Goal: Task Accomplishment & Management: Manage account settings

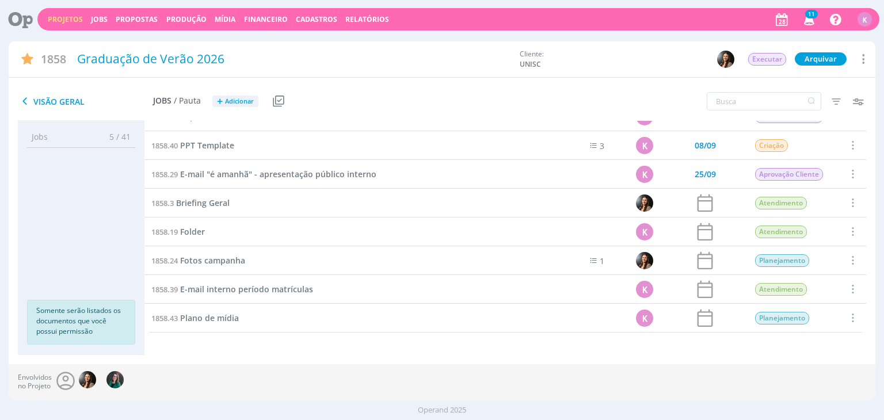
scroll to position [824, 0]
click at [222, 201] on span "Briefing Geral" at bounding box center [203, 202] width 54 height 11
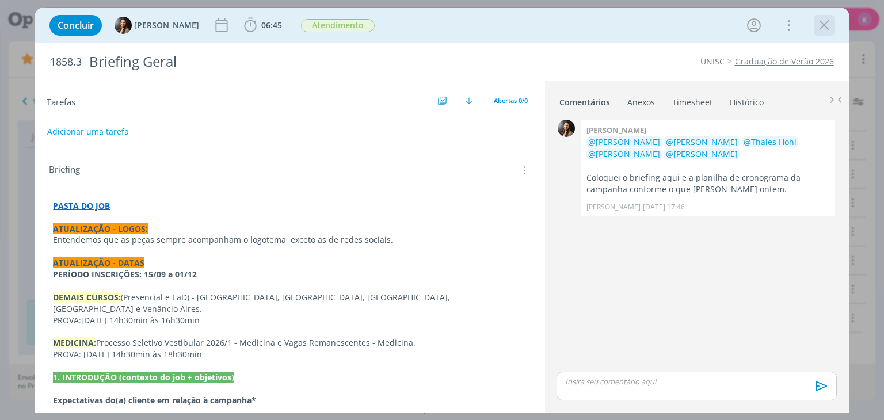
click at [824, 19] on icon "dialog" at bounding box center [823, 25] width 17 height 17
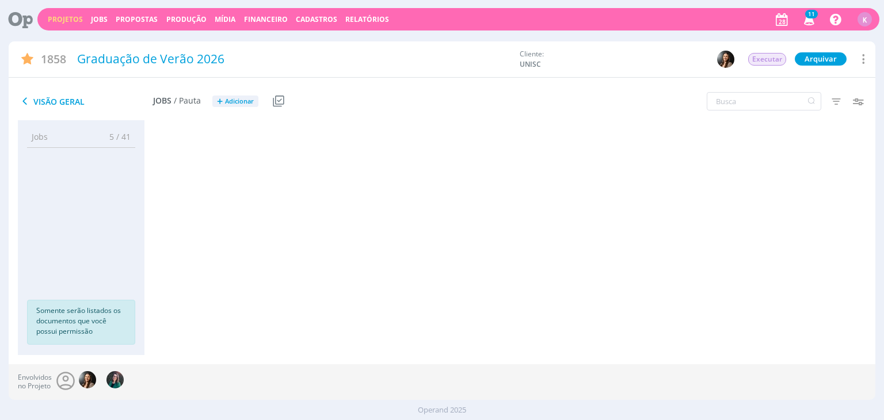
scroll to position [867, 0]
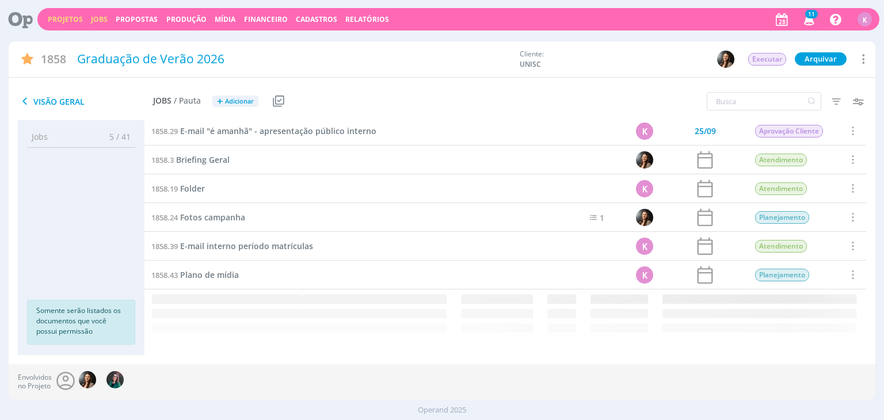
click at [99, 19] on link "Jobs" at bounding box center [99, 19] width 17 height 10
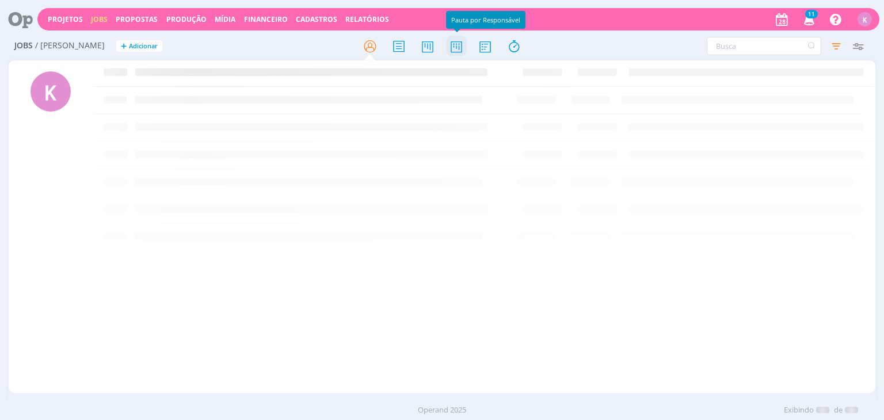
click at [449, 49] on icon at bounding box center [456, 46] width 21 height 22
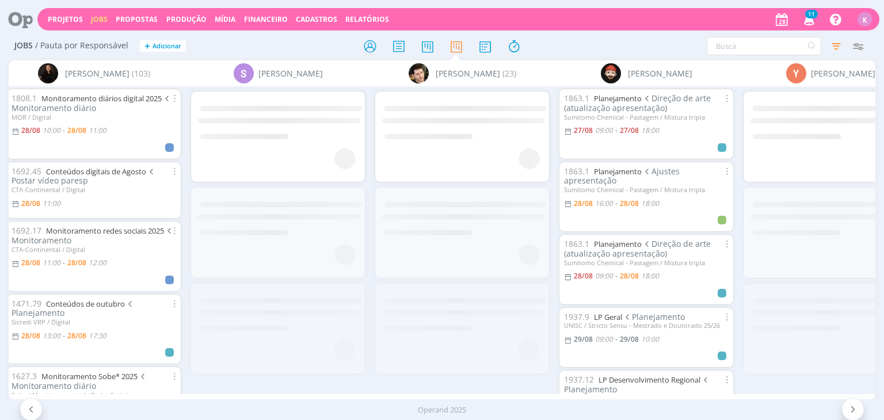
scroll to position [0, 3194]
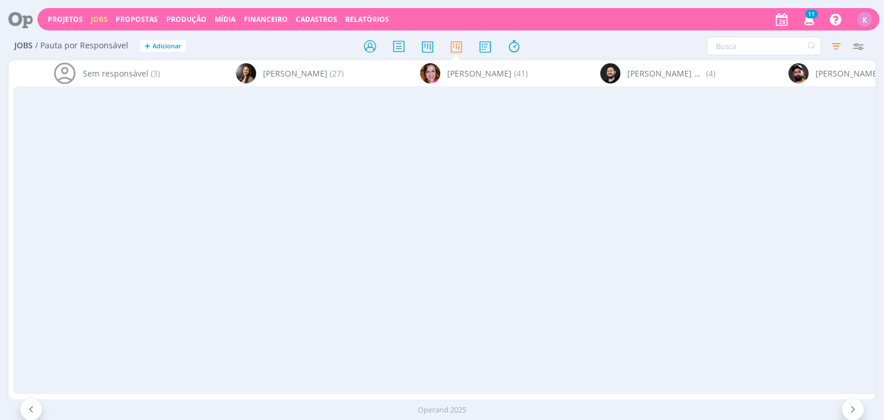
scroll to position [348, 0]
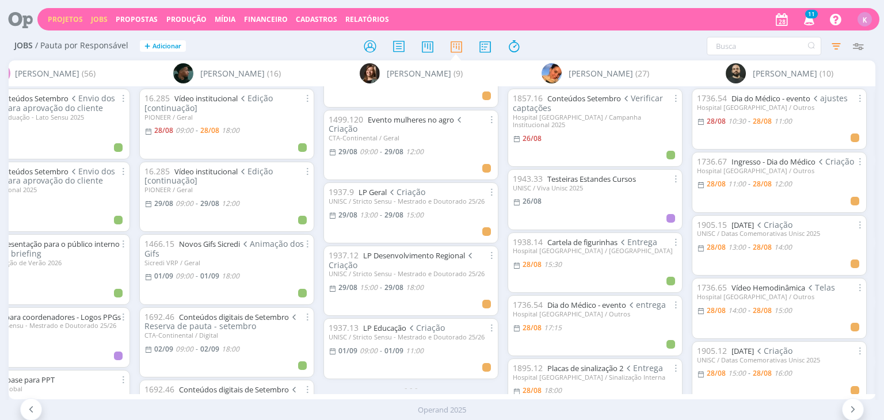
click at [60, 16] on link "Projetos" at bounding box center [65, 19] width 35 height 10
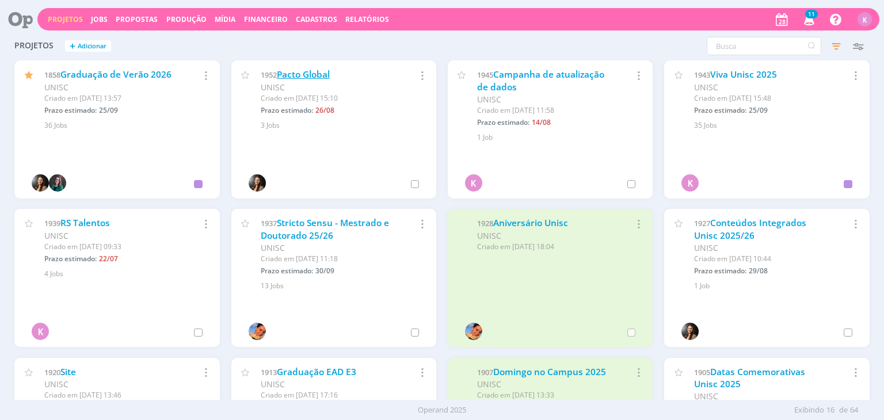
click at [318, 73] on link "Pacto Global" at bounding box center [303, 74] width 53 height 12
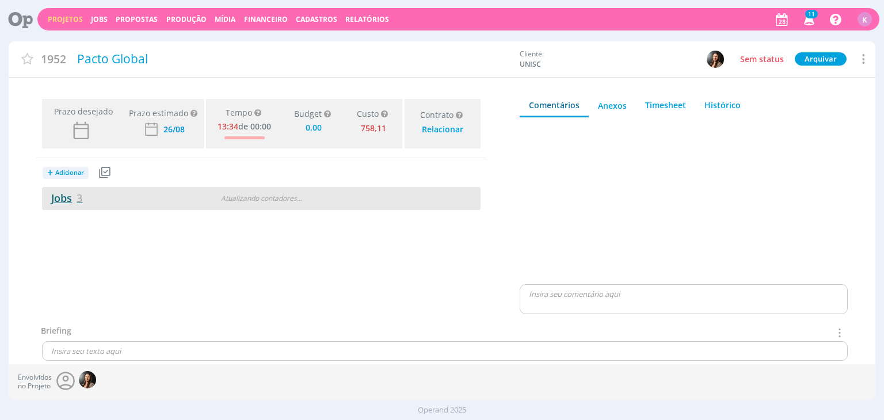
type input "0,00"
click at [78, 196] on span "3" at bounding box center [80, 198] width 6 height 14
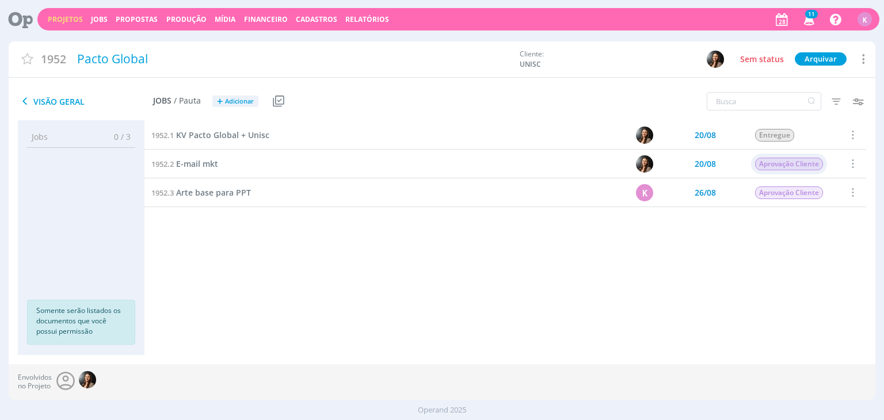
click at [773, 166] on span "Aprovação Cliente" at bounding box center [790, 164] width 68 height 13
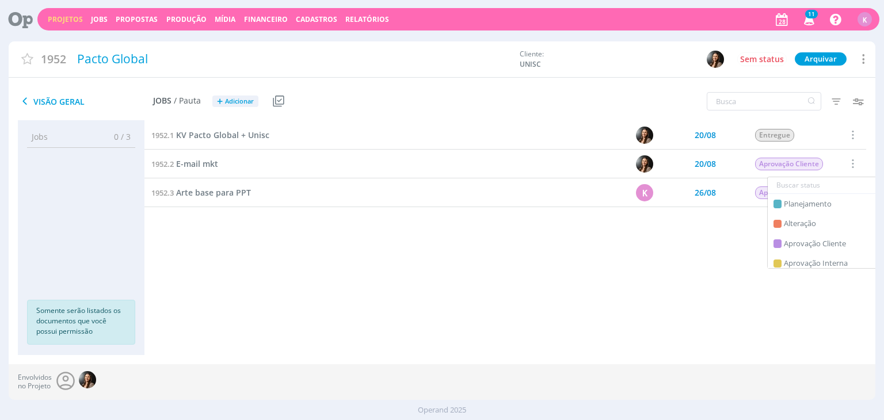
click at [787, 184] on input "text" at bounding box center [835, 185] width 134 height 16
type input "entre"
click at [798, 203] on span "Entregue" at bounding box center [799, 205] width 31 height 12
click at [807, 199] on div "Aprovação Cliente" at bounding box center [790, 192] width 76 height 21
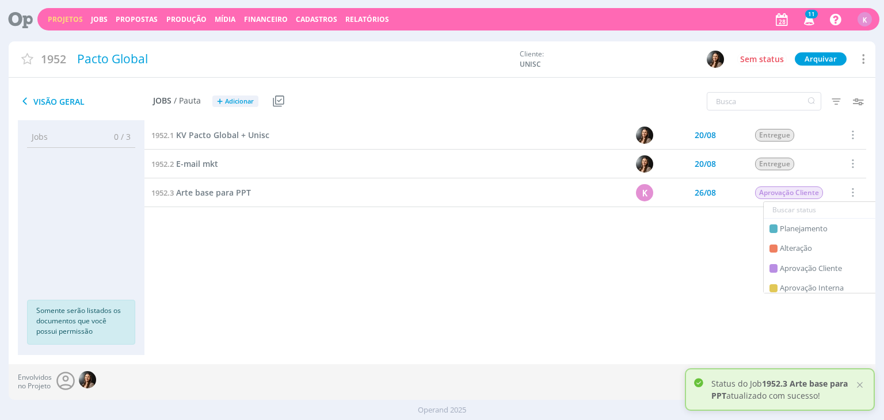
click at [801, 209] on input "text" at bounding box center [831, 210] width 134 height 16
type input "entre"
click at [808, 223] on span "Entregue" at bounding box center [795, 229] width 31 height 12
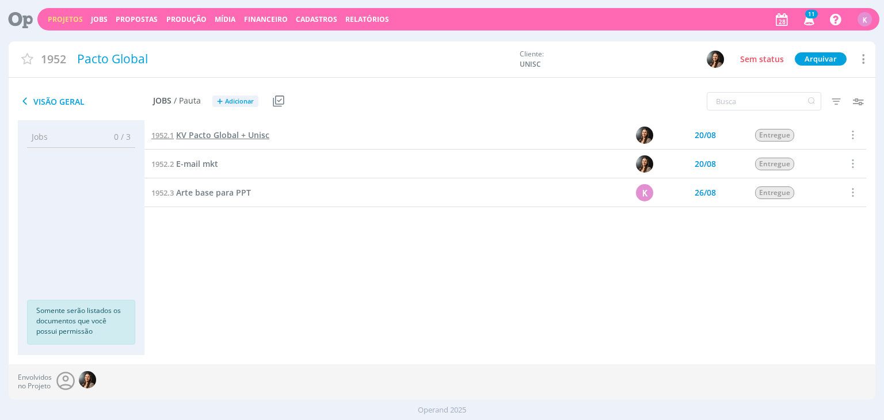
click at [235, 132] on span "KV Pacto Global + Unisc" at bounding box center [222, 134] width 93 height 11
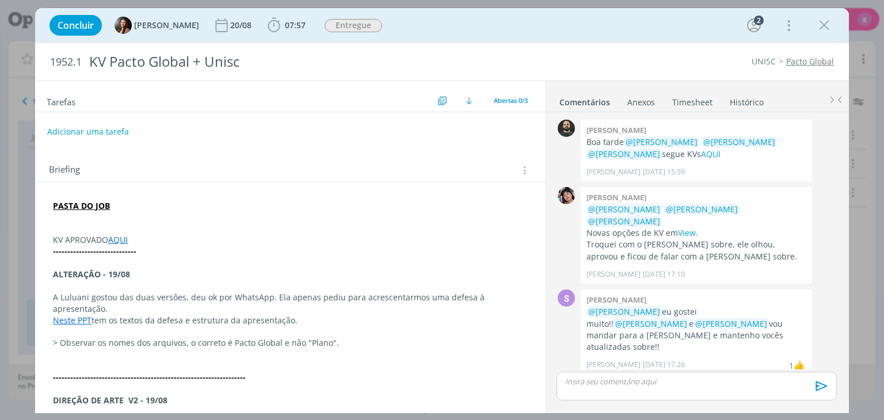
scroll to position [366, 0]
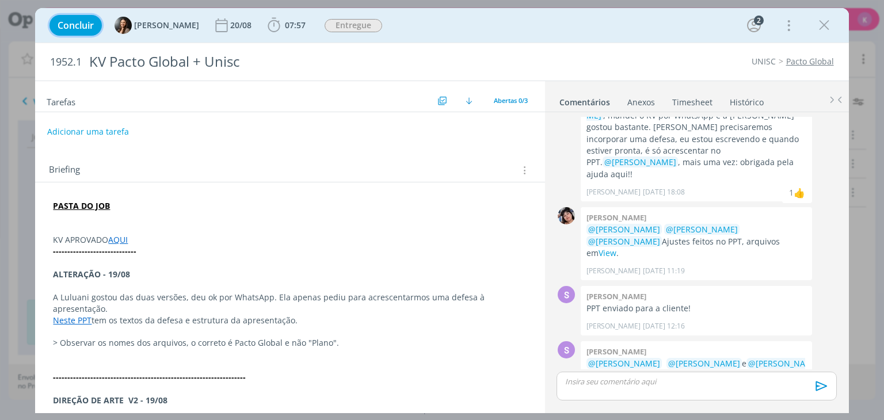
click at [92, 24] on span "Concluir" at bounding box center [76, 25] width 36 height 9
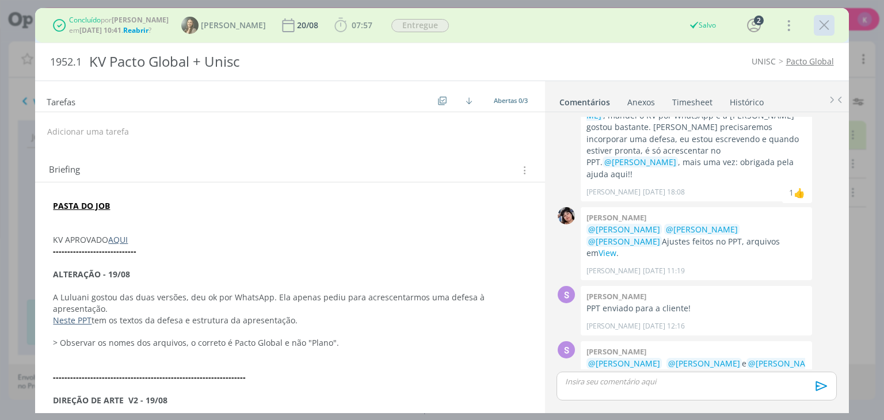
click at [830, 26] on icon "dialog" at bounding box center [823, 25] width 17 height 17
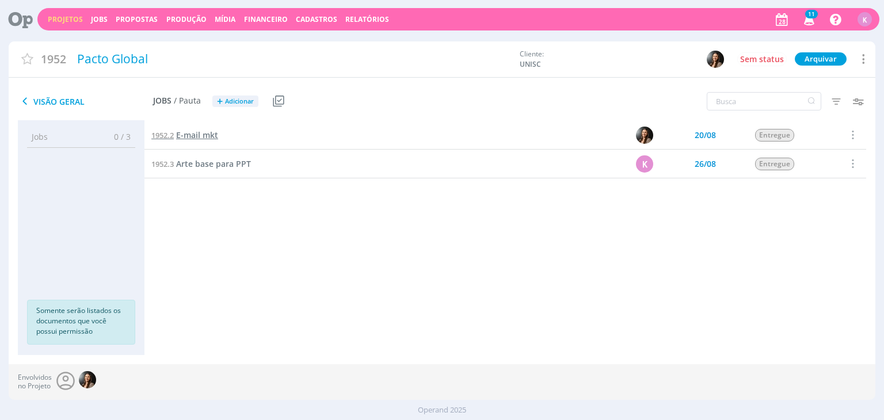
click at [197, 134] on span "E-mail mkt" at bounding box center [197, 134] width 42 height 11
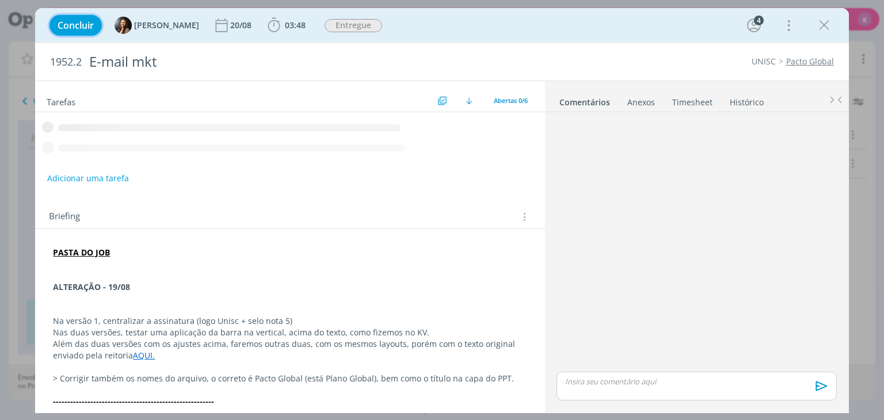
click at [83, 25] on span "Concluir" at bounding box center [76, 25] width 36 height 9
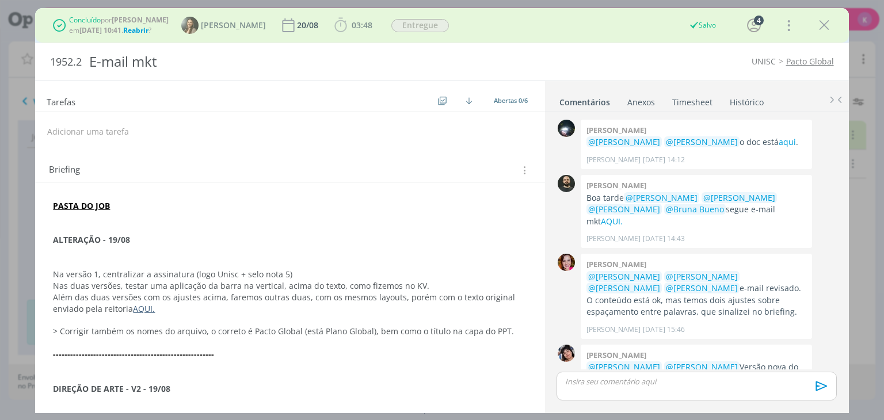
scroll to position [173, 0]
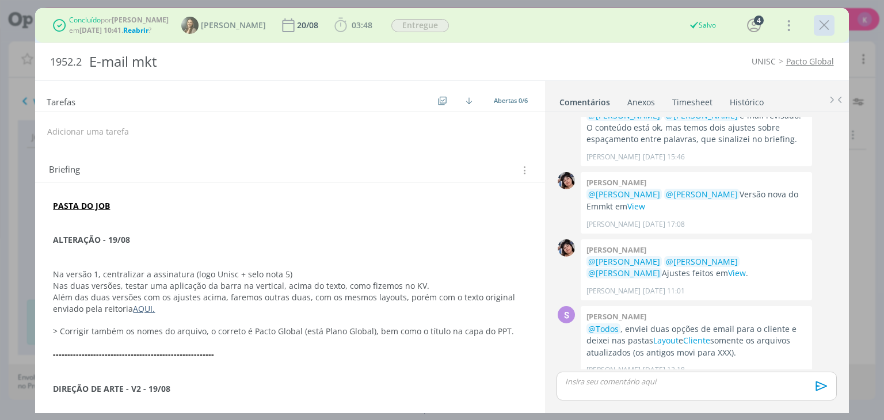
click at [825, 31] on icon "dialog" at bounding box center [823, 25] width 17 height 17
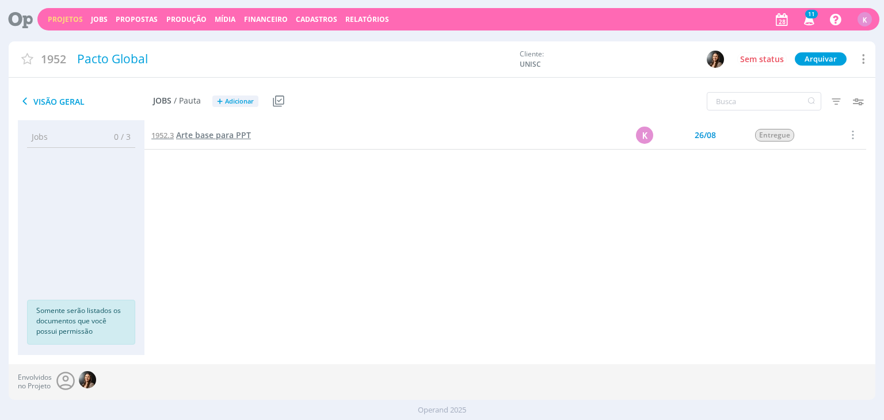
click at [227, 138] on span "Arte base para PPT" at bounding box center [213, 134] width 75 height 11
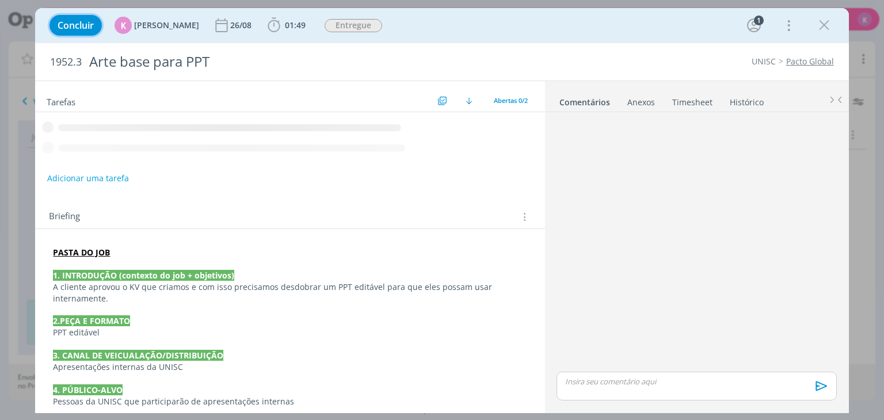
click at [90, 30] on span "Concluir" at bounding box center [76, 25] width 36 height 9
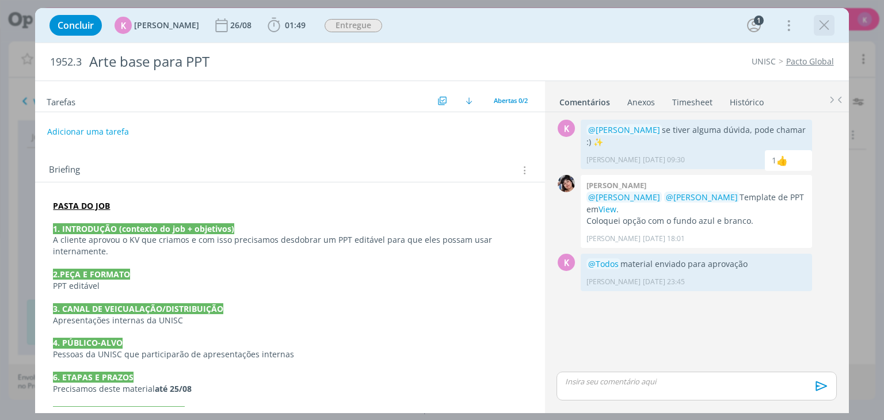
click at [827, 33] on icon "dialog" at bounding box center [823, 25] width 17 height 17
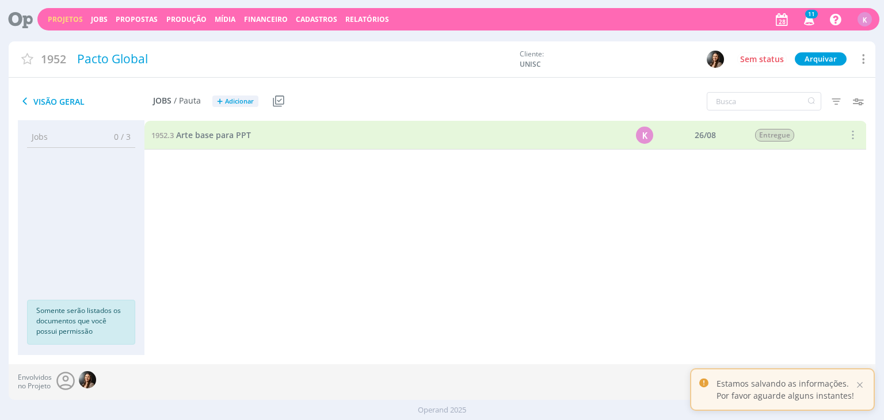
click at [60, 20] on link "Projetos" at bounding box center [65, 19] width 35 height 10
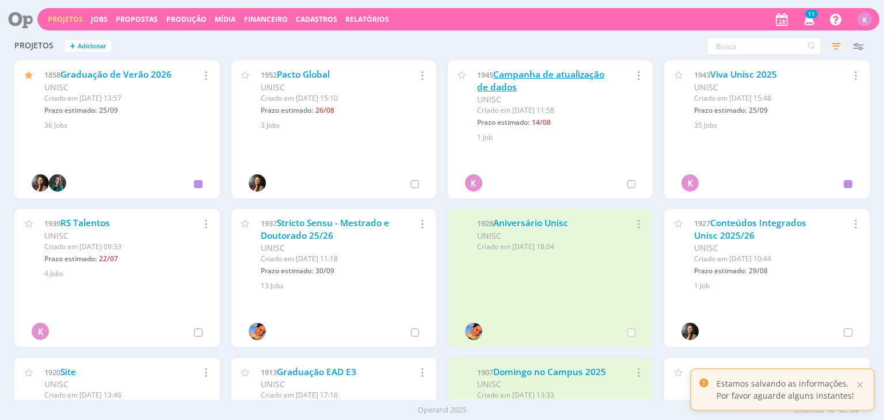
click at [539, 75] on link "Campanha de atualização de dados" at bounding box center [540, 80] width 127 height 25
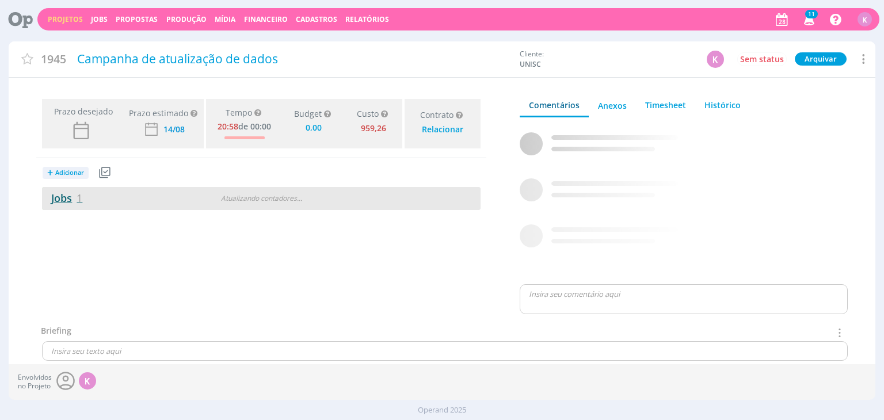
click at [64, 197] on link "Jobs 1" at bounding box center [62, 198] width 40 height 14
type input "0,00"
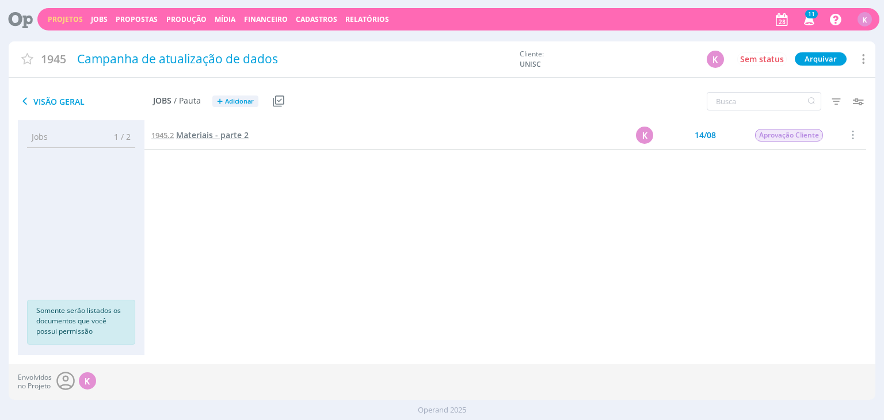
click at [230, 130] on span "Materiais - parte 2" at bounding box center [212, 134] width 73 height 11
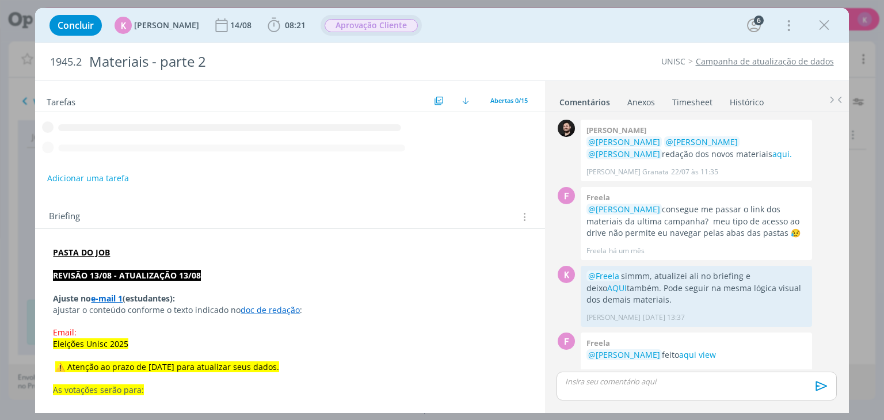
scroll to position [824, 0]
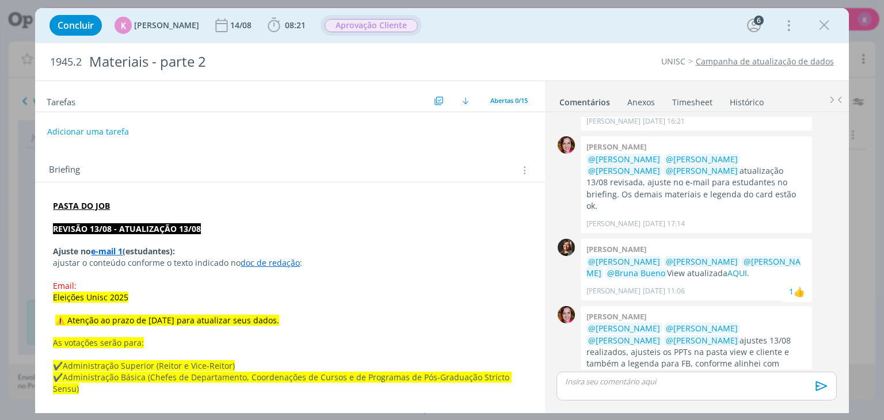
click at [336, 26] on span "Aprovação Cliente" at bounding box center [371, 25] width 93 height 13
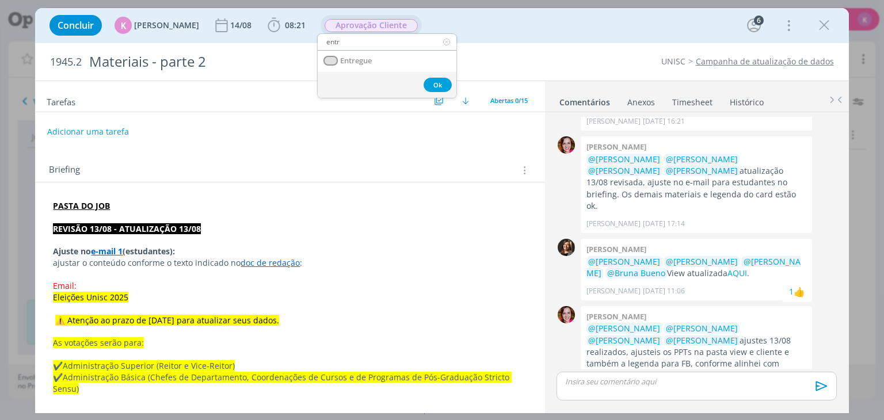
type input "entre"
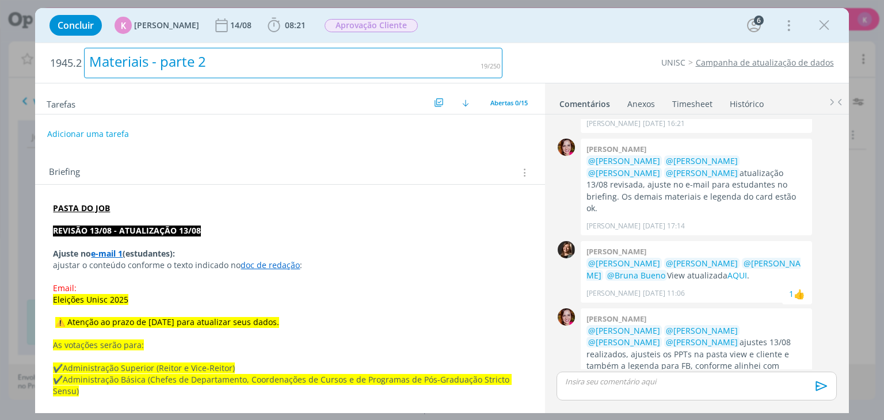
click at [488, 56] on div "Materiais - parte 2" at bounding box center [293, 63] width 418 height 31
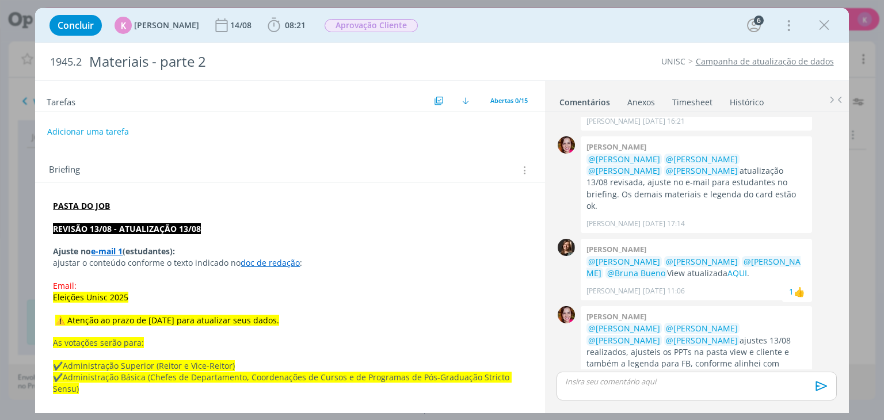
drag, startPoint x: 821, startPoint y: 26, endPoint x: 674, endPoint y: 276, distance: 289.7
click at [820, 26] on icon "dialog" at bounding box center [823, 25] width 17 height 17
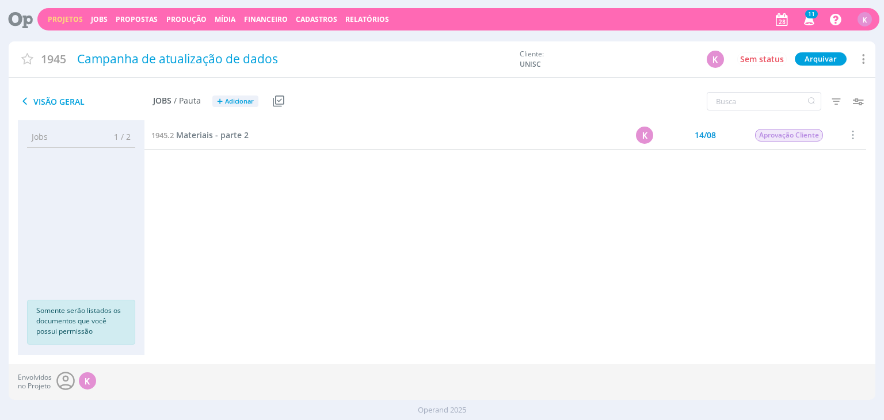
click at [615, 390] on div "Envolvidos no Projeto K" at bounding box center [442, 382] width 866 height 36
click at [792, 136] on span "Aprovação Cliente" at bounding box center [790, 135] width 68 height 13
click at [795, 157] on input "text" at bounding box center [835, 156] width 134 height 16
type input "entr"
click at [805, 173] on span "Entregue" at bounding box center [799, 176] width 31 height 12
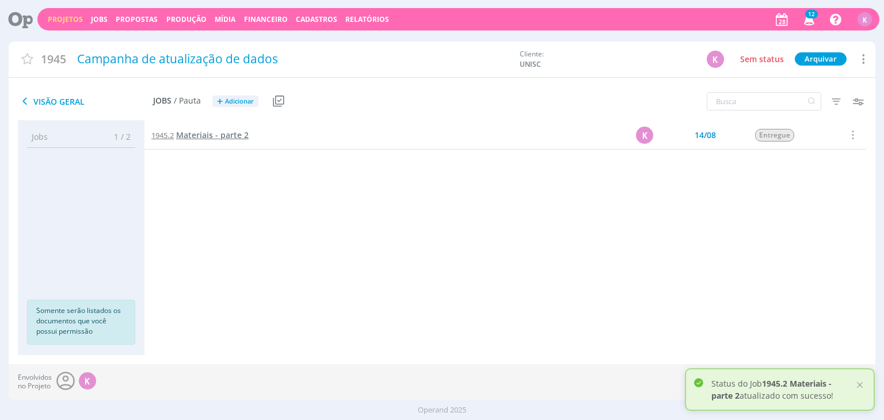
click at [246, 139] on span "Materiais - parte 2" at bounding box center [212, 134] width 73 height 11
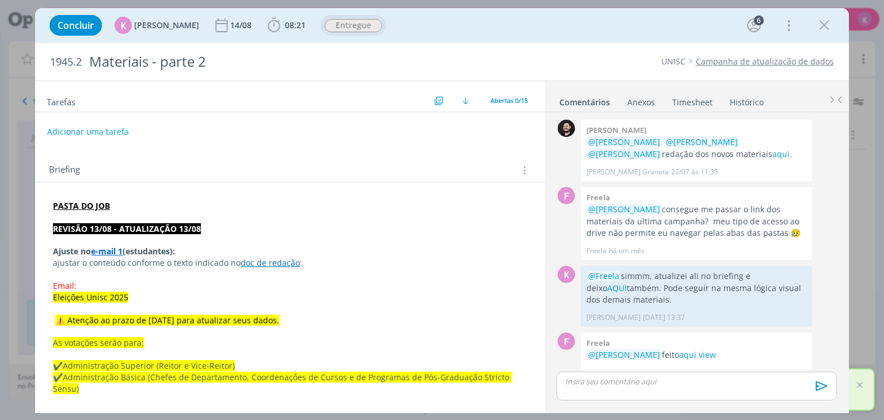
scroll to position [824, 0]
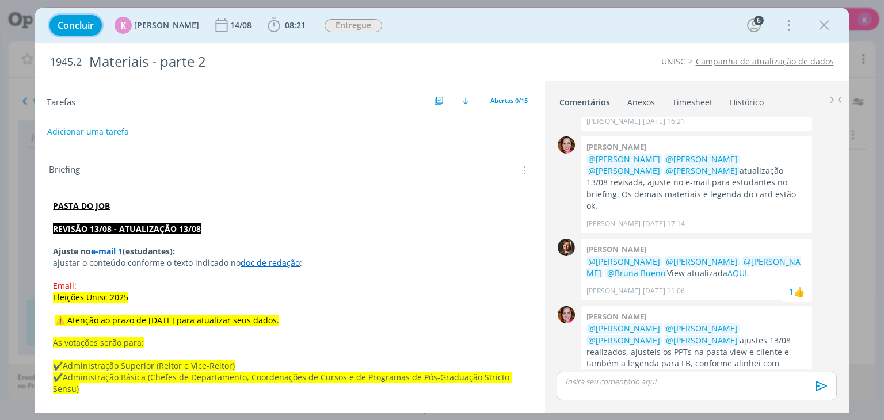
click at [89, 21] on span "Concluir" at bounding box center [76, 25] width 36 height 9
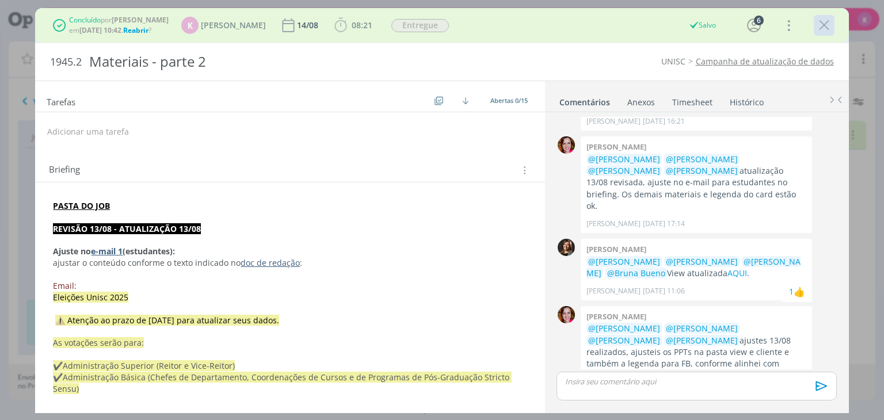
click at [818, 24] on icon "dialog" at bounding box center [823, 25] width 17 height 17
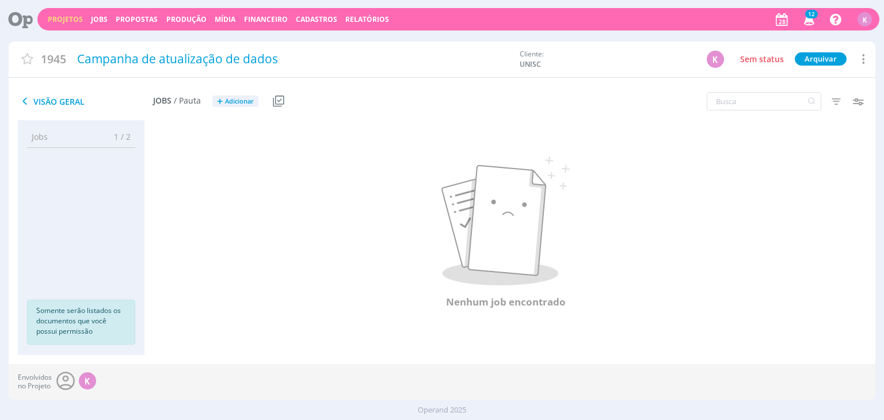
click at [67, 19] on link "Projetos" at bounding box center [65, 19] width 35 height 10
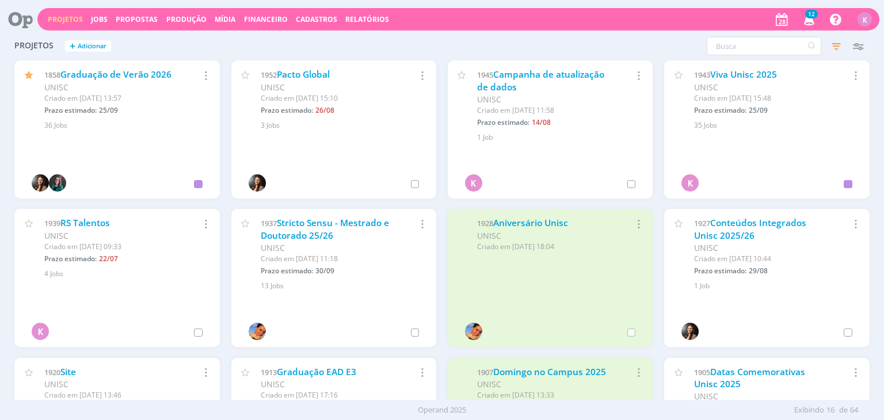
click at [415, 78] on icon "button" at bounding box center [421, 75] width 13 height 14
click at [377, 108] on link "Arquivar" at bounding box center [382, 110] width 91 height 18
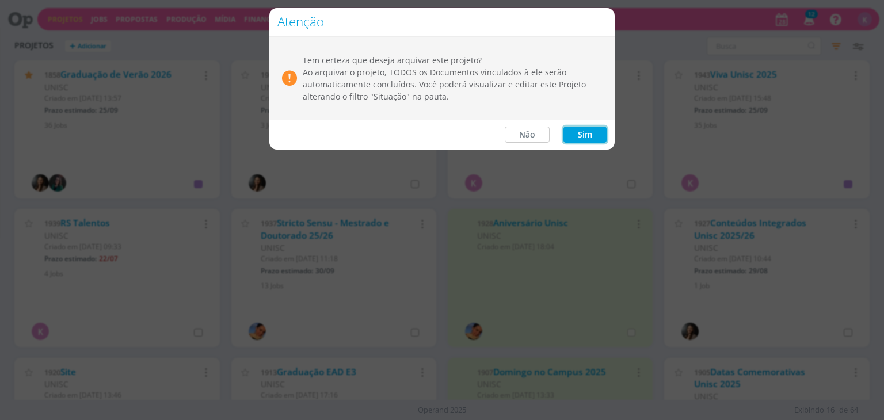
click at [580, 136] on button "Sim" at bounding box center [584, 135] width 43 height 16
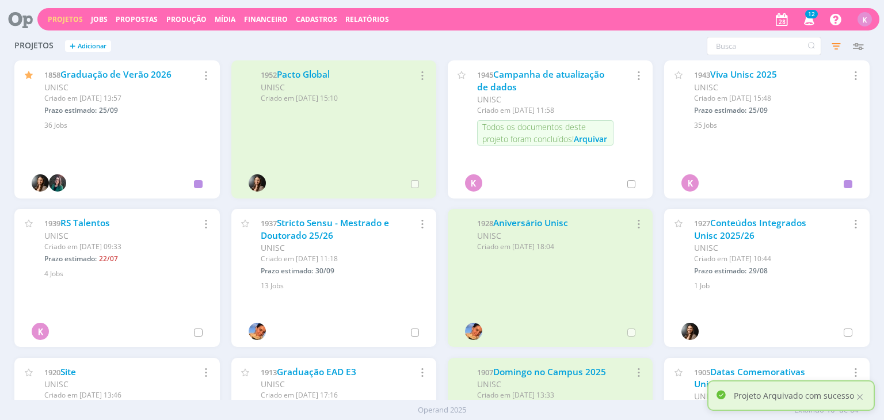
click at [637, 74] on icon "button" at bounding box center [638, 75] width 13 height 14
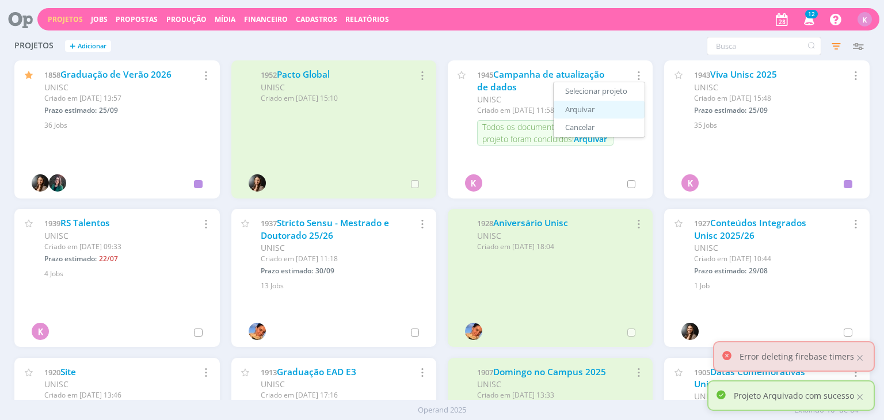
click at [587, 116] on link "Arquivar" at bounding box center [599, 110] width 91 height 18
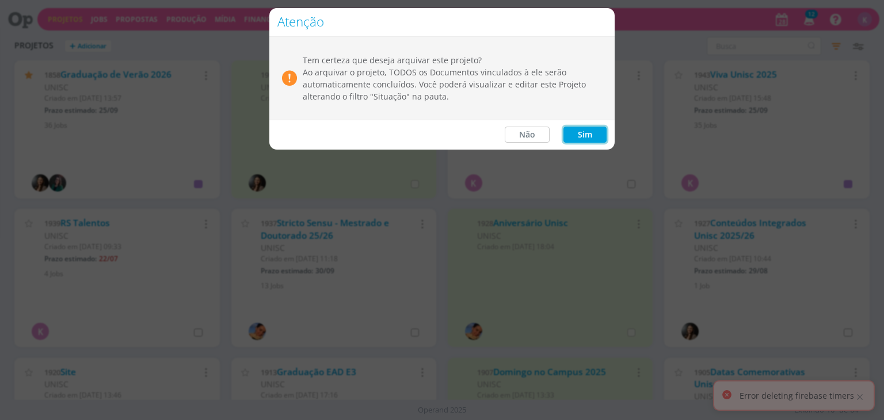
click at [583, 134] on button "Sim" at bounding box center [584, 135] width 43 height 16
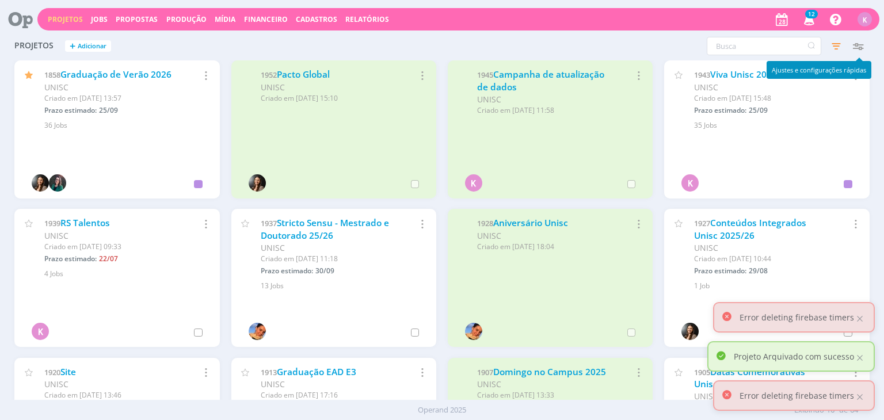
click at [858, 47] on icon "button" at bounding box center [858, 46] width 21 height 21
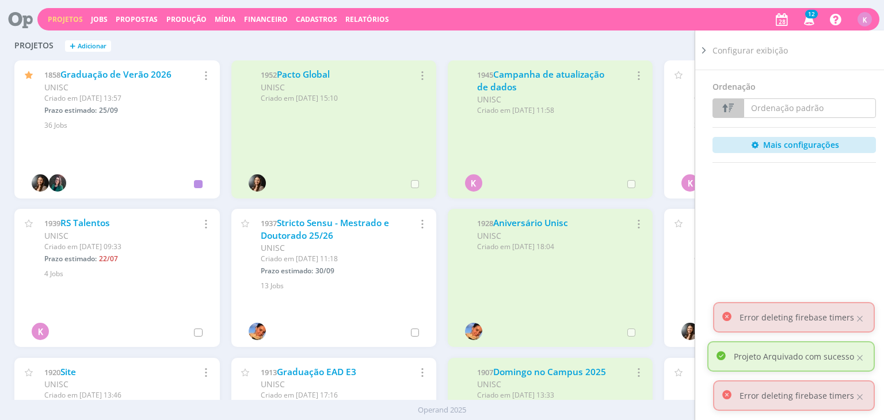
click at [704, 51] on icon at bounding box center [704, 50] width 12 height 12
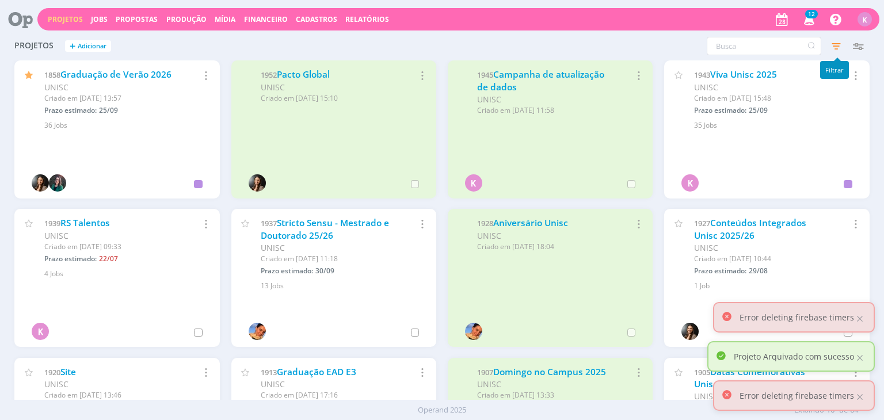
click at [836, 47] on icon "button" at bounding box center [836, 46] width 21 height 21
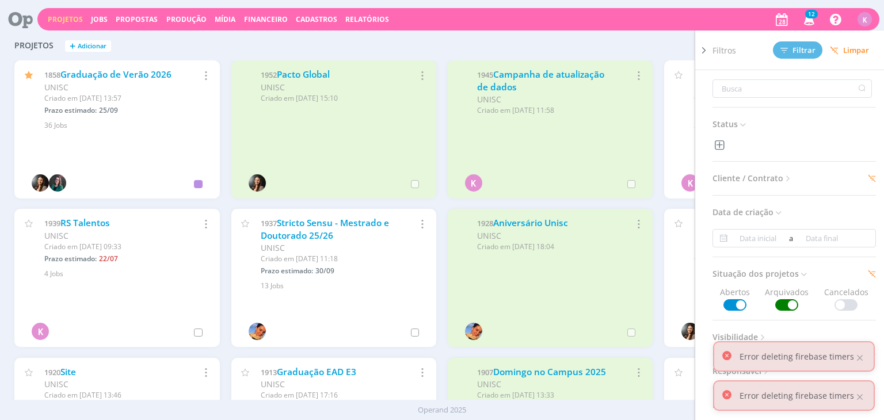
click at [788, 307] on span at bounding box center [786, 305] width 23 height 12
click at [795, 54] on span "Filtrar" at bounding box center [797, 50] width 35 height 7
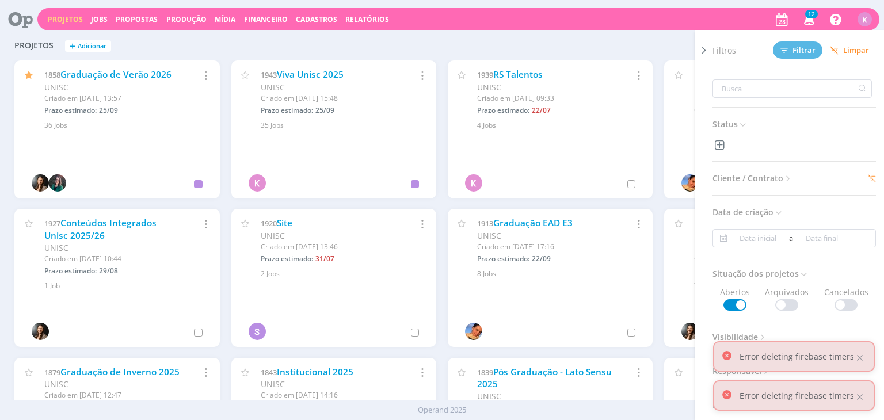
click at [611, 45] on div "Filtros Filtrar Limpar Status Cliente / Contrato Cliente 1 selecionado Contrato…" at bounding box center [712, 46] width 313 height 18
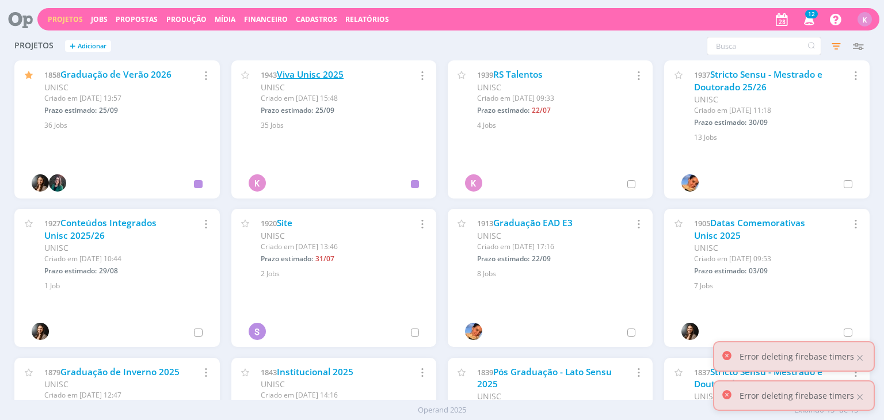
click at [304, 75] on link "Viva Unisc 2025" at bounding box center [310, 74] width 67 height 12
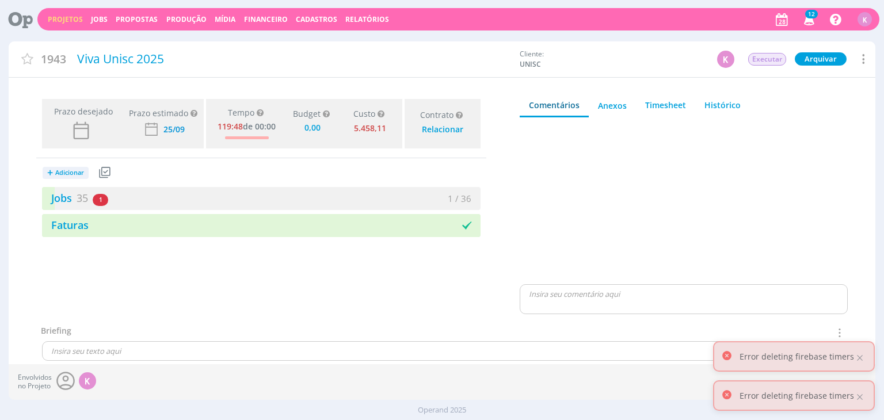
type input "0,00"
click at [60, 17] on link "Projetos" at bounding box center [65, 19] width 35 height 10
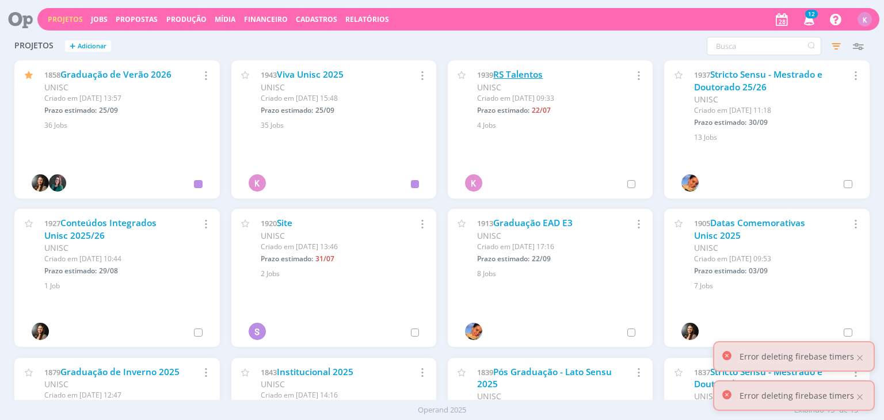
click at [521, 70] on link "RS Talentos" at bounding box center [517, 74] width 49 height 12
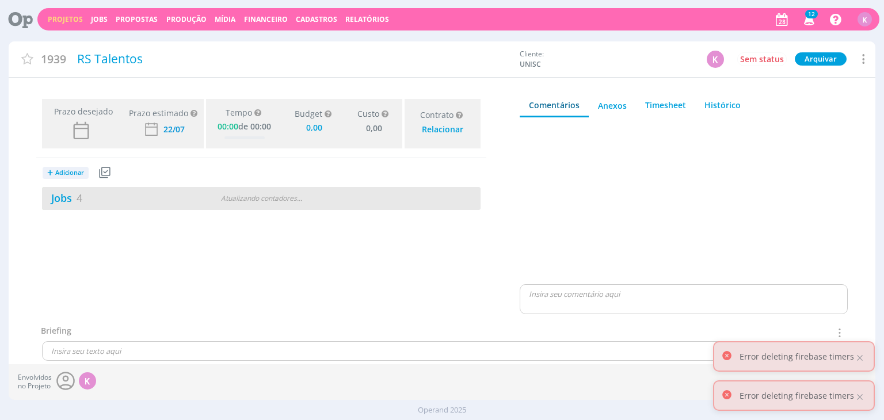
click at [106, 200] on div "Jobs 4" at bounding box center [116, 198] width 149 height 16
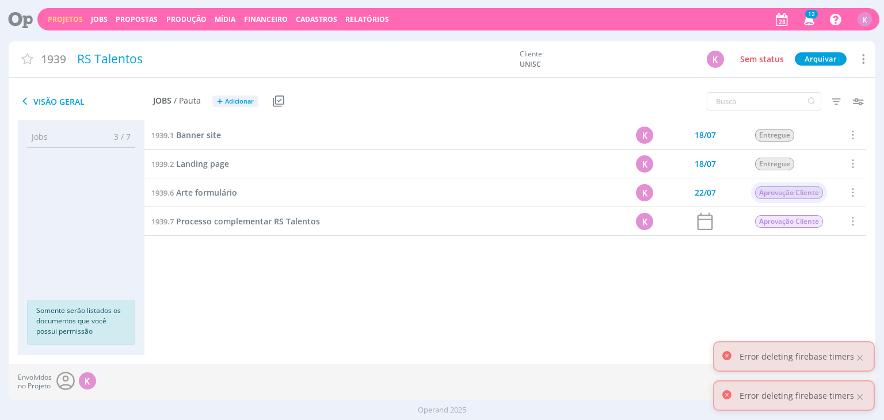
click at [797, 192] on span "Aprovação Cliente" at bounding box center [790, 192] width 68 height 13
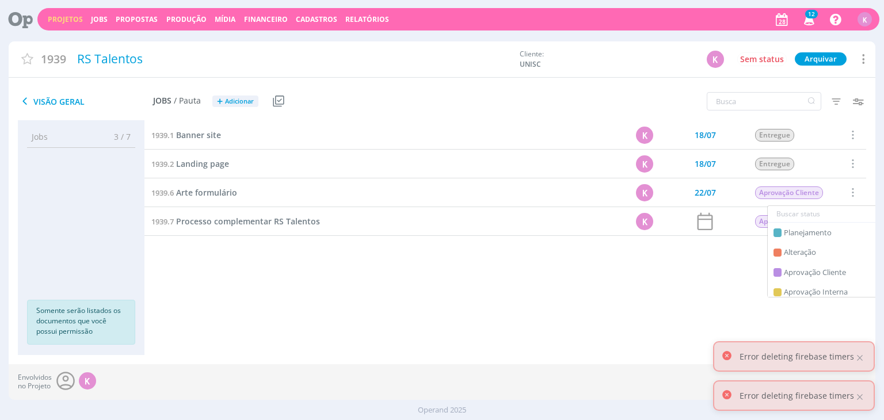
click at [808, 215] on input "text" at bounding box center [835, 214] width 134 height 16
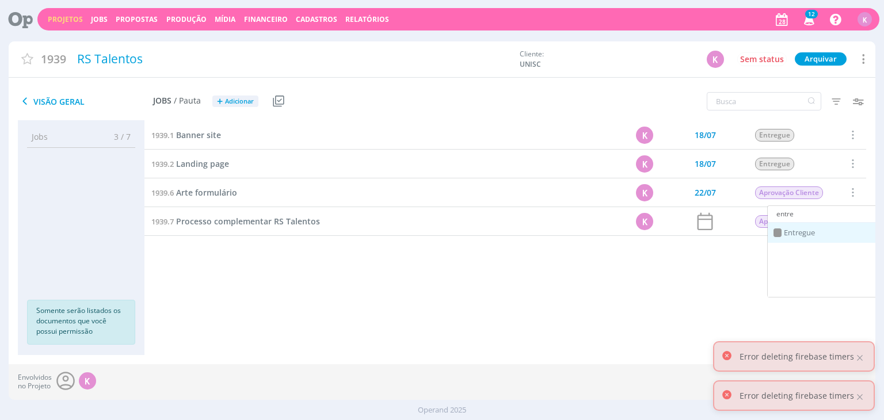
type input "entre"
click at [813, 233] on span "Entregue" at bounding box center [799, 233] width 31 height 12
click at [805, 222] on span "Aprovação Cliente" at bounding box center [790, 221] width 68 height 13
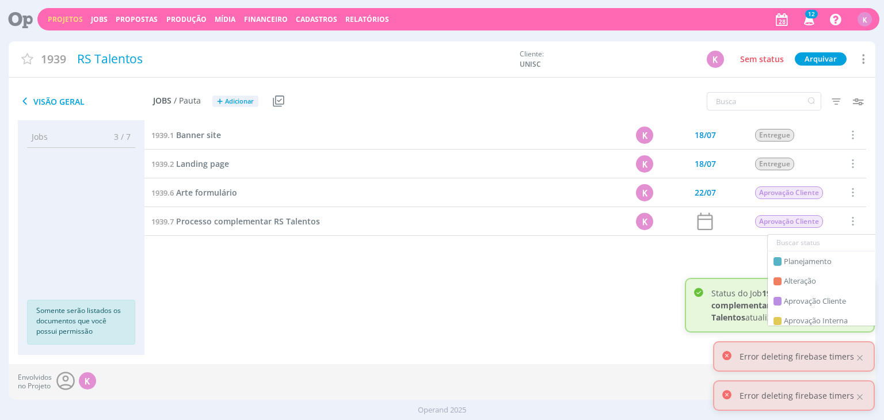
click at [810, 242] on input "text" at bounding box center [835, 243] width 134 height 16
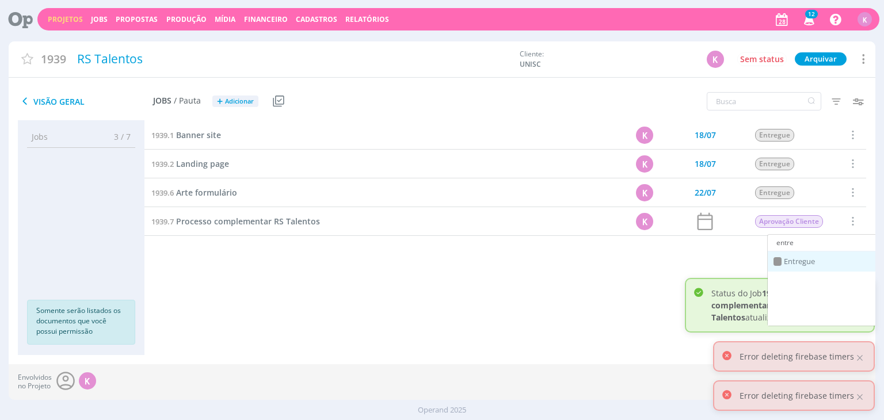
type input "entre"
click at [816, 257] on div "Entregue" at bounding box center [835, 261] width 134 height 20
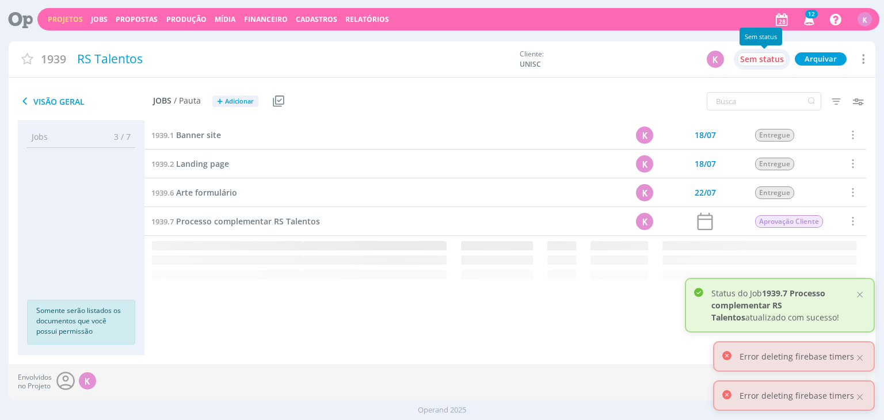
click at [768, 60] on span "Sem status" at bounding box center [762, 59] width 44 height 11
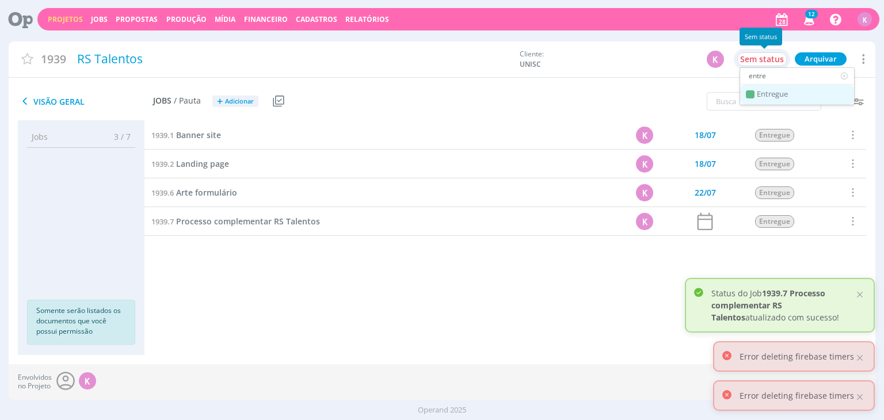
type input "entre"
click at [771, 93] on span "Entregue" at bounding box center [772, 94] width 31 height 9
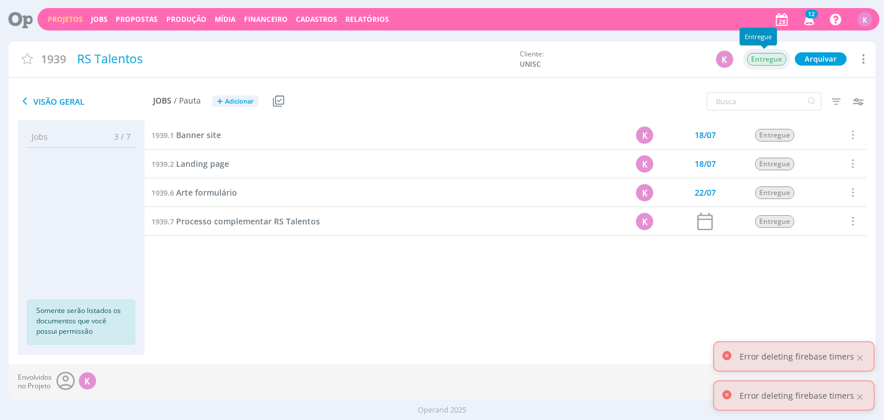
click at [793, 74] on div "1939 RS Talentos Cliente: UNISC K Entregue Arquivar Arquivar Cancelar Duplicar …" at bounding box center [442, 59] width 866 height 36
click at [57, 18] on link "Projetos" at bounding box center [65, 19] width 35 height 10
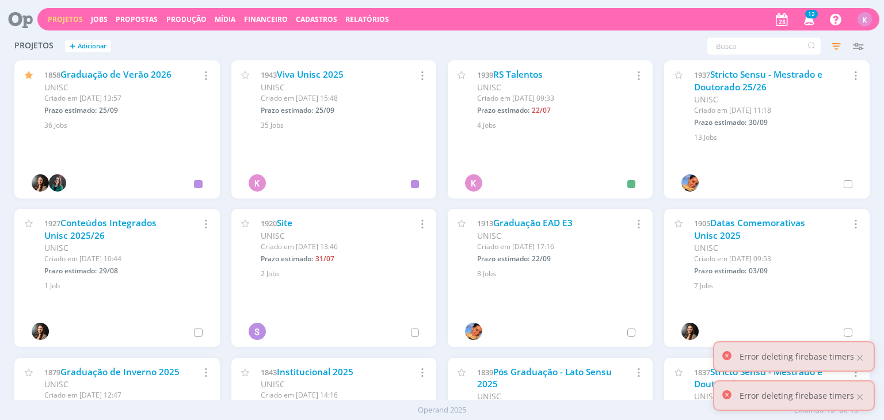
click at [633, 79] on icon "button" at bounding box center [638, 75] width 13 height 14
click at [610, 116] on link "Arquivar" at bounding box center [599, 110] width 91 height 18
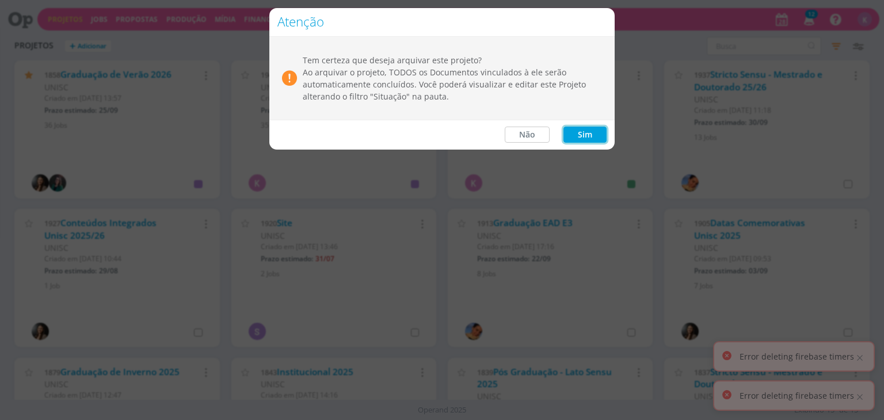
click at [600, 129] on button "Sim" at bounding box center [584, 135] width 43 height 16
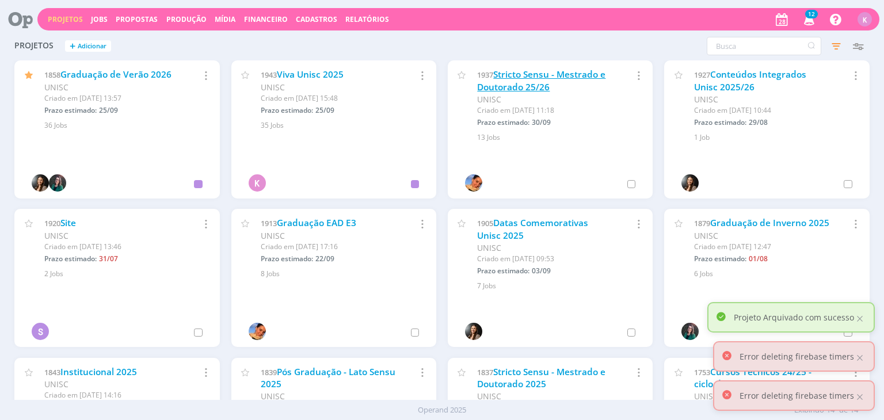
click at [516, 79] on link "Stricto Sensu - Mestrado e Doutorado 25/26" at bounding box center [541, 80] width 128 height 25
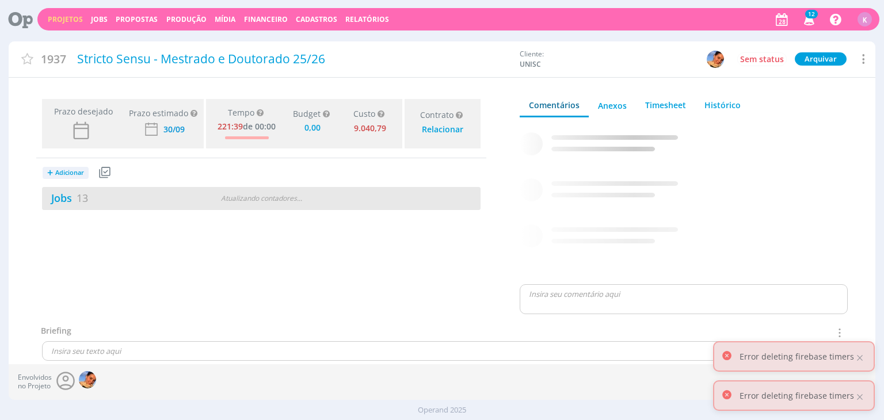
drag, startPoint x: 82, startPoint y: 213, endPoint x: 84, endPoint y: 207, distance: 6.7
click at [84, 209] on div "Prazo desejado Prazo estimado Prazo estimado é a maior data dentre todos os job…" at bounding box center [261, 209] width 505 height 230
type input "0,00"
click at [83, 203] on span "13" at bounding box center [83, 198] width 12 height 14
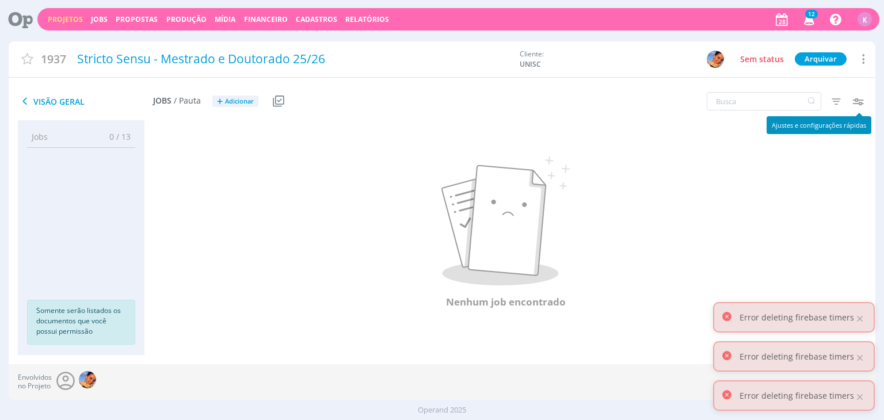
click at [856, 97] on icon "button" at bounding box center [858, 101] width 21 height 21
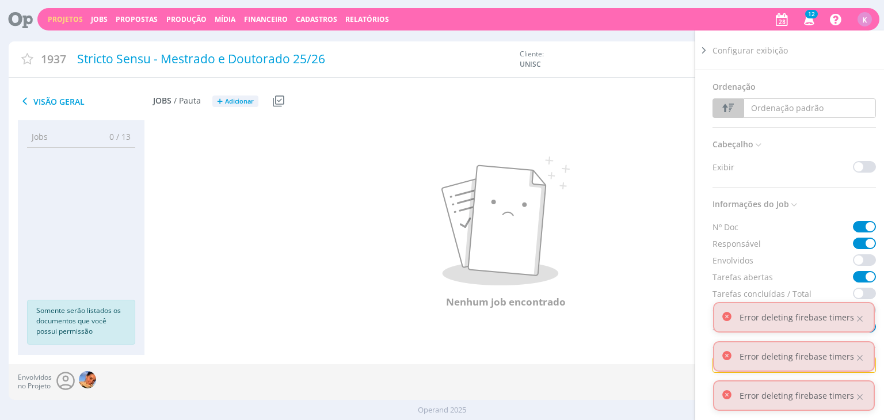
drag, startPoint x: 651, startPoint y: 194, endPoint x: 665, endPoint y: 179, distance: 20.8
click at [651, 195] on p at bounding box center [505, 221] width 673 height 129
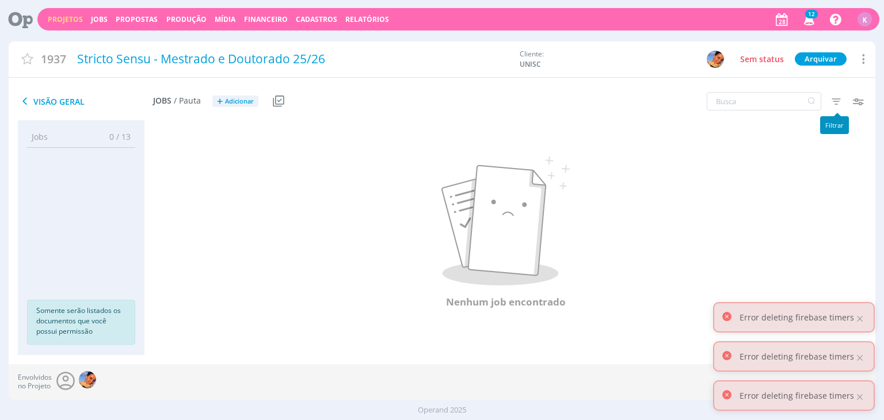
click at [840, 102] on icon "button" at bounding box center [836, 101] width 21 height 21
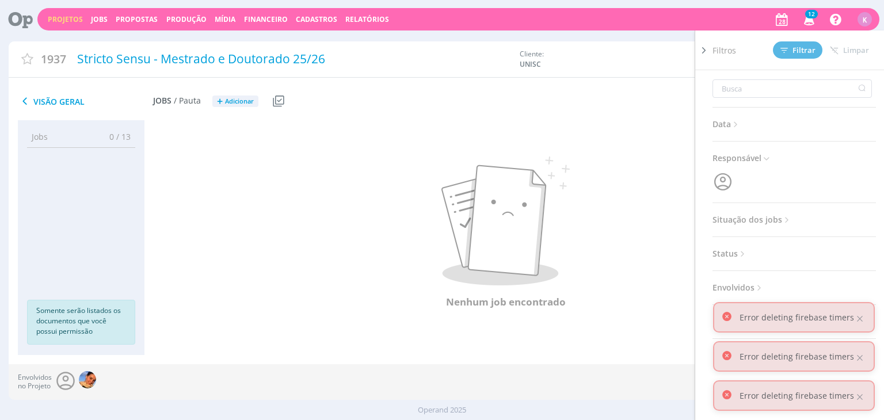
click at [787, 217] on icon at bounding box center [787, 220] width 10 height 10
click at [790, 247] on span at bounding box center [787, 251] width 23 height 12
click at [799, 48] on span "Filtrar" at bounding box center [797, 50] width 35 height 7
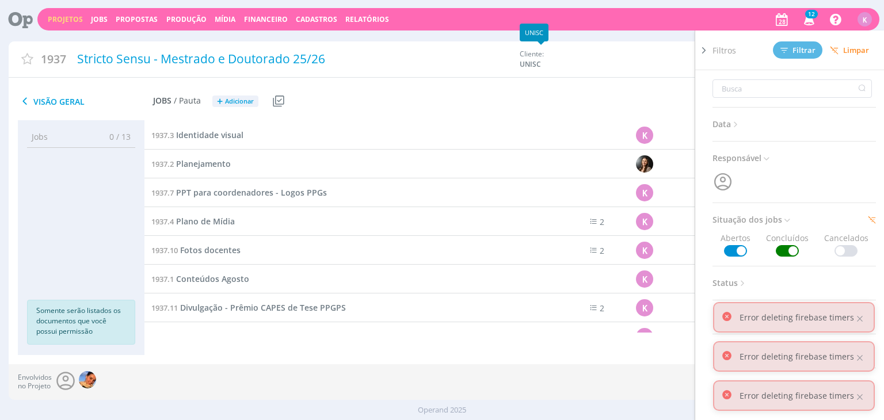
click at [637, 56] on div "Cliente: UNISC" at bounding box center [622, 59] width 205 height 21
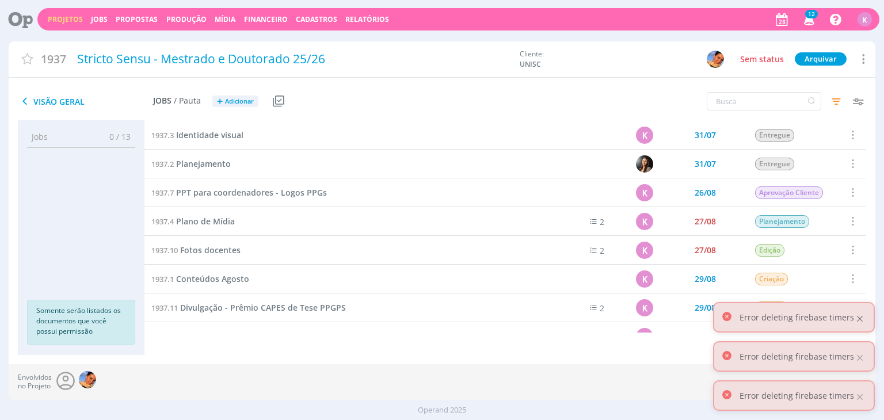
click at [858, 323] on div at bounding box center [860, 319] width 10 height 10
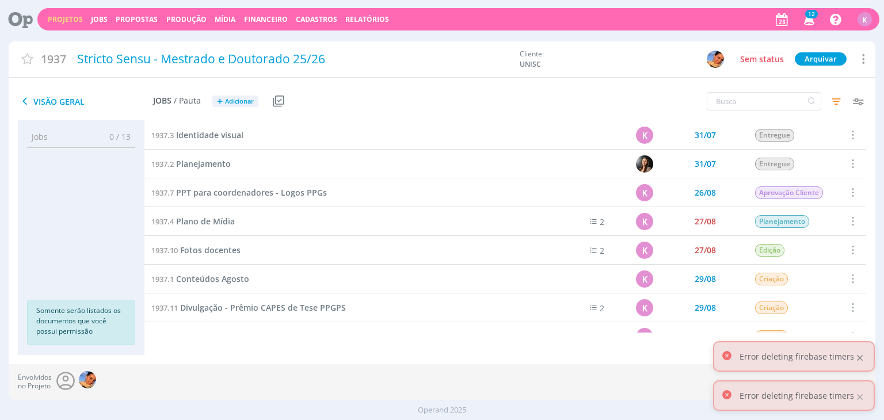
click at [857, 360] on div at bounding box center [860, 358] width 10 height 10
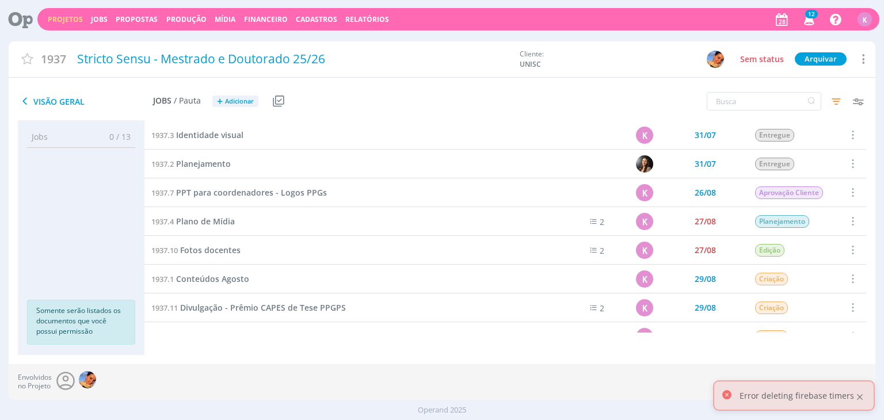
drag, startPoint x: 857, startPoint y: 360, endPoint x: 859, endPoint y: 392, distance: 32.3
click at [859, 392] on div "Error deleting firebase timers" at bounding box center [794, 395] width 162 height 31
click at [860, 397] on div at bounding box center [860, 397] width 10 height 10
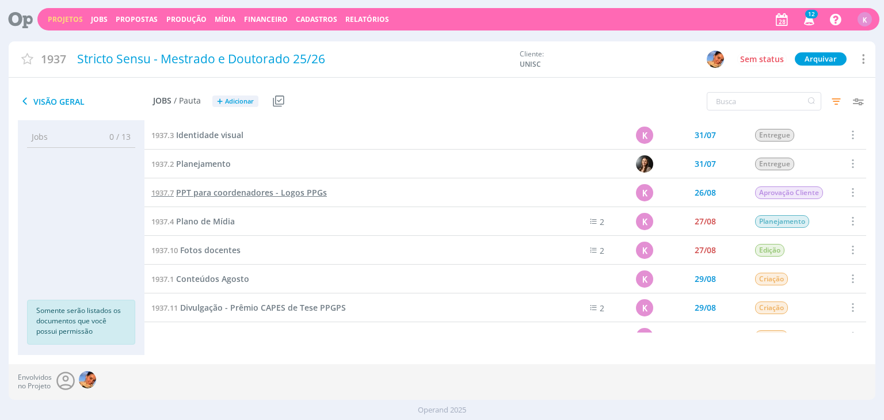
click at [258, 187] on span "PPT para coordenadores - Logos PPGs" at bounding box center [251, 192] width 151 height 11
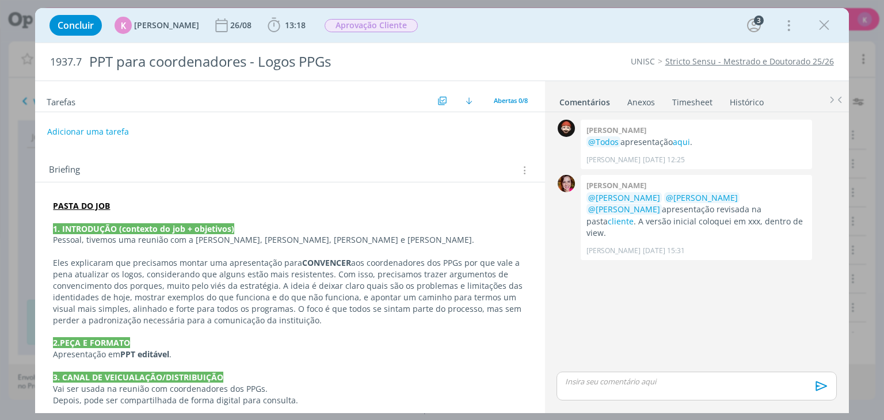
click at [648, 375] on div "dialog" at bounding box center [697, 386] width 280 height 29
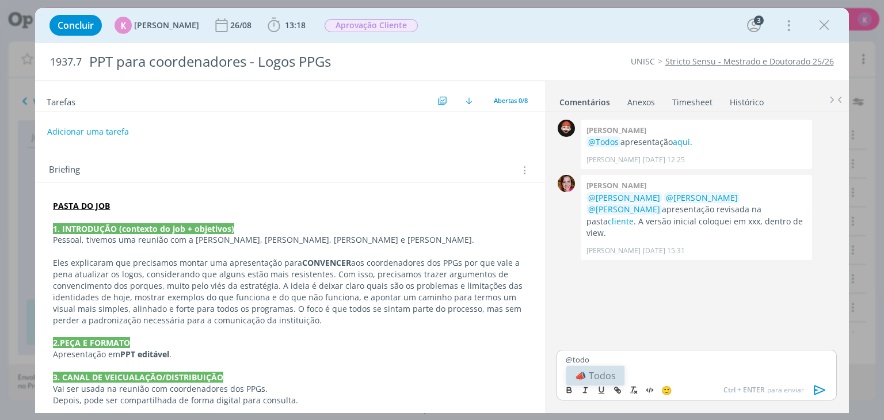
click at [617, 375] on li "📣 Todos" at bounding box center [595, 376] width 58 height 20
click at [808, 360] on p "﻿ @ Todos ﻿ Nós realizamos a apresentação aos coordenadores e os proximos passo…" at bounding box center [696, 364] width 261 height 21
click at [754, 378] on div "﻿ @ Todos ﻿ Nós realizamos a apresentação aos coordenadores e os próximos passo…" at bounding box center [697, 364] width 280 height 30
click at [815, 392] on icon "dialog" at bounding box center [819, 390] width 17 height 17
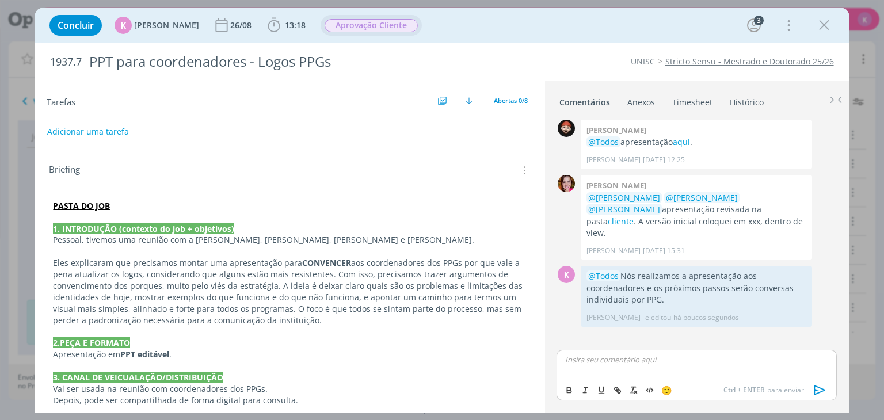
click at [384, 25] on span "Aprovação Cliente" at bounding box center [371, 25] width 93 height 13
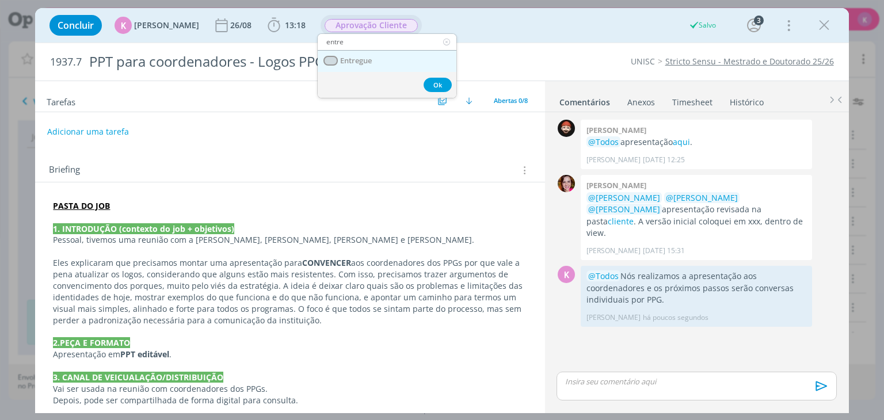
type input "entre"
click at [385, 59] on link "Entregue" at bounding box center [387, 61] width 139 height 21
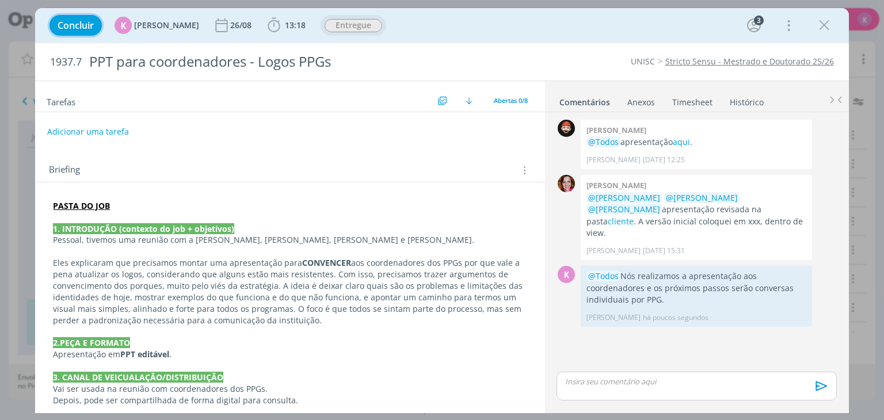
click at [92, 28] on span "Concluir" at bounding box center [76, 25] width 36 height 9
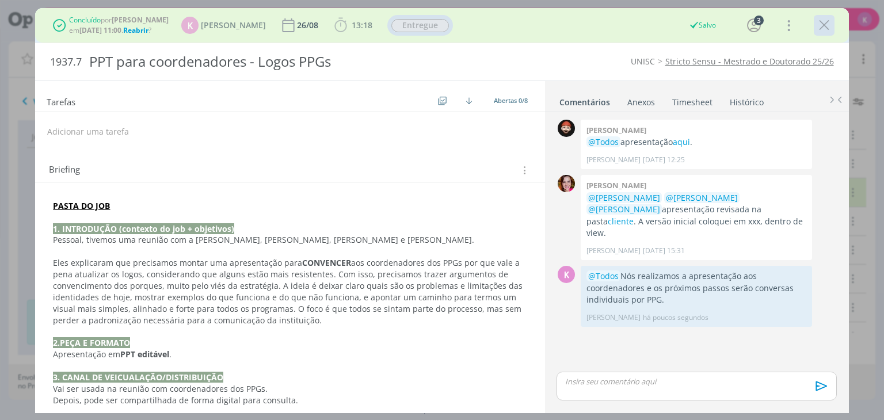
click at [823, 29] on icon "dialog" at bounding box center [823, 25] width 17 height 17
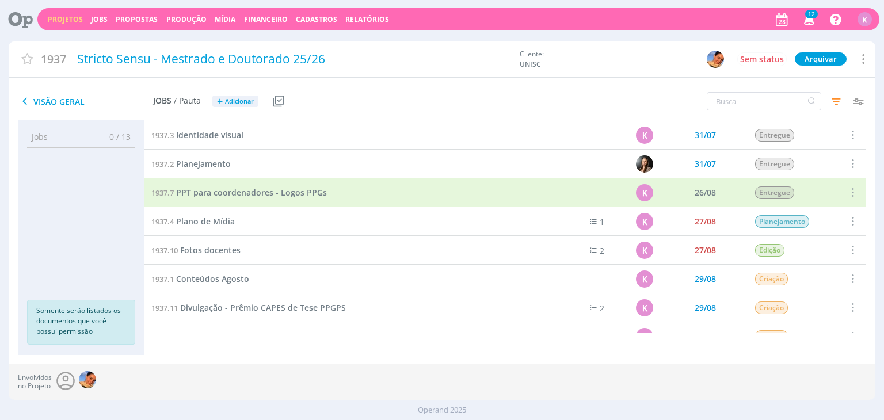
click at [223, 136] on span "Identidade visual" at bounding box center [209, 134] width 67 height 11
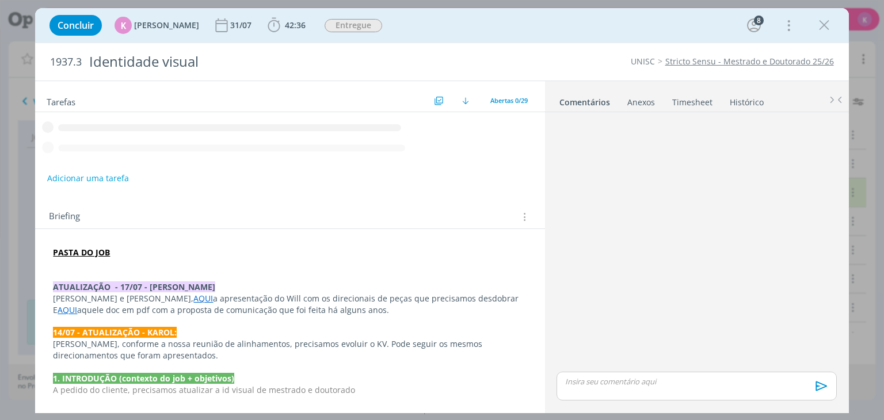
scroll to position [203, 0]
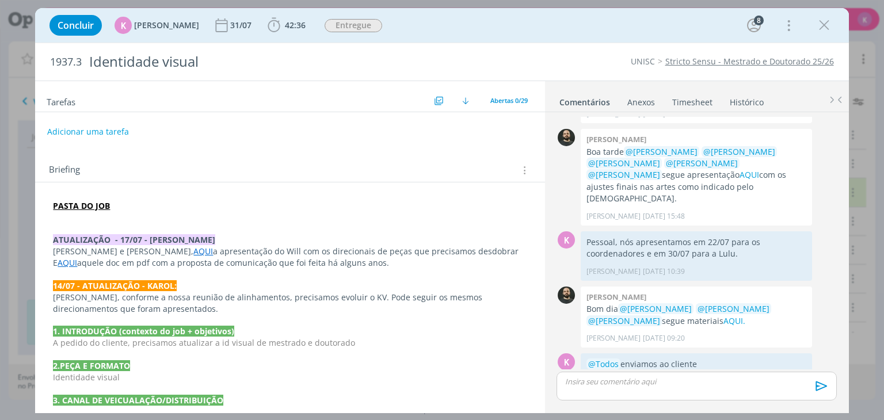
drag, startPoint x: 822, startPoint y: 27, endPoint x: 820, endPoint y: 45, distance: 17.9
click at [822, 26] on icon "dialog" at bounding box center [823, 25] width 17 height 17
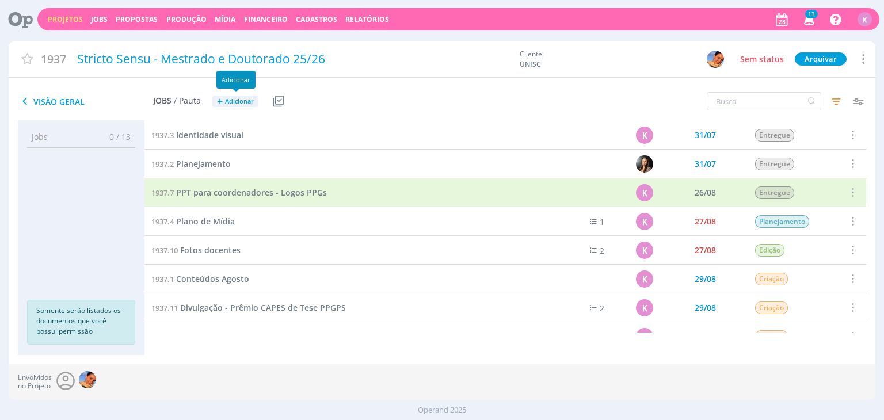
click at [237, 100] on span "Adicionar" at bounding box center [239, 101] width 29 height 7
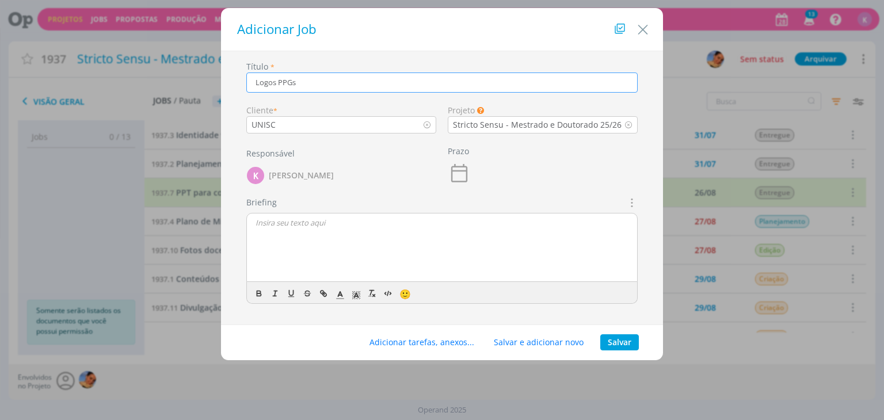
type input "Logos PPGs"
click at [626, 341] on button "Salvar" at bounding box center [619, 342] width 39 height 16
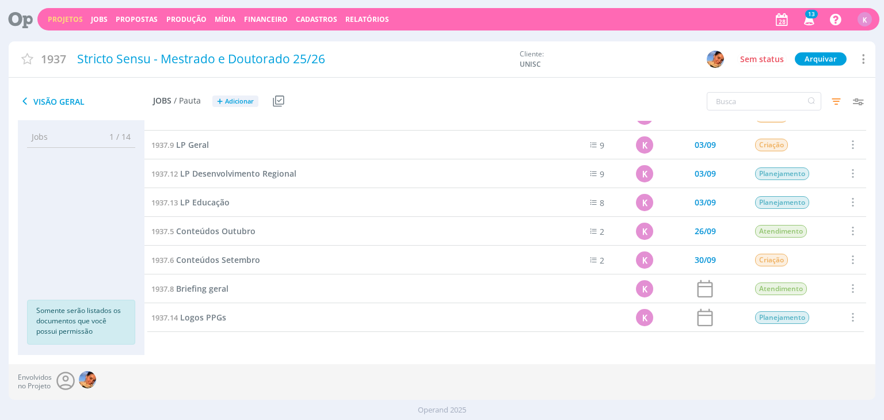
scroll to position [191, 0]
click at [237, 260] on span "Conteúdos Setembro" at bounding box center [218, 260] width 84 height 11
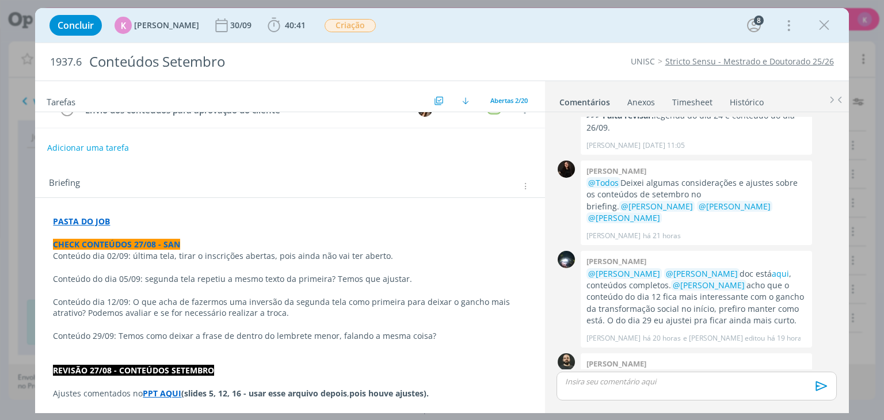
scroll to position [58, 0]
drag, startPoint x: 820, startPoint y: 24, endPoint x: 525, endPoint y: 132, distance: 313.7
click at [820, 24] on icon "dialog" at bounding box center [823, 25] width 17 height 17
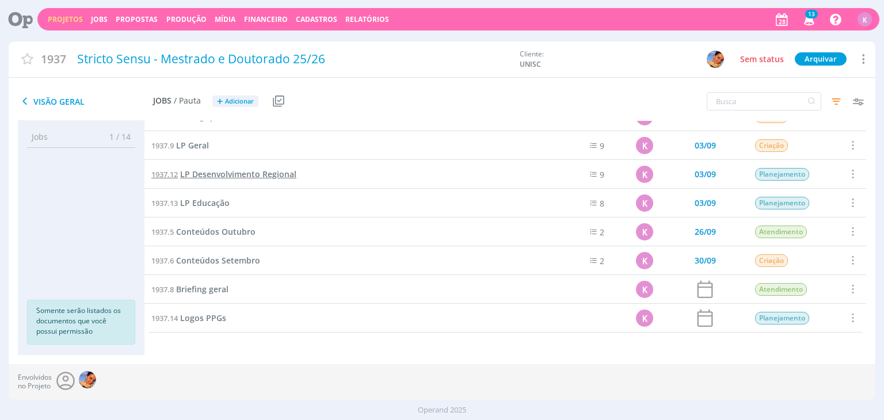
click at [198, 171] on span "LP Desenvolvimento Regional" at bounding box center [238, 174] width 116 height 11
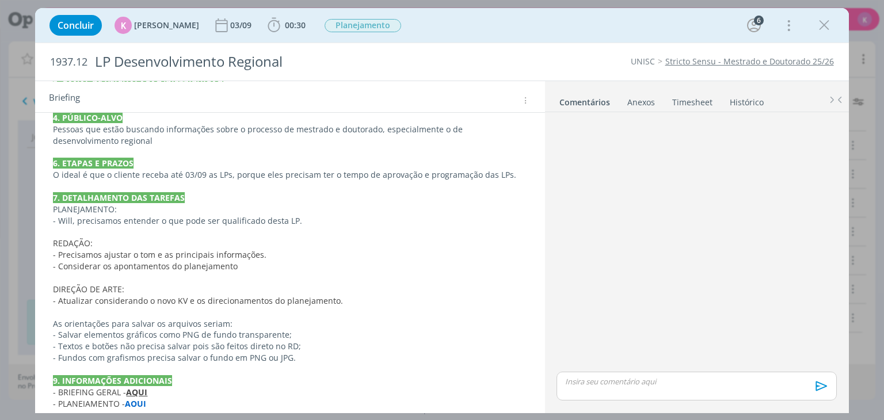
scroll to position [169, 0]
drag, startPoint x: 58, startPoint y: 217, endPoint x: 304, endPoint y: 221, distance: 245.8
click at [304, 221] on p "- Will, precisamos entender o que pode ser qualificado desta LP." at bounding box center [290, 221] width 474 height 12
click at [147, 258] on span "- Precisamos ajustar o tom e as principais informações." at bounding box center [161, 255] width 214 height 11
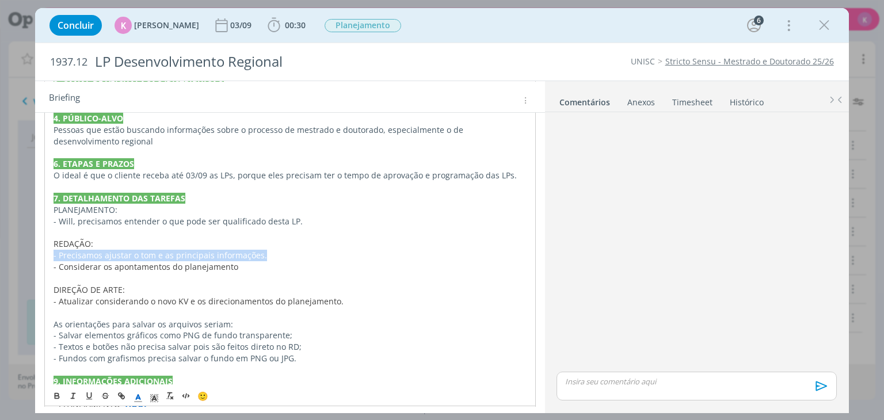
click at [147, 258] on span "- Precisamos ajustar o tom e as principais informações." at bounding box center [161, 255] width 214 height 11
click at [143, 264] on span "- Considerar os apontamentos do planejamento" at bounding box center [146, 266] width 185 height 11
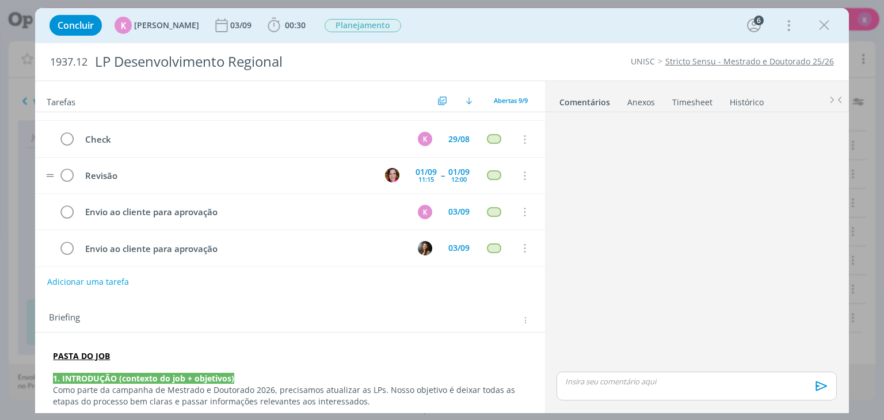
scroll to position [0, 0]
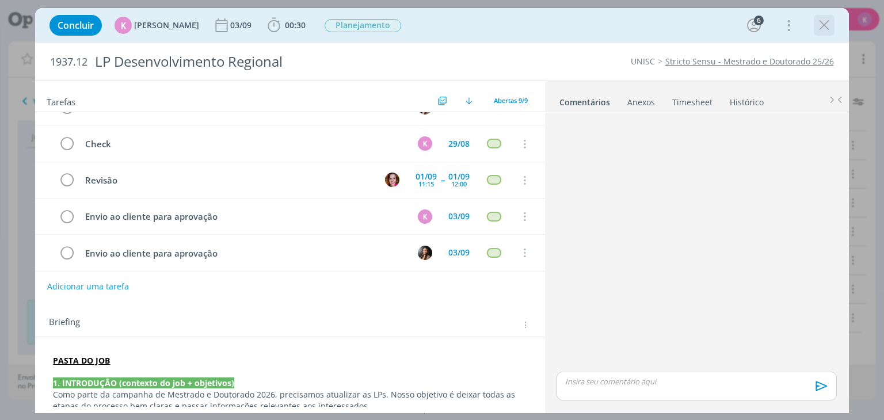
click at [824, 28] on icon "dialog" at bounding box center [823, 25] width 17 height 17
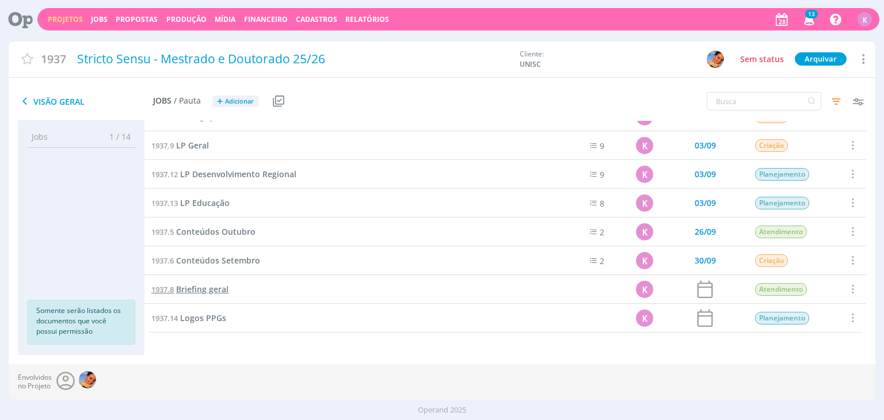
click at [216, 292] on span "Briefing geral" at bounding box center [202, 289] width 52 height 11
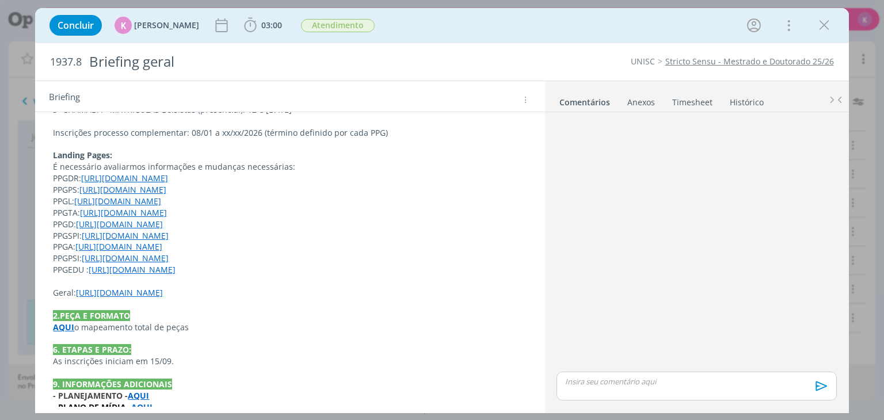
scroll to position [464, 0]
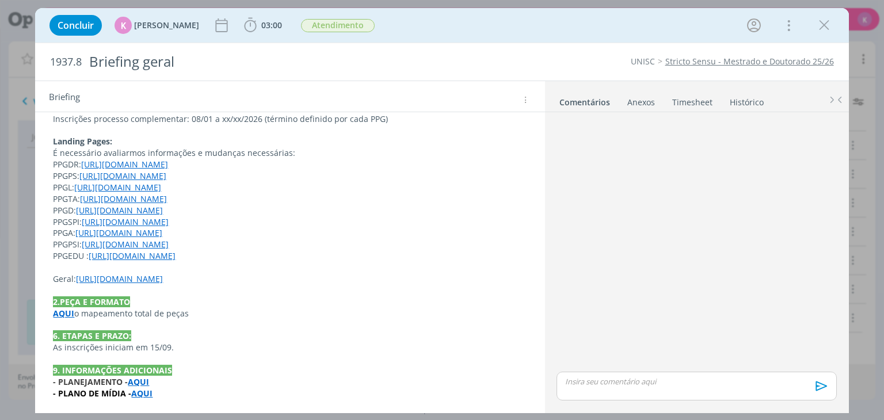
click at [64, 313] on strong "AQUI" at bounding box center [63, 313] width 21 height 11
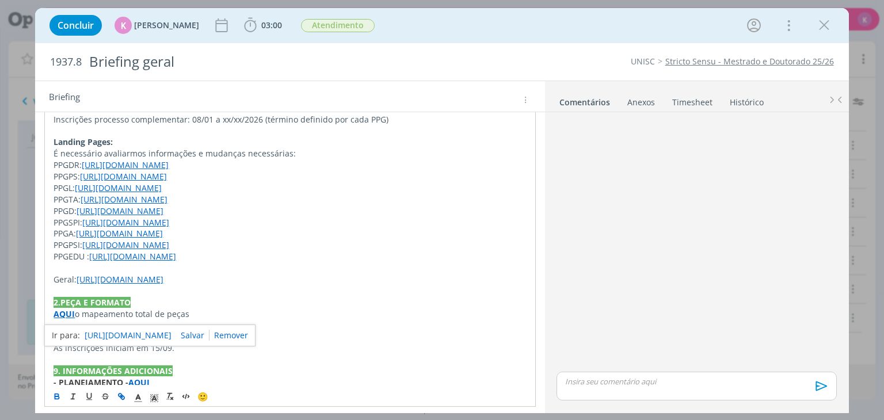
click at [94, 330] on link "https://sobeae.sharepoint.com/:x:/s/SOBEAE/EdbmVTFw3dJPtqeTJk3hRR8BTqwR669i46t5…" at bounding box center [128, 335] width 87 height 15
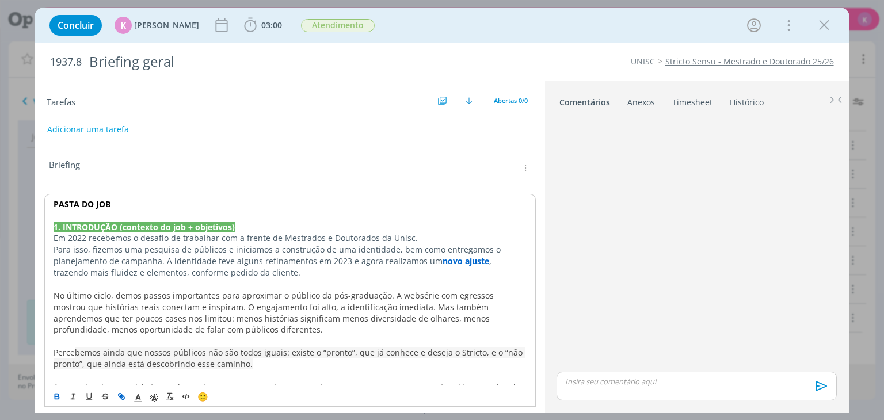
scroll to position [0, 0]
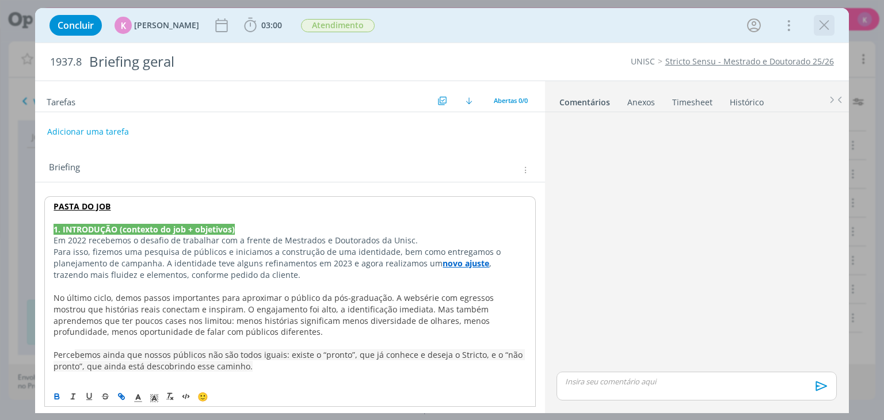
click at [827, 31] on icon "dialog" at bounding box center [823, 25] width 17 height 17
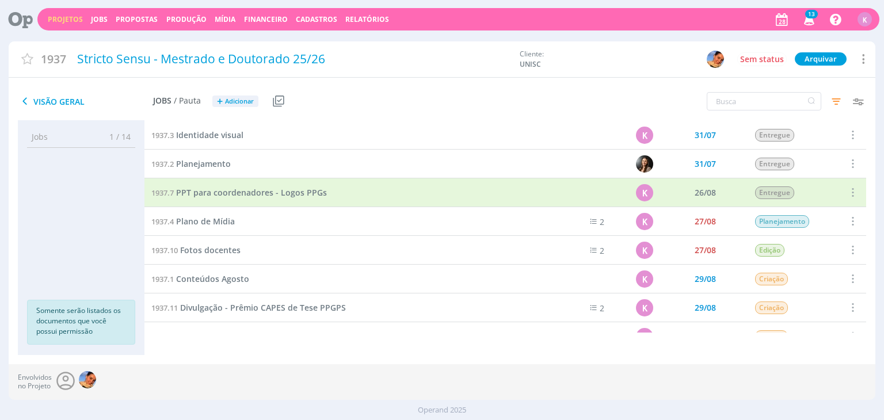
scroll to position [115, 0]
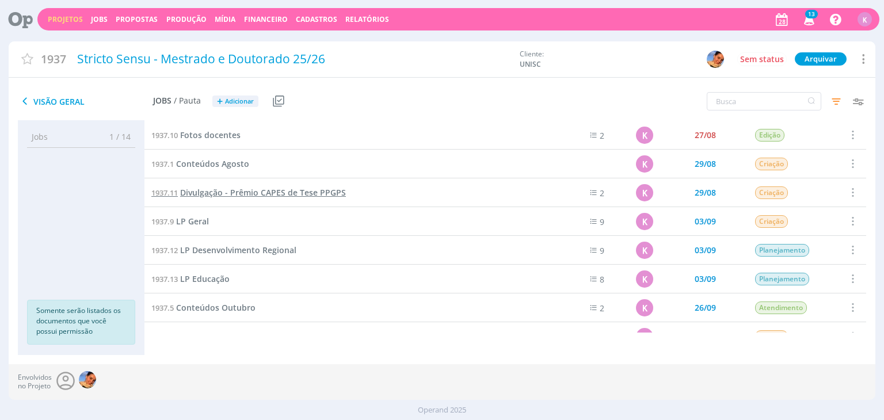
click at [285, 189] on span "Divulgação - Prêmio CAPES de Tese PPGPS" at bounding box center [263, 192] width 166 height 11
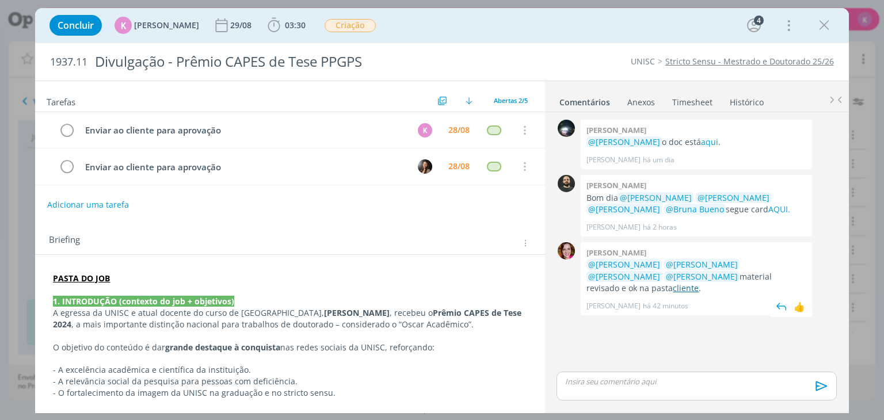
click at [699, 283] on link "cliente" at bounding box center [686, 288] width 26 height 11
click at [818, 34] on div "dialog" at bounding box center [824, 25] width 21 height 21
click at [821, 28] on icon "dialog" at bounding box center [823, 25] width 17 height 17
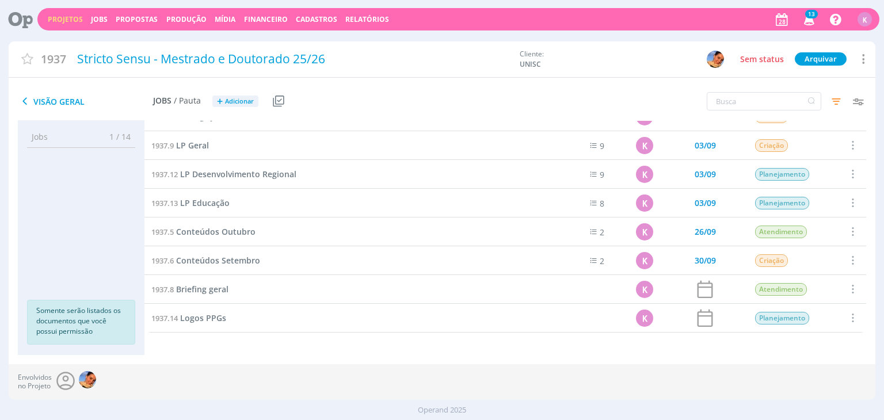
scroll to position [191, 0]
click at [221, 318] on span "Logos PPGs" at bounding box center [203, 317] width 46 height 11
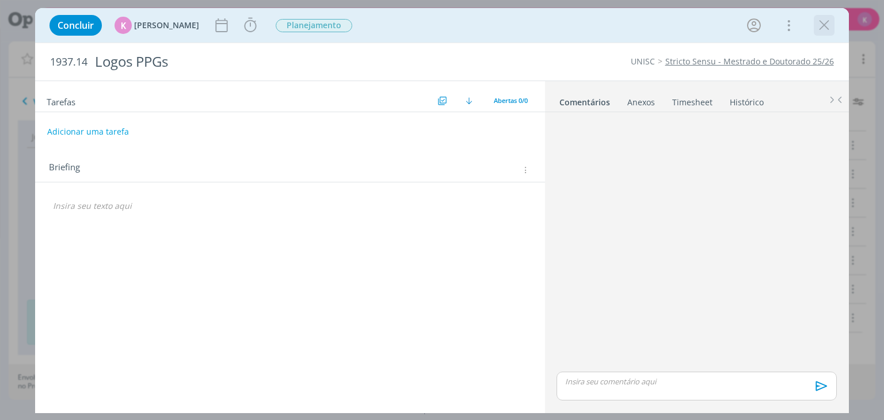
click at [814, 26] on div "dialog" at bounding box center [824, 25] width 21 height 21
drag, startPoint x: 823, startPoint y: 29, endPoint x: 547, endPoint y: 167, distance: 308.8
click at [824, 29] on icon "dialog" at bounding box center [823, 25] width 17 height 17
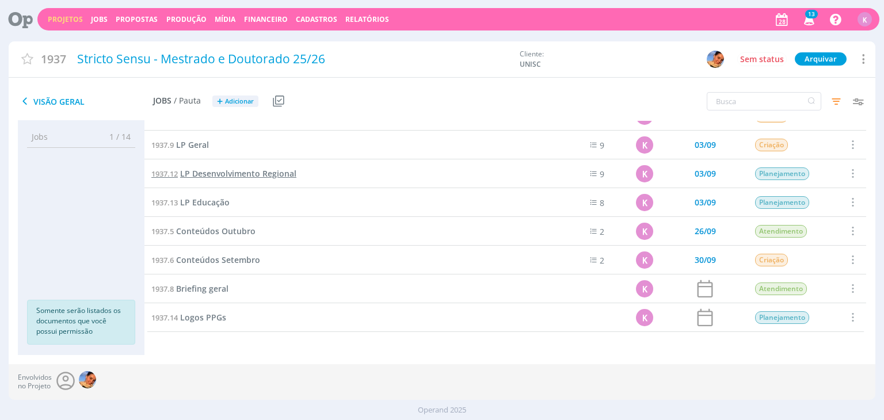
scroll to position [191, 0]
click at [122, 226] on ul "Jobs 1 / 14 Propostas 0 / 0 Produção 0 / 0 Mídia 0 / 0 Financeiro 0 / 0 Somente…" at bounding box center [81, 237] width 127 height 223
click at [196, 233] on span "Conteúdos Outubro" at bounding box center [215, 231] width 79 height 11
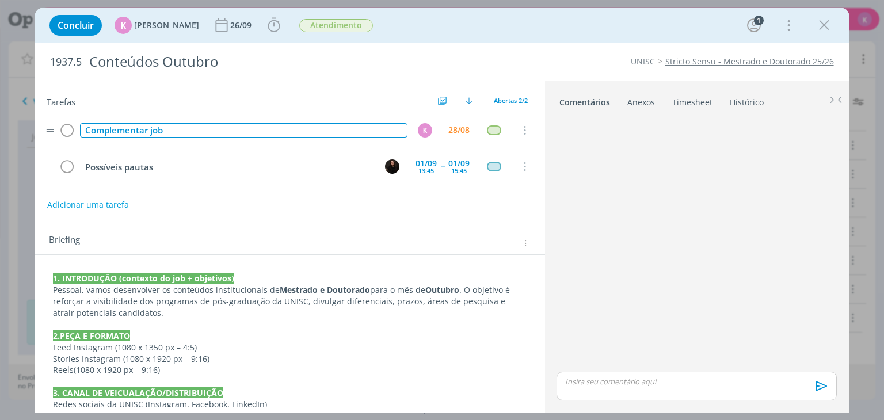
click at [176, 132] on div "Complementar job" at bounding box center [243, 130] width 327 height 14
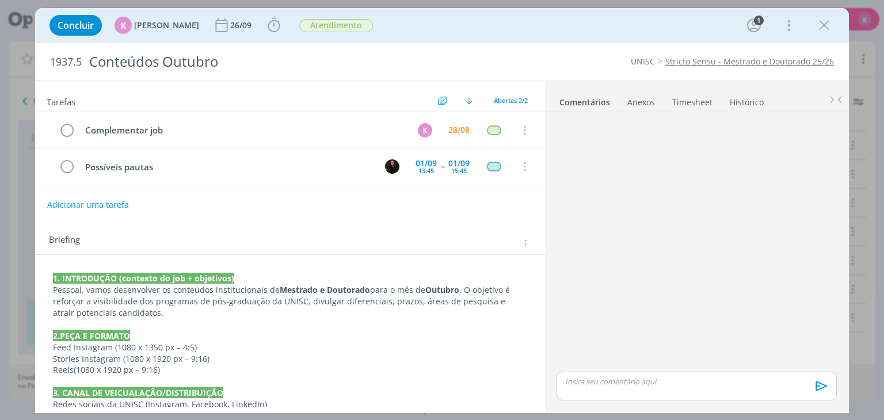
click at [472, 212] on div "Adicionar uma tarefa" at bounding box center [289, 205] width 509 height 21
click at [820, 21] on icon "dialog" at bounding box center [823, 25] width 17 height 17
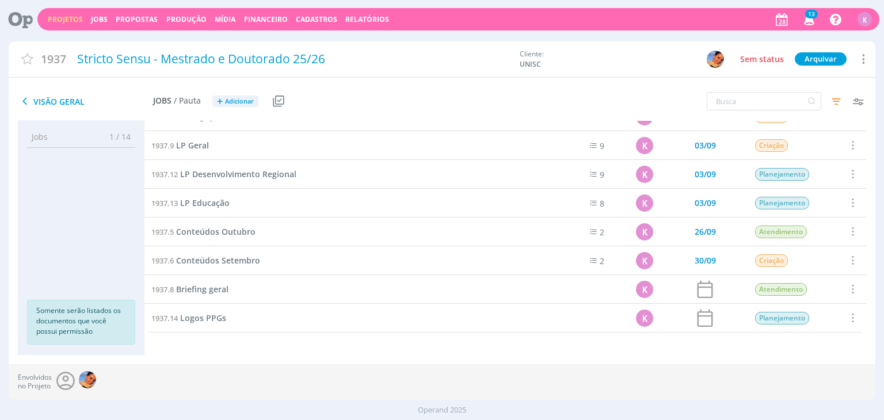
click at [69, 19] on link "Projetos" at bounding box center [65, 19] width 35 height 10
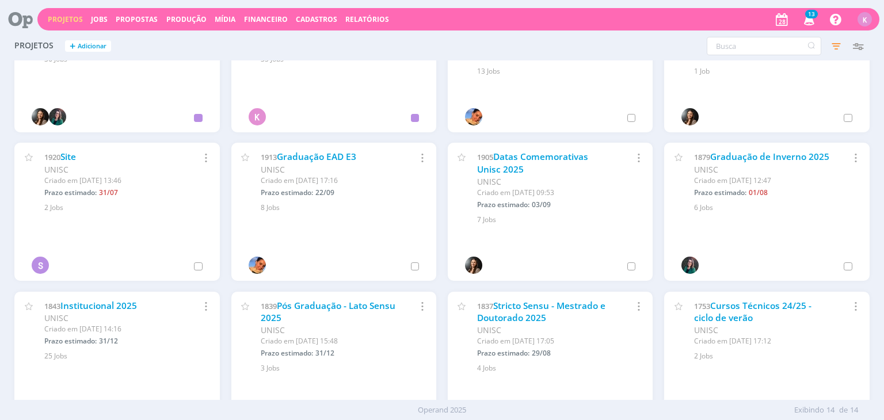
scroll to position [115, 0]
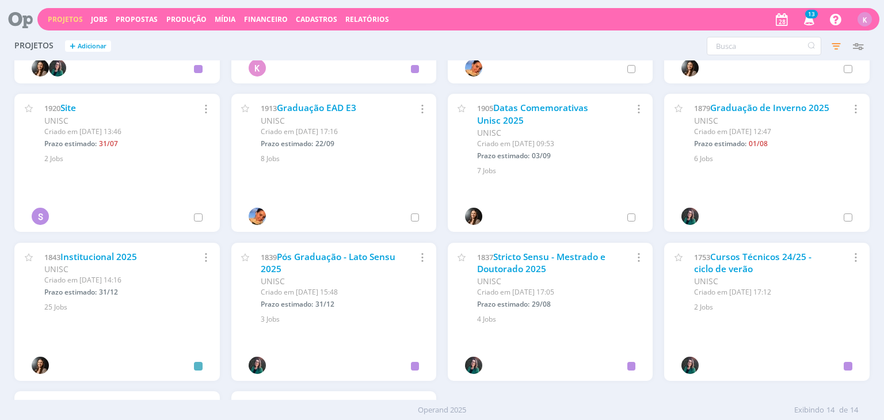
click at [346, 245] on div "1839 Pós Graduação - Lato Sensu 2025 UNISC Criado em 08/01 às 15:48 Prazo estim…" at bounding box center [333, 284] width 205 height 82
click at [338, 255] on link "Pós Graduação - Lato Sensu 2025" at bounding box center [328, 263] width 135 height 25
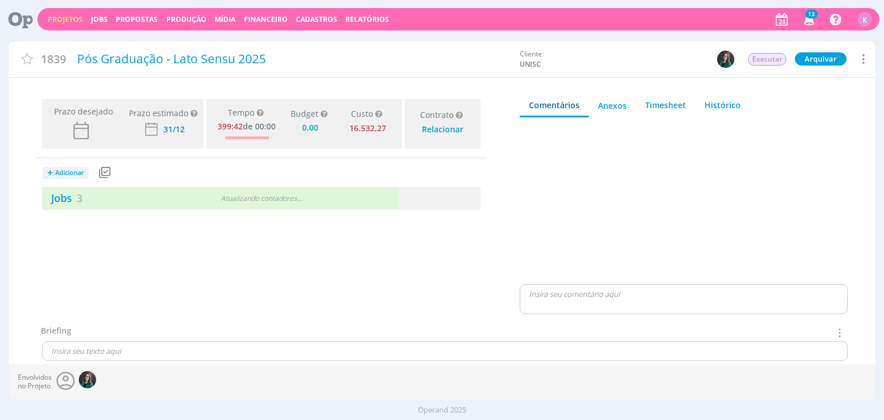
type input "0,00"
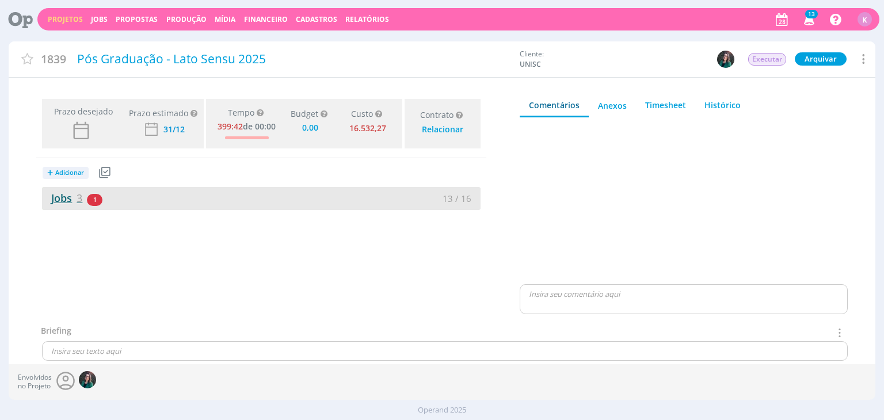
click at [75, 199] on link "Jobs 3" at bounding box center [62, 198] width 40 height 14
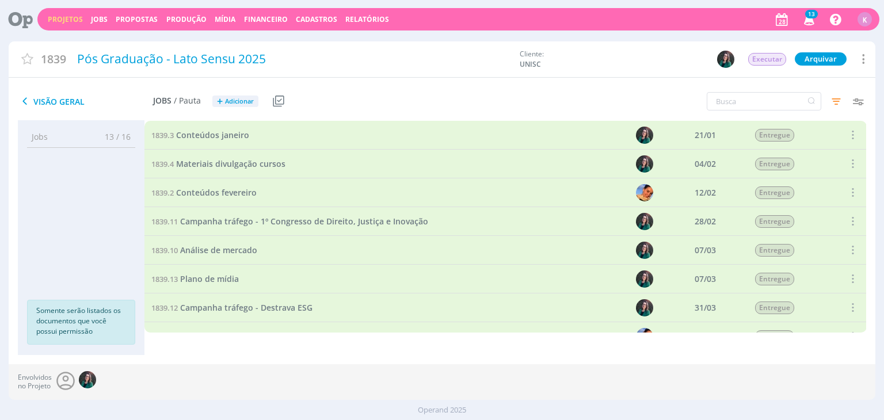
scroll to position [249, 0]
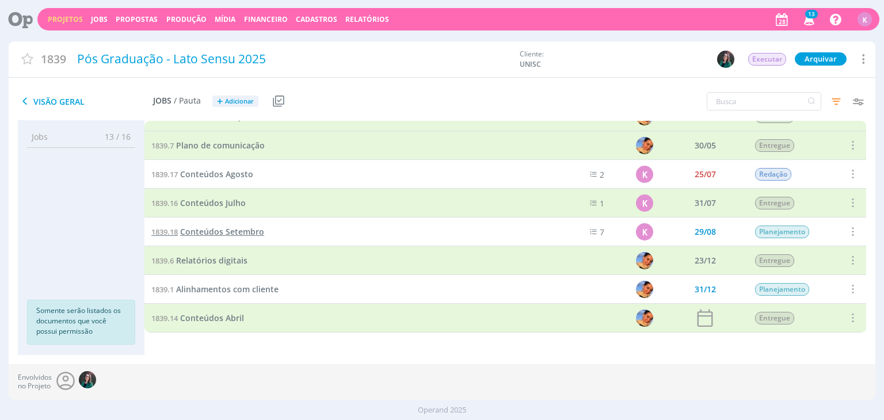
click at [223, 228] on span "Conteúdos Setembro" at bounding box center [222, 231] width 84 height 11
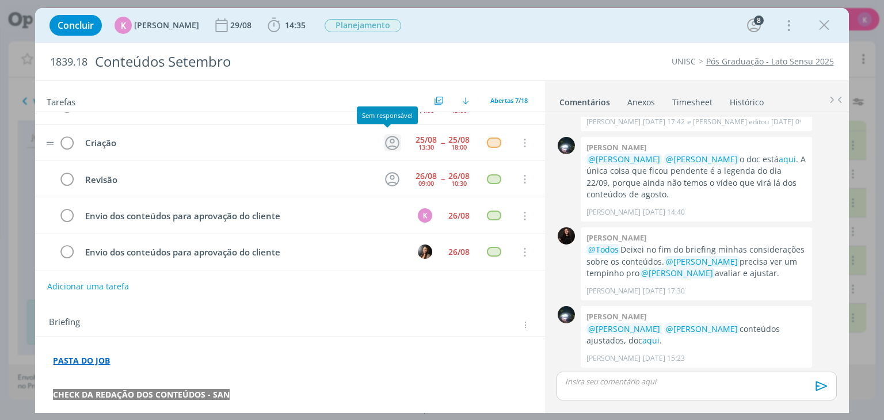
scroll to position [269, 0]
click at [822, 28] on icon "dialog" at bounding box center [823, 25] width 17 height 17
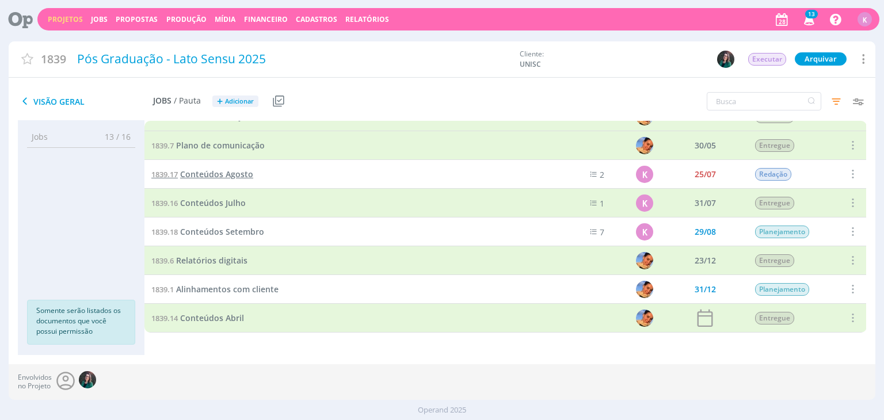
click at [228, 170] on span "Conteúdos Agosto" at bounding box center [216, 174] width 73 height 11
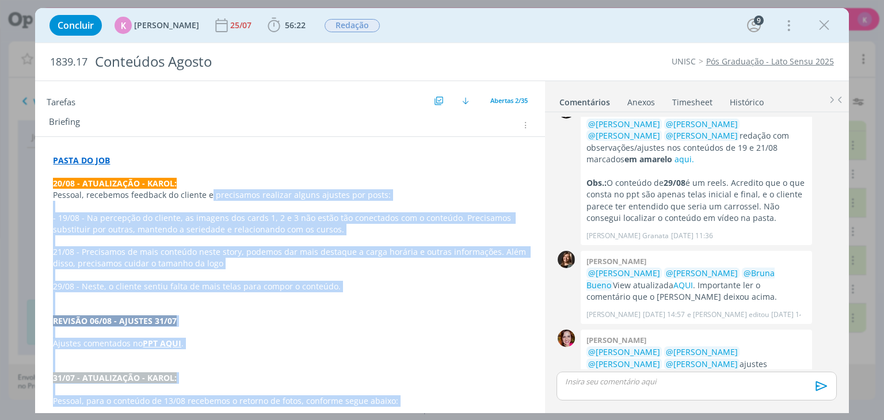
scroll to position [157, 0]
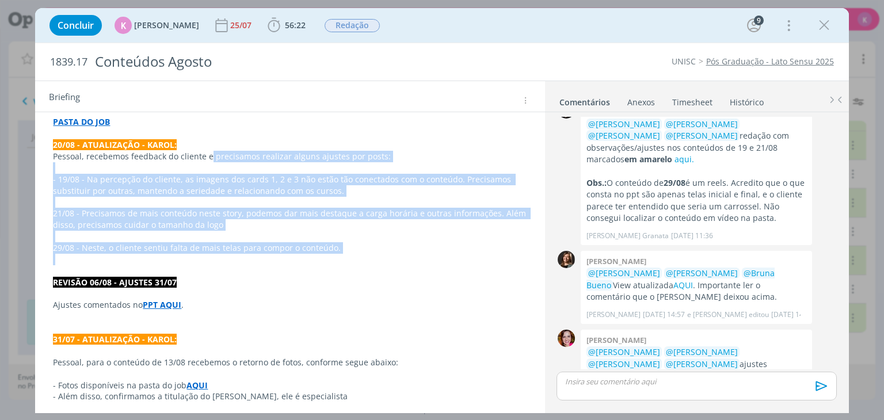
drag, startPoint x: 209, startPoint y: 314, endPoint x: 355, endPoint y: 262, distance: 153.8
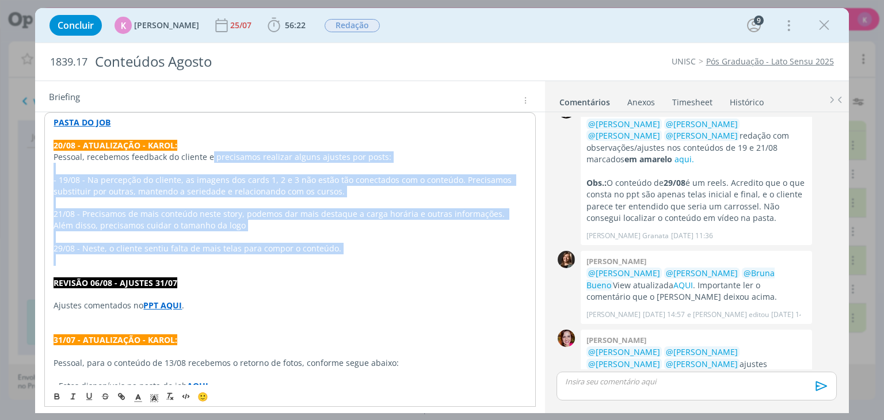
click at [387, 249] on p "29/08 - Neste, o cliente sentiu falta de mais telas para compor o conteúdo." at bounding box center [290, 249] width 472 height 12
drag, startPoint x: 391, startPoint y: 258, endPoint x: 50, endPoint y: 154, distance: 357.0
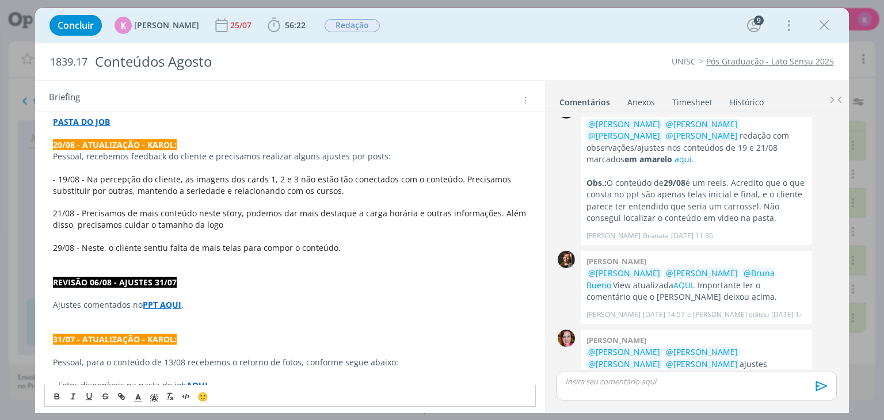
click at [493, 311] on p "dialog" at bounding box center [290, 317] width 474 height 12
click at [671, 382] on strong "Fica faltando a revisão do reels previsto para o dia 29/08." at bounding box center [690, 393] width 208 height 22
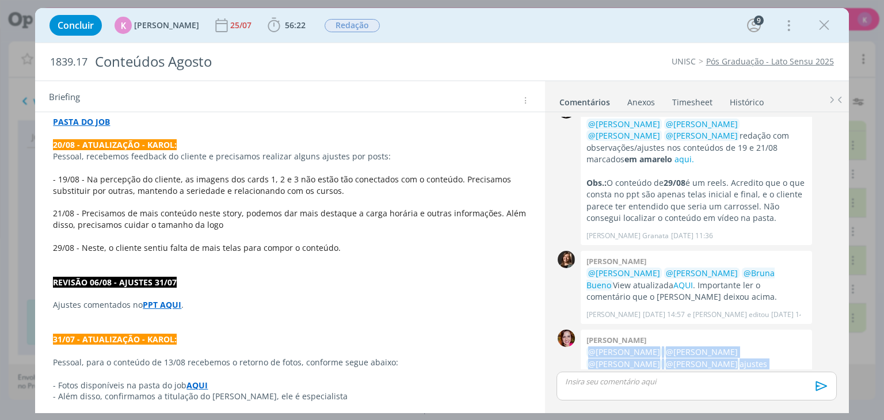
click at [671, 382] on strong "Fica faltando a revisão do reels previsto para o dia 29/08." at bounding box center [690, 393] width 208 height 22
click at [676, 412] on span "20/08 às 15:46" at bounding box center [664, 417] width 42 height 10
click at [561, 339] on div "0" at bounding box center [566, 378] width 29 height 97
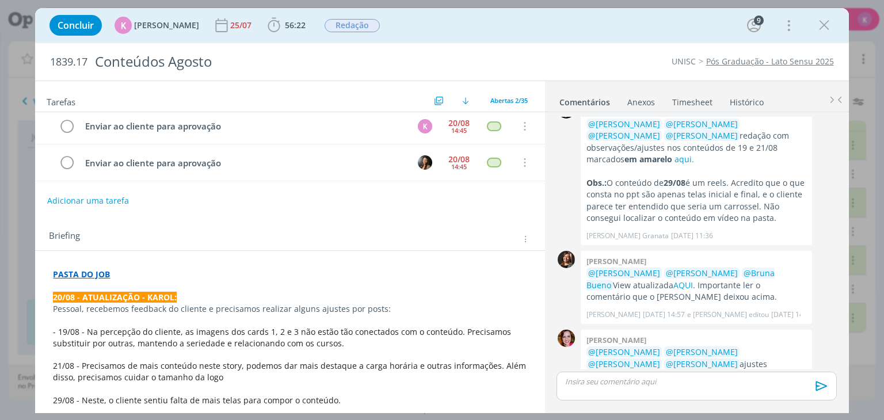
scroll to position [0, 0]
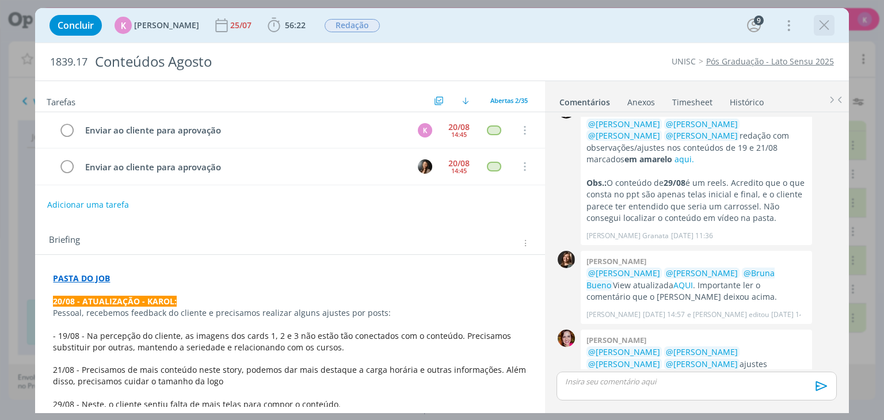
click at [824, 25] on icon "dialog" at bounding box center [823, 25] width 17 height 17
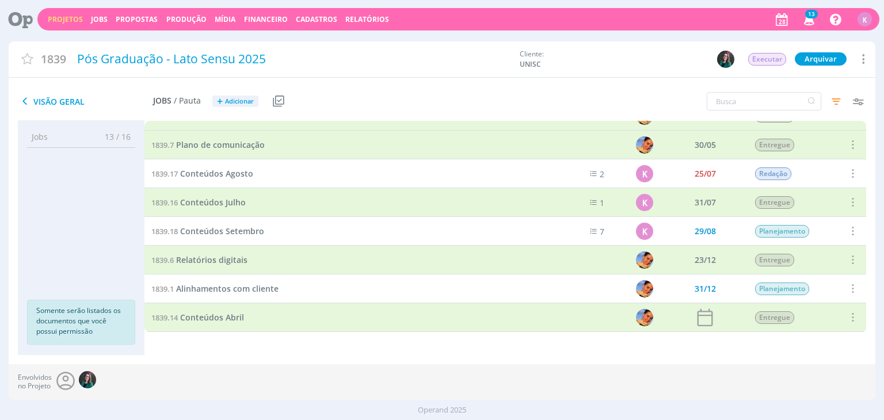
scroll to position [249, 0]
click at [858, 102] on icon "button" at bounding box center [858, 101] width 21 height 21
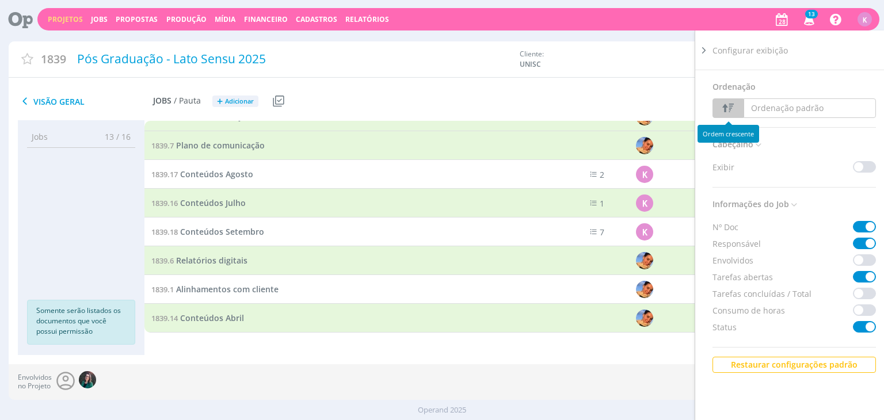
drag, startPoint x: 668, startPoint y: 81, endPoint x: 762, endPoint y: 74, distance: 94.1
click at [671, 80] on div "1839 Pós Graduação - Lato Sensu 2025 Cliente: UNISC Executar Arquivar Arquivar …" at bounding box center [442, 61] width 866 height 41
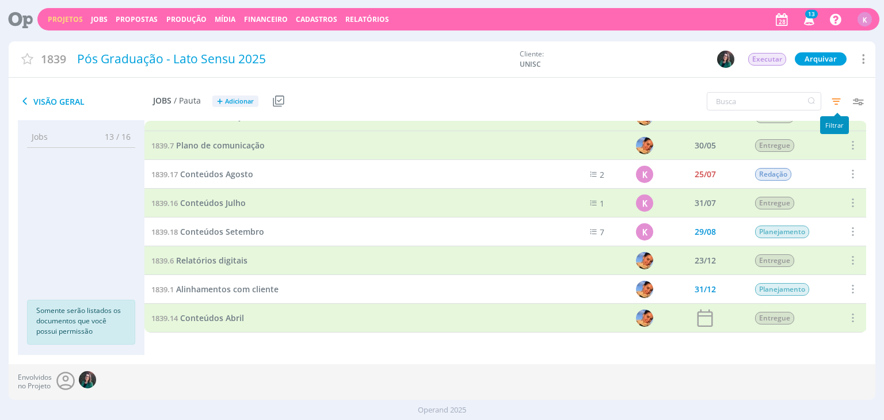
click at [843, 97] on icon "button" at bounding box center [836, 101] width 21 height 21
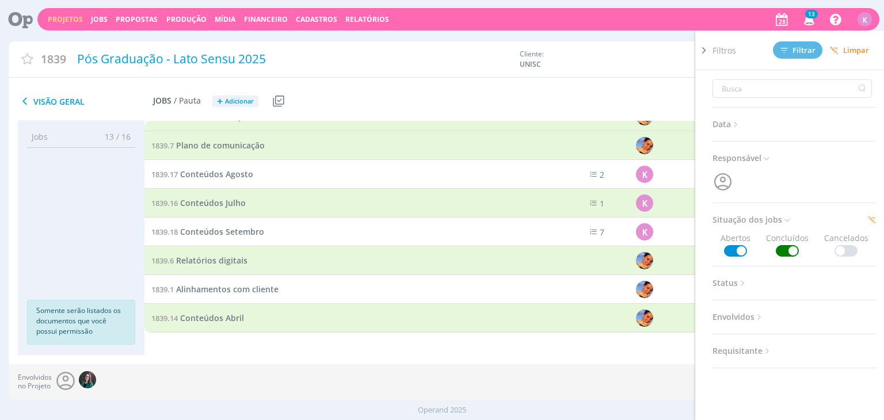
click at [790, 250] on span at bounding box center [787, 251] width 23 height 12
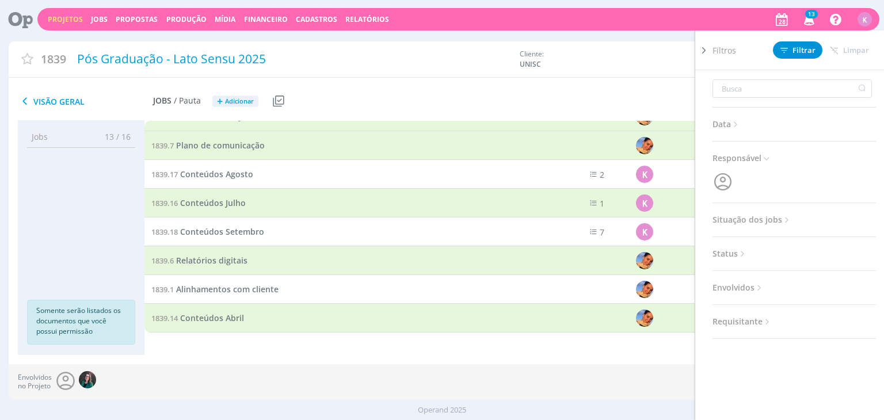
click at [795, 60] on div "Filtros Filtrar Limpar" at bounding box center [798, 50] width 173 height 39
click at [796, 51] on span "Filtrar" at bounding box center [797, 50] width 35 height 7
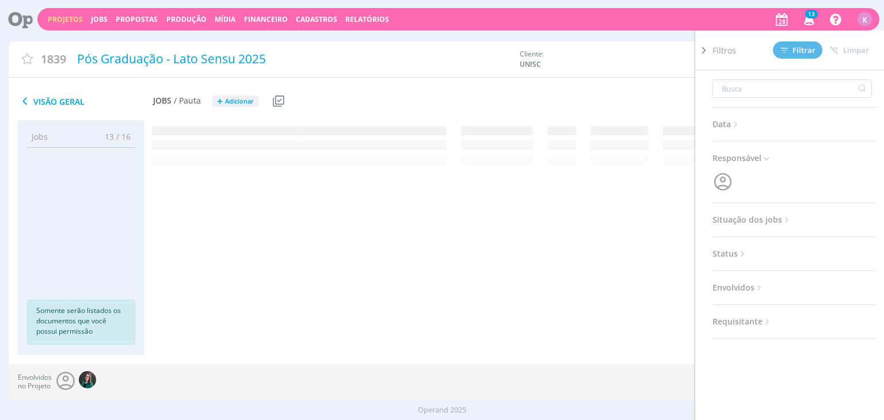
scroll to position [0, 0]
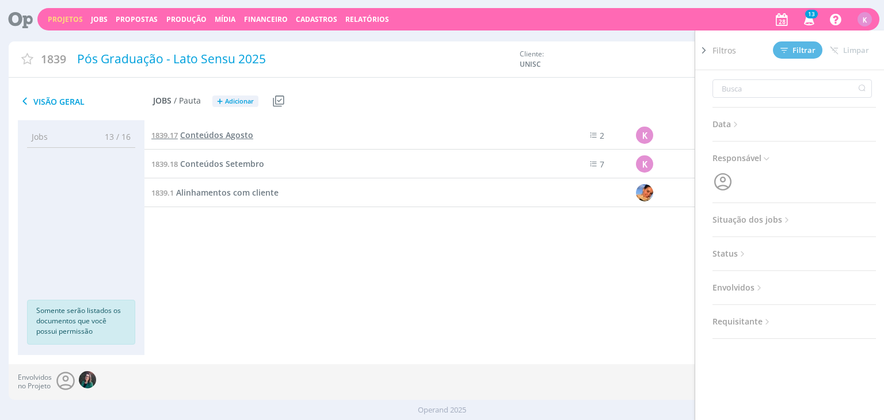
click at [246, 136] on span "Conteúdos Agosto" at bounding box center [216, 134] width 73 height 11
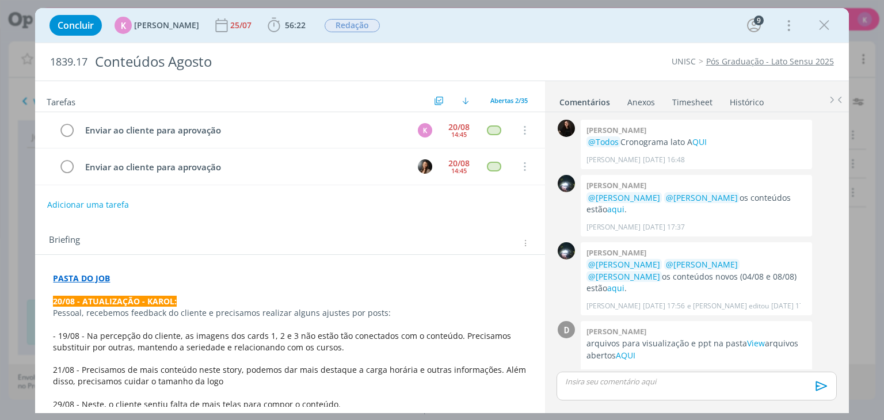
scroll to position [1699, 0]
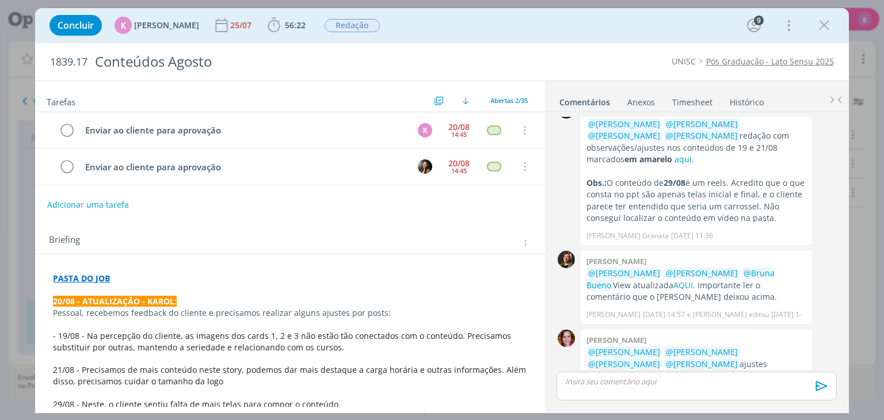
drag, startPoint x: 496, startPoint y: 397, endPoint x: 733, endPoint y: 339, distance: 244.6
click at [496, 397] on p "dialog" at bounding box center [290, 393] width 474 height 12
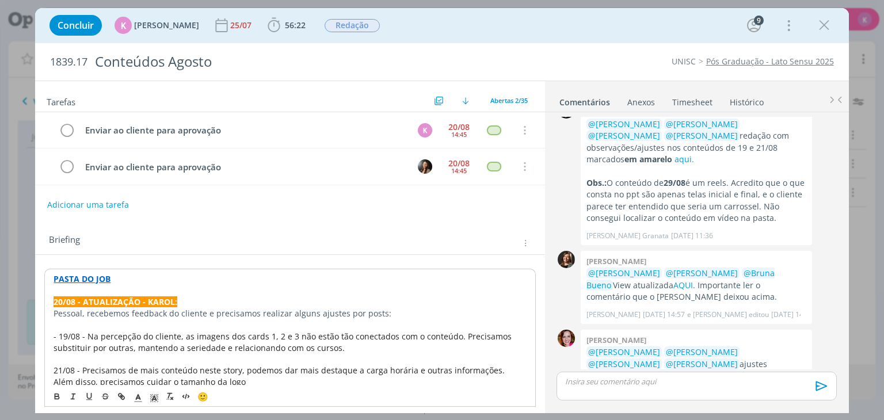
click at [634, 382] on link "cliente" at bounding box center [621, 387] width 26 height 11
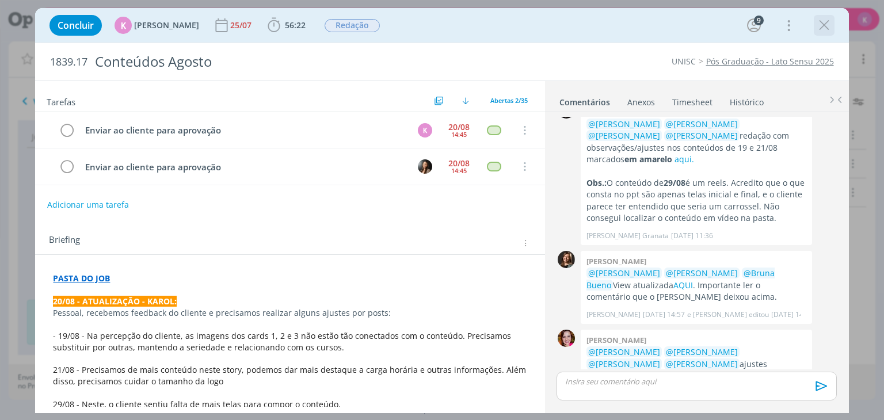
click at [829, 28] on icon "dialog" at bounding box center [823, 25] width 17 height 17
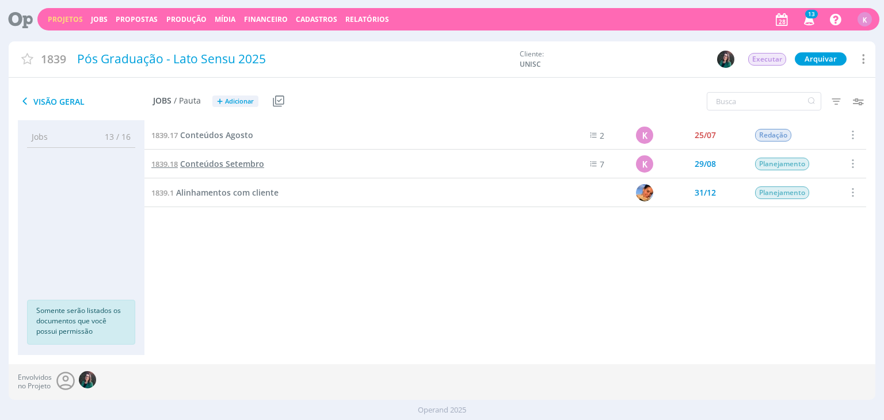
click at [250, 164] on span "Conteúdos Setembro" at bounding box center [222, 163] width 84 height 11
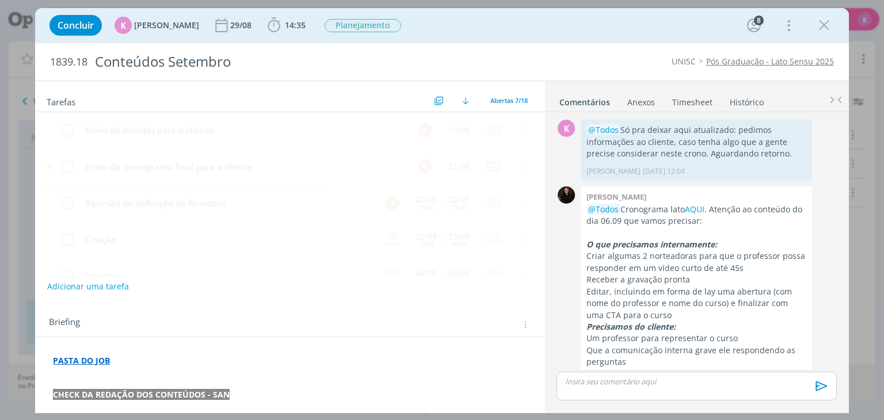
scroll to position [270, 0]
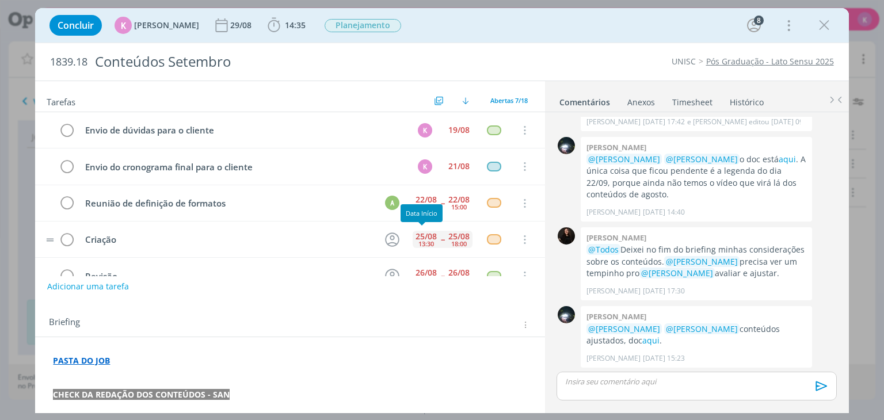
click at [424, 241] on div "13:30" at bounding box center [426, 244] width 16 height 6
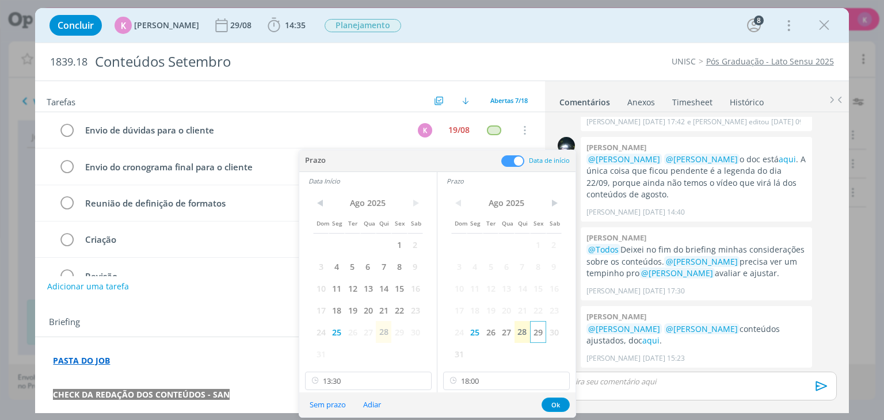
click at [536, 336] on span "29" at bounding box center [538, 332] width 16 height 22
click at [405, 335] on span "29" at bounding box center [399, 332] width 16 height 22
click at [382, 379] on input "13:30" at bounding box center [368, 381] width 127 height 18
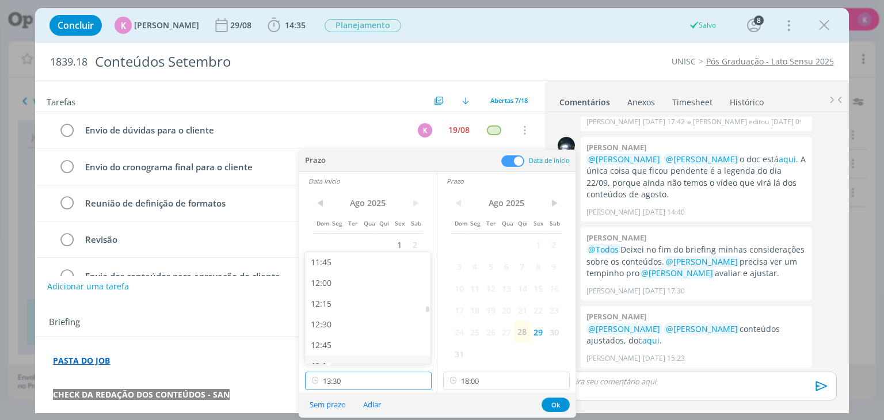
scroll to position [916, 0]
drag, startPoint x: 346, startPoint y: 261, endPoint x: 403, endPoint y: 288, distance: 63.1
click at [345, 261] on div "11:00" at bounding box center [369, 257] width 129 height 21
type input "11:00"
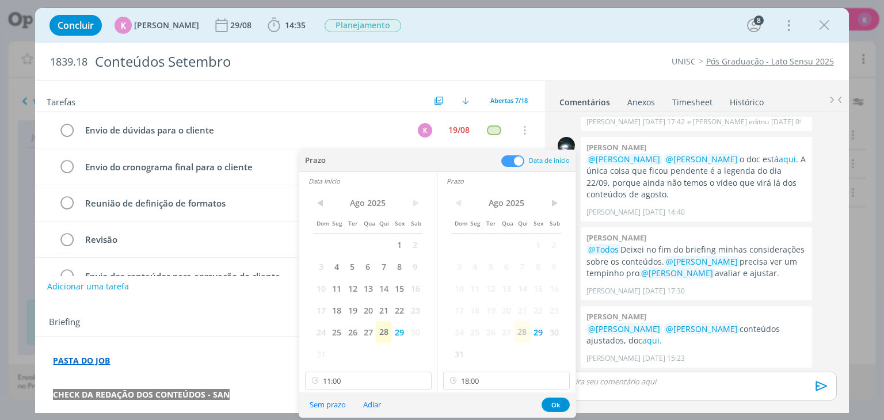
scroll to position [912, 0]
click at [483, 381] on input "18:00" at bounding box center [506, 381] width 127 height 18
click at [472, 270] on div "17:00" at bounding box center [508, 267] width 129 height 21
type input "17:00"
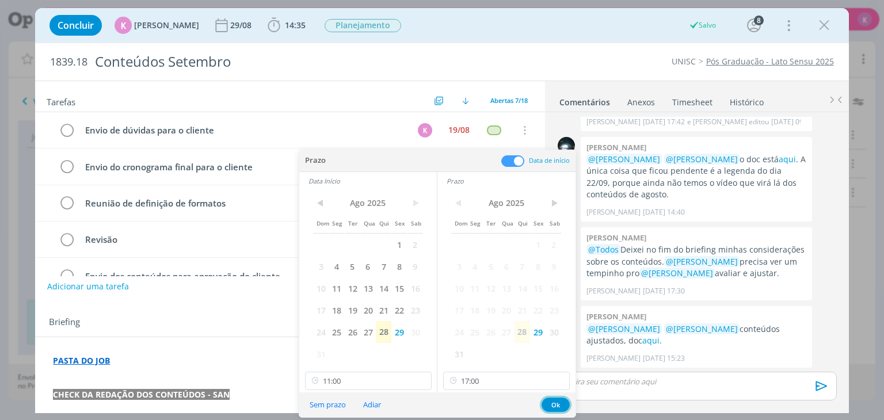
click at [563, 406] on button "Ok" at bounding box center [556, 405] width 28 height 14
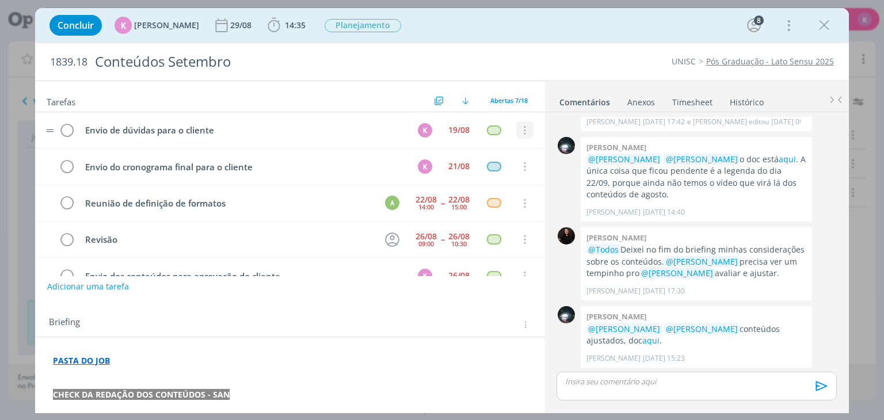
click at [519, 130] on icon "dialog" at bounding box center [524, 130] width 13 height 10
click at [506, 146] on link "Cancelar" at bounding box center [487, 150] width 91 height 18
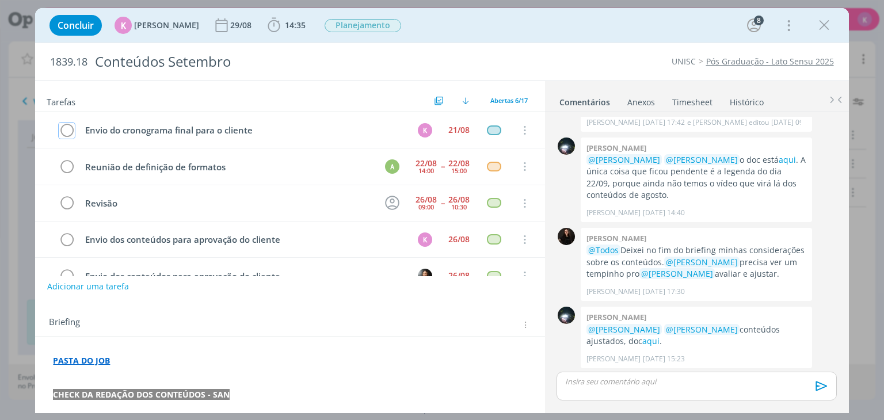
click at [522, 128] on icon "dialog" at bounding box center [524, 130] width 13 height 10
click at [513, 143] on link "Cancelar" at bounding box center [487, 150] width 91 height 18
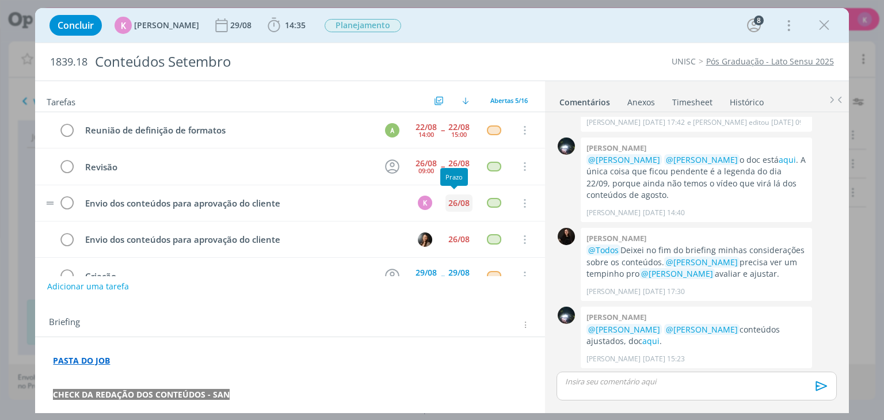
click at [458, 199] on div "26/08" at bounding box center [458, 203] width 21 height 8
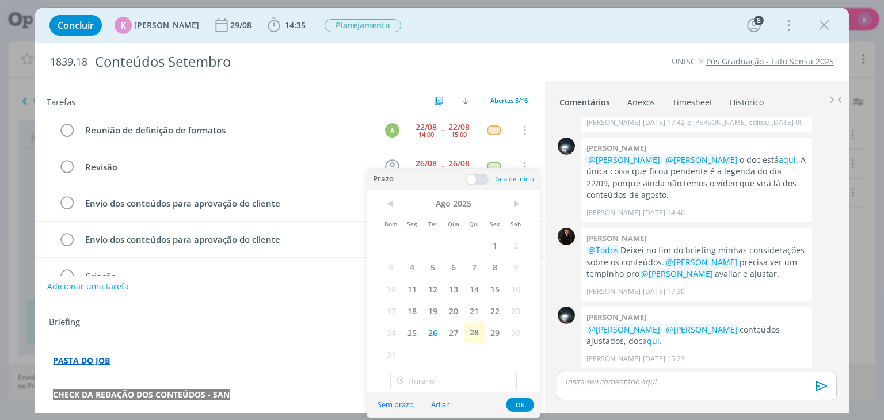
click at [497, 329] on span "29" at bounding box center [495, 333] width 21 height 22
click at [519, 401] on button "Ok" at bounding box center [520, 405] width 28 height 14
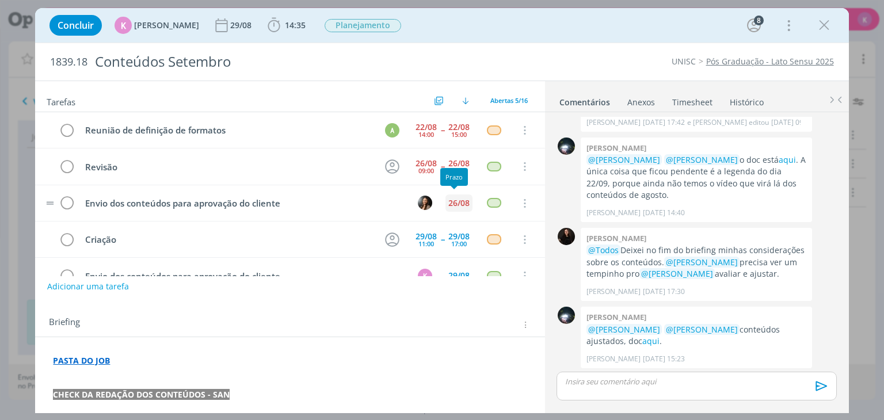
click at [452, 195] on div "26/08" at bounding box center [458, 203] width 27 height 17
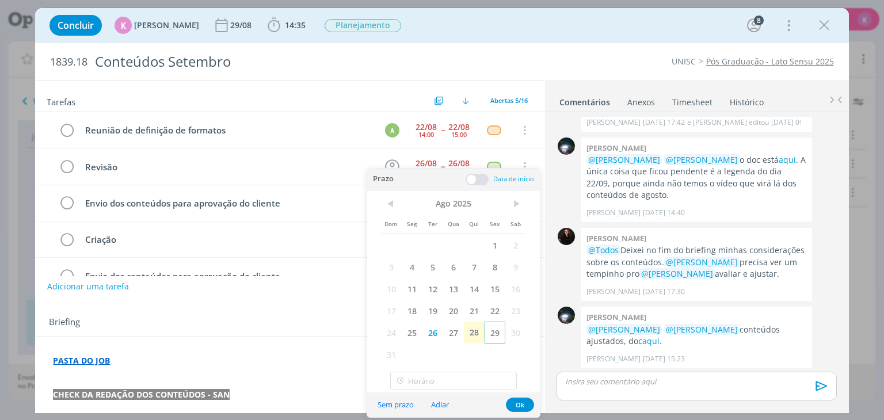
click at [494, 336] on span "29" at bounding box center [495, 333] width 21 height 22
click at [336, 318] on div "Briefing Briefings Predefinidos Versões do Briefing Ver Briefing do Projeto" at bounding box center [291, 325] width 485 height 15
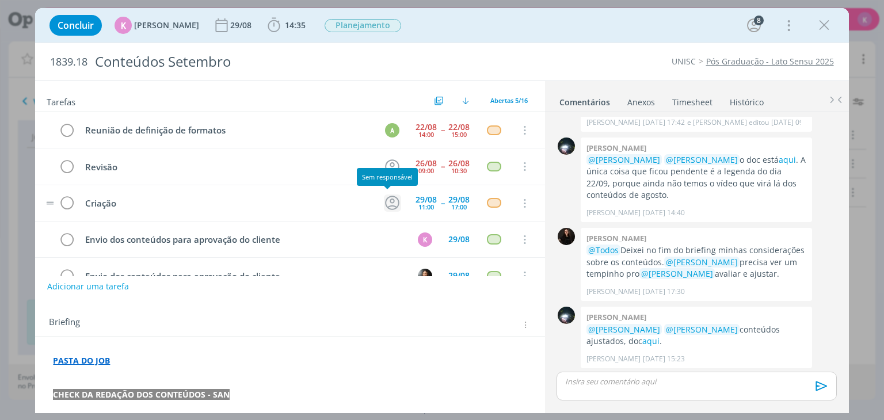
click at [383, 201] on icon "dialog" at bounding box center [392, 203] width 18 height 18
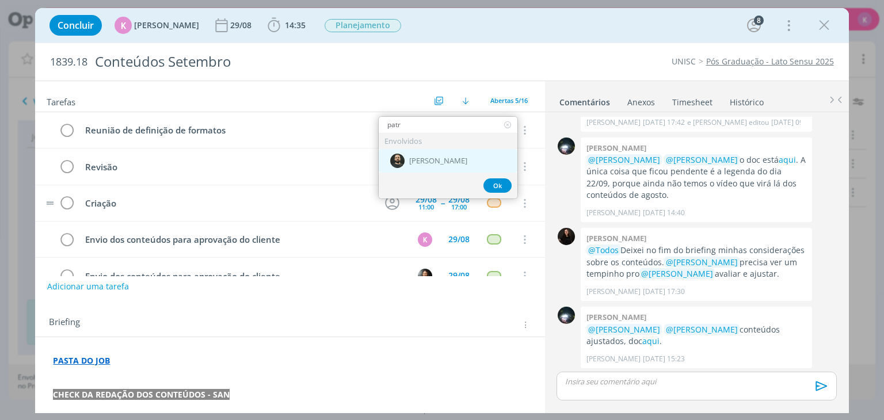
type input "patr"
click at [443, 155] on div "[PERSON_NAME]" at bounding box center [448, 161] width 139 height 24
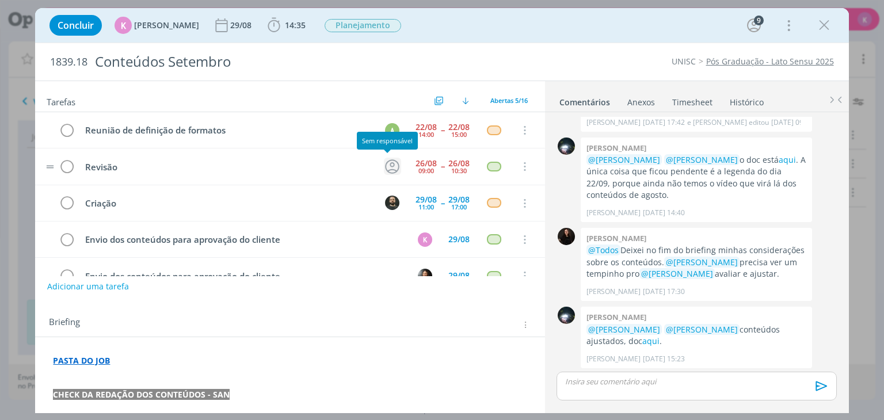
click at [387, 159] on icon "dialog" at bounding box center [392, 167] width 18 height 18
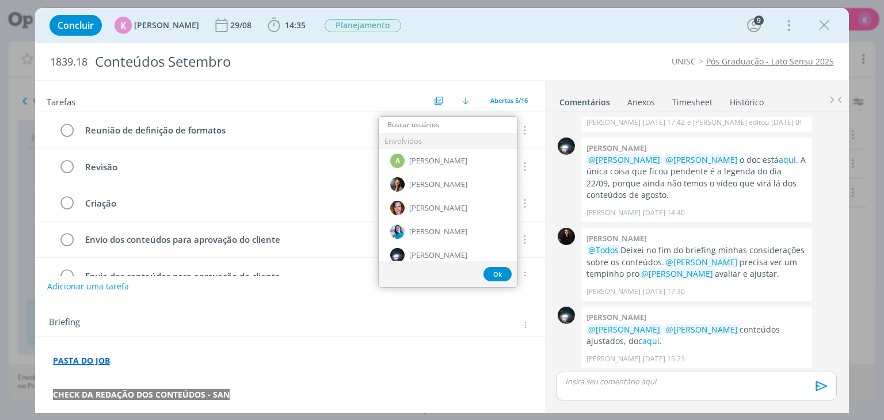
click at [448, 355] on p "PASTA DO JOB" at bounding box center [290, 361] width 474 height 12
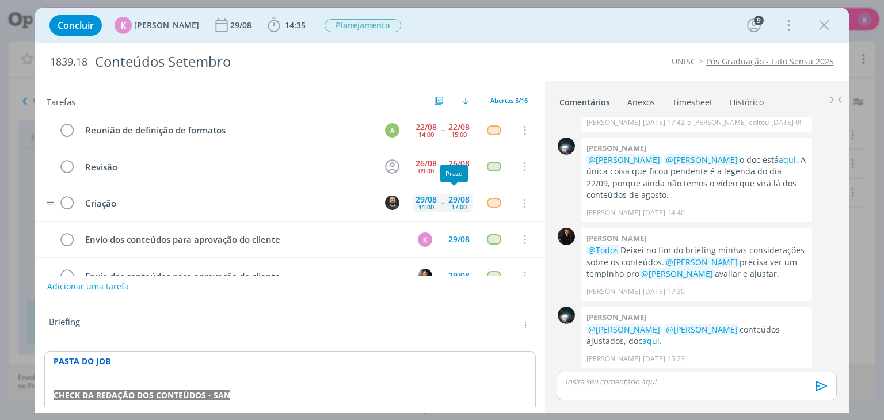
click at [455, 199] on div "29/08" at bounding box center [458, 200] width 21 height 8
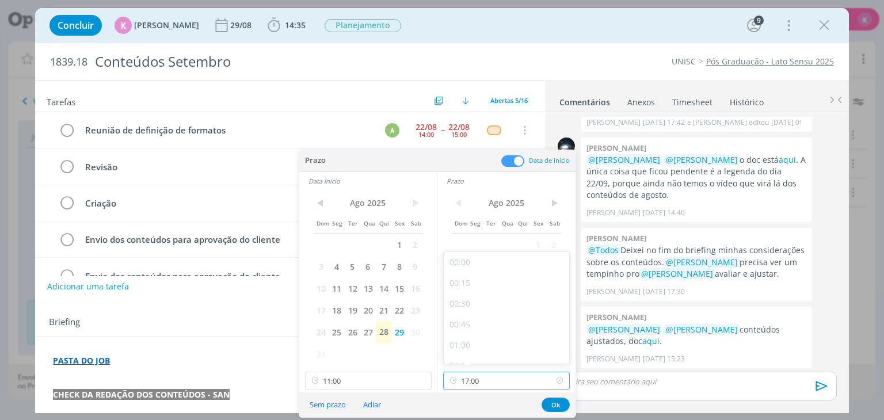
click at [501, 378] on input "17:00" at bounding box center [506, 381] width 127 height 18
click at [468, 269] on div "16:00" at bounding box center [508, 267] width 129 height 21
type input "16:00"
click at [553, 402] on button "Ok" at bounding box center [556, 405] width 28 height 14
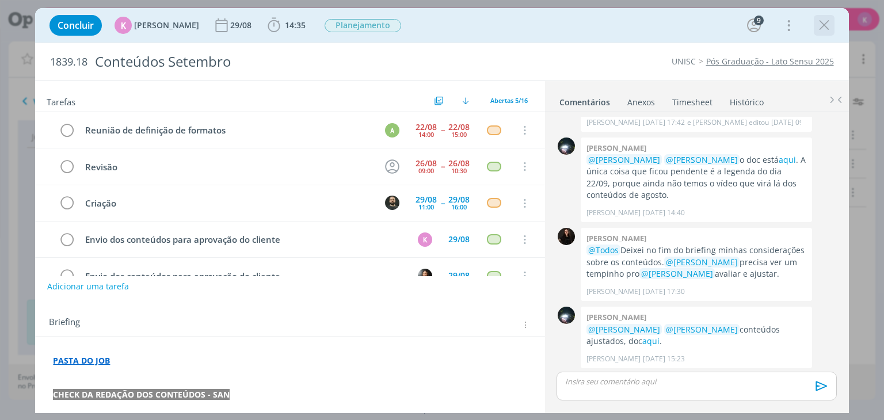
click at [822, 26] on icon "dialog" at bounding box center [823, 25] width 17 height 17
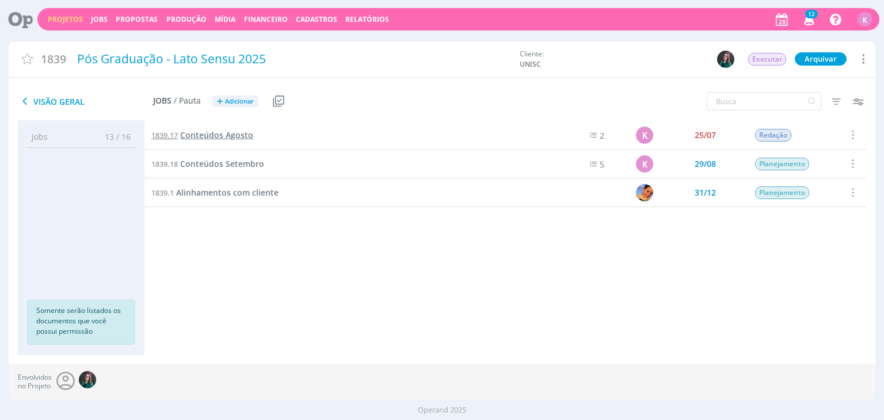
click at [221, 135] on span "Conteúdos Agosto" at bounding box center [216, 134] width 73 height 11
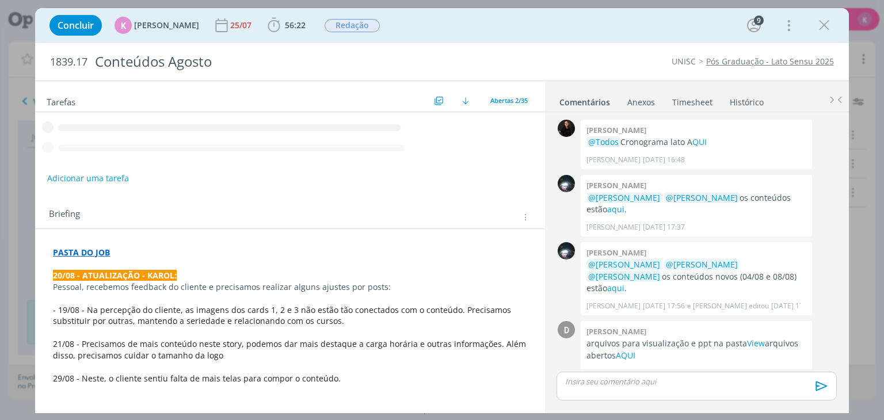
scroll to position [1699, 0]
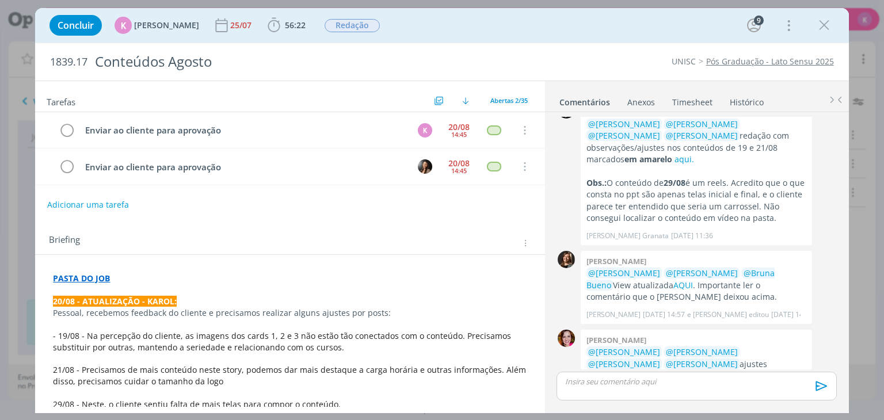
click at [634, 382] on link "cliente" at bounding box center [621, 387] width 26 height 11
click at [816, 19] on icon "dialog" at bounding box center [823, 25] width 17 height 17
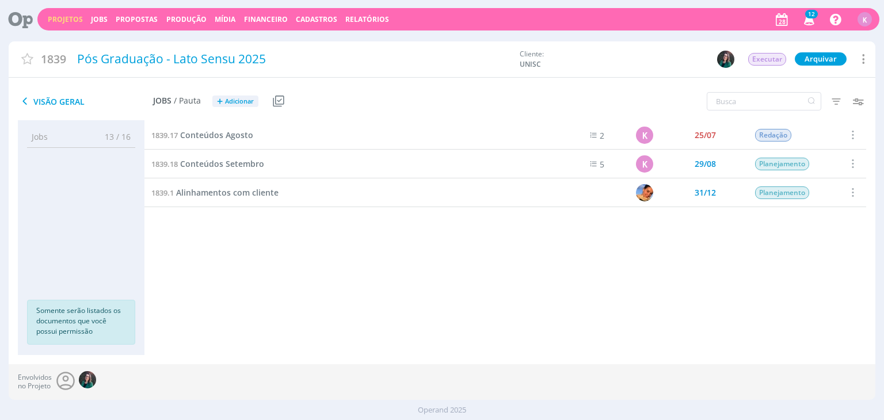
click at [60, 16] on link "Projetos" at bounding box center [65, 19] width 35 height 10
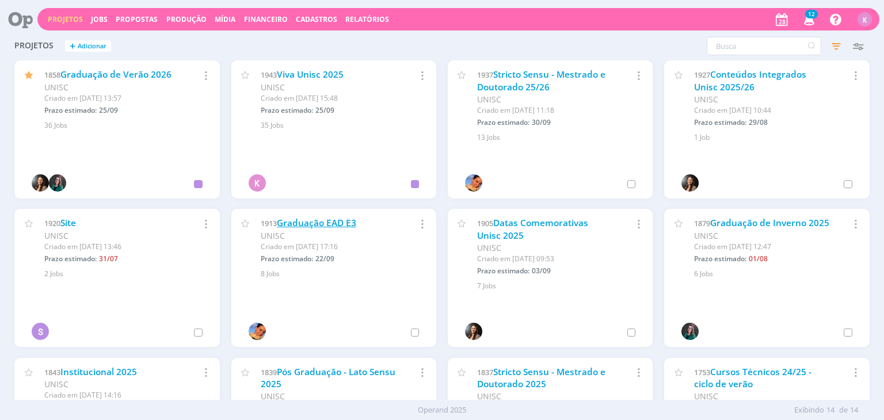
click at [351, 222] on link "Graduação EAD E3" at bounding box center [316, 223] width 79 height 12
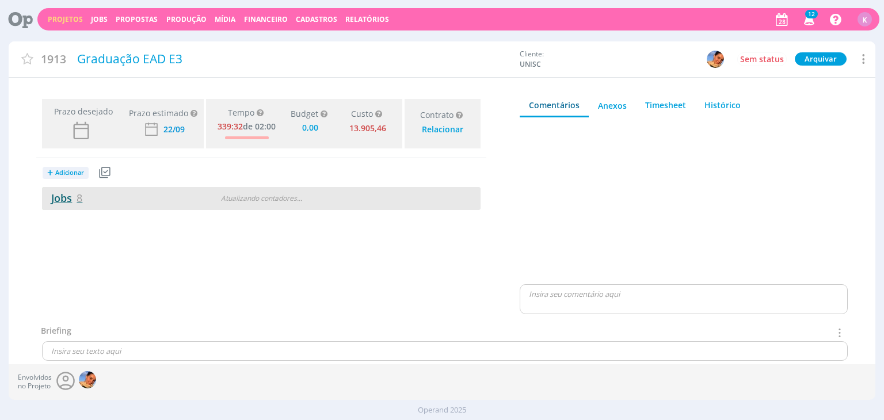
type input "0,00"
click at [74, 193] on link "Jobs 8" at bounding box center [62, 198] width 40 height 14
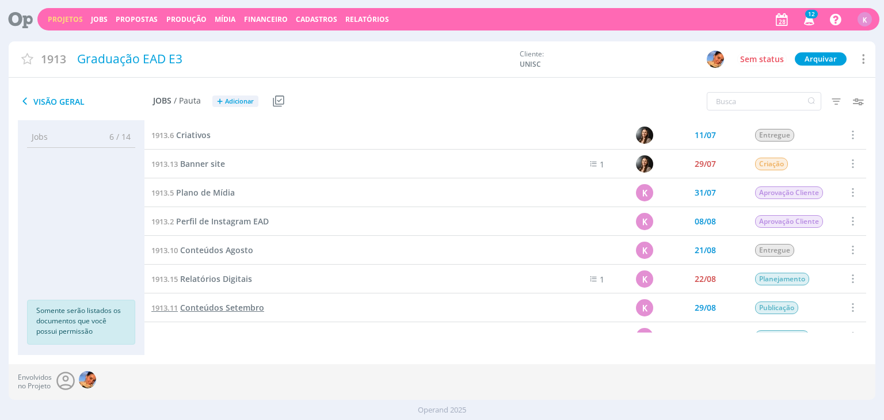
click at [247, 309] on span "Conteúdos Setembro" at bounding box center [222, 307] width 84 height 11
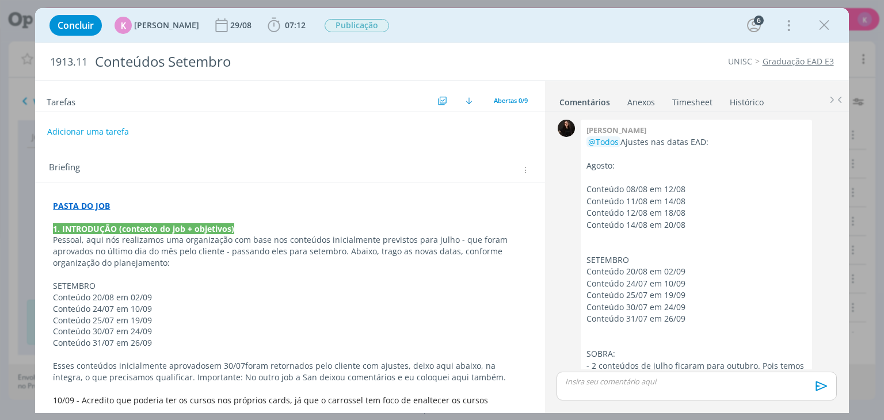
scroll to position [859, 0]
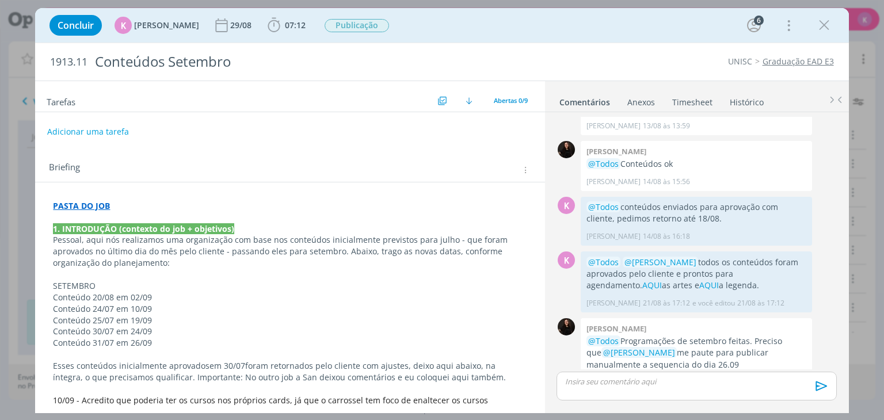
drag, startPoint x: 826, startPoint y: 26, endPoint x: 580, endPoint y: 265, distance: 343.1
click at [826, 26] on icon "dialog" at bounding box center [823, 25] width 17 height 17
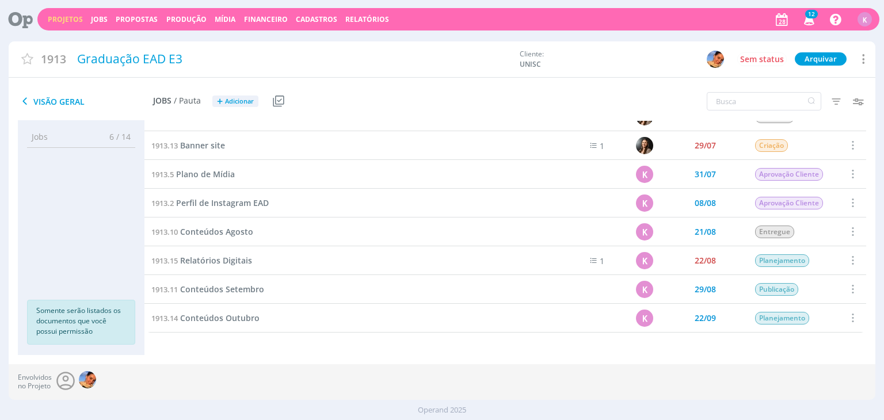
scroll to position [18, 0]
click at [235, 318] on span "Conteúdos Outubro" at bounding box center [219, 317] width 79 height 11
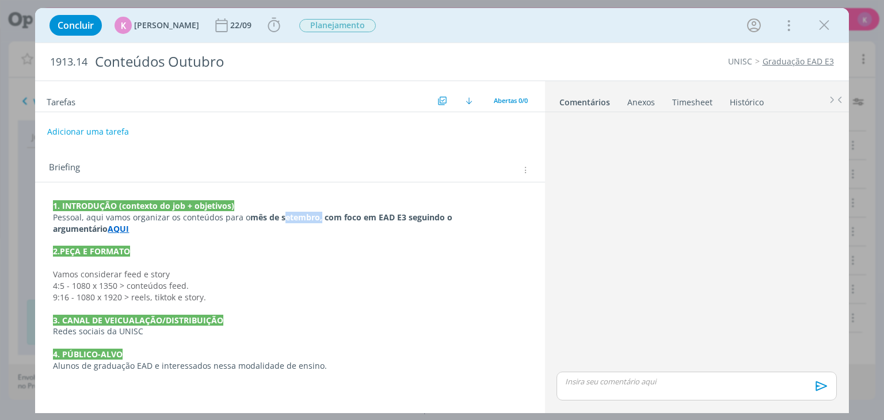
drag, startPoint x: 316, startPoint y: 217, endPoint x: 279, endPoint y: 214, distance: 37.5
click at [279, 214] on strong "mês de setembro, com foco em EAD E3 seguindo o argumentário" at bounding box center [254, 223] width 402 height 22
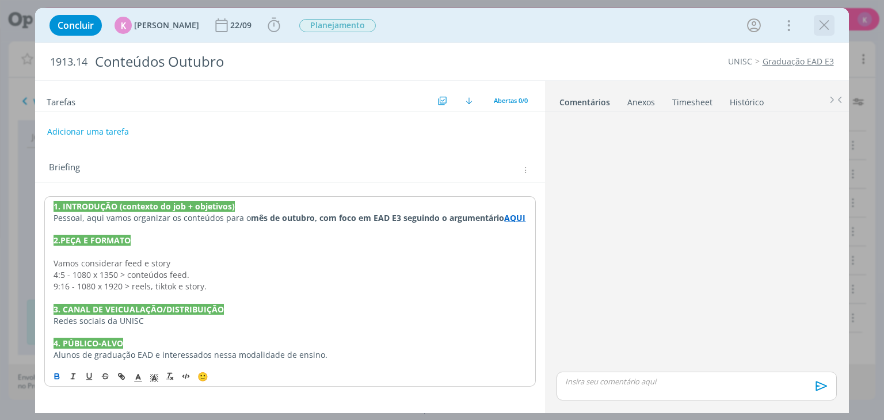
click at [818, 26] on icon "dialog" at bounding box center [823, 25] width 17 height 17
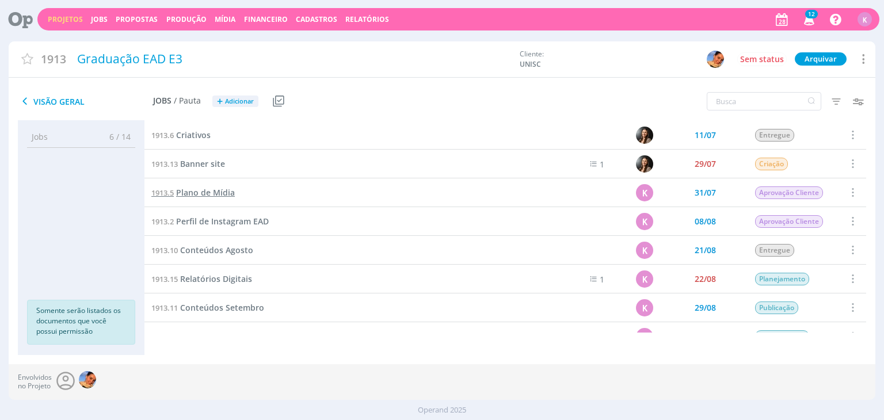
scroll to position [18, 0]
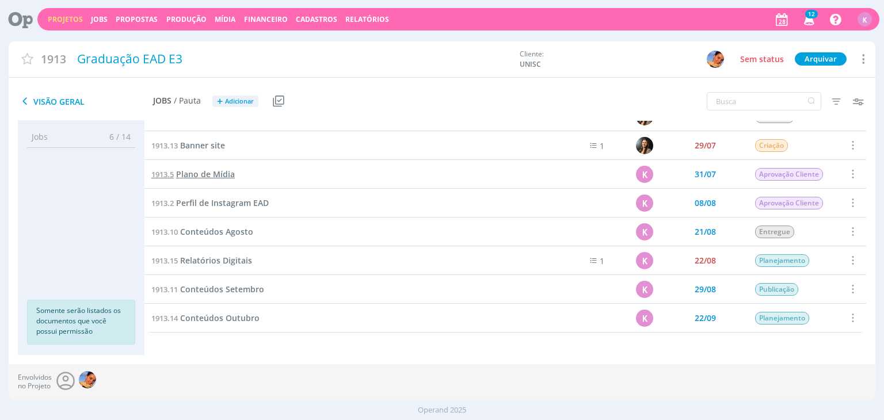
click at [218, 169] on span "Plano de Mídia" at bounding box center [205, 174] width 59 height 11
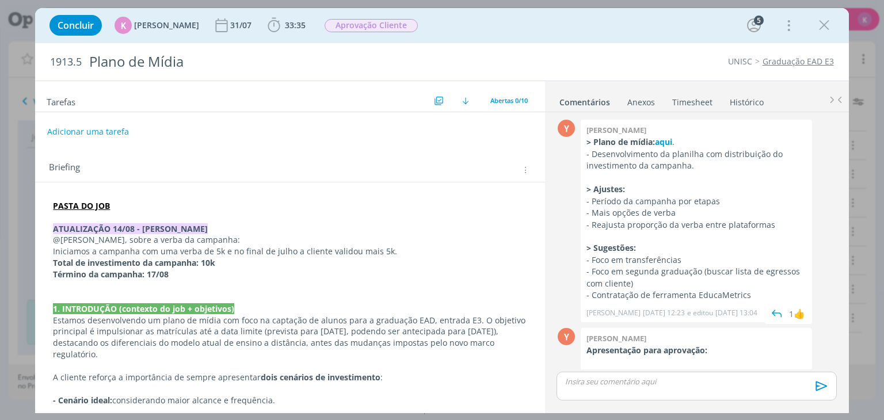
scroll to position [115, 0]
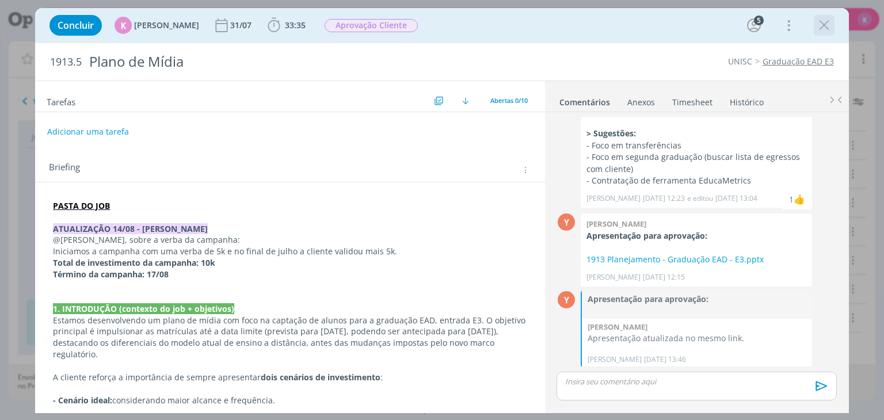
click at [824, 29] on icon "dialog" at bounding box center [823, 25] width 17 height 17
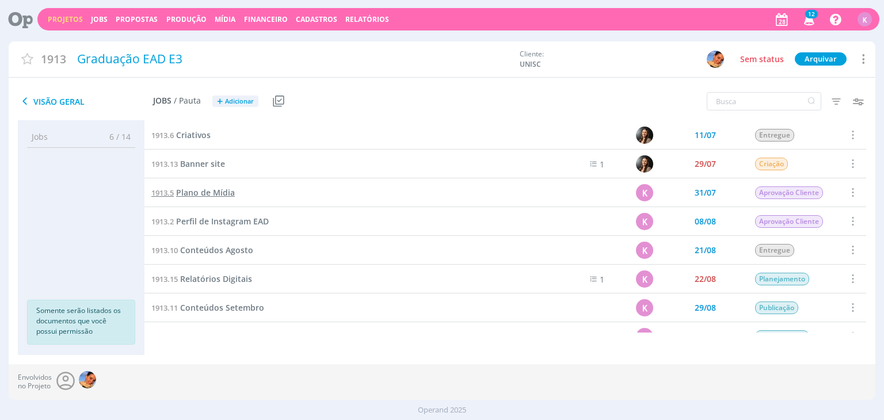
click at [209, 193] on span "Plano de Mídia" at bounding box center [205, 192] width 59 height 11
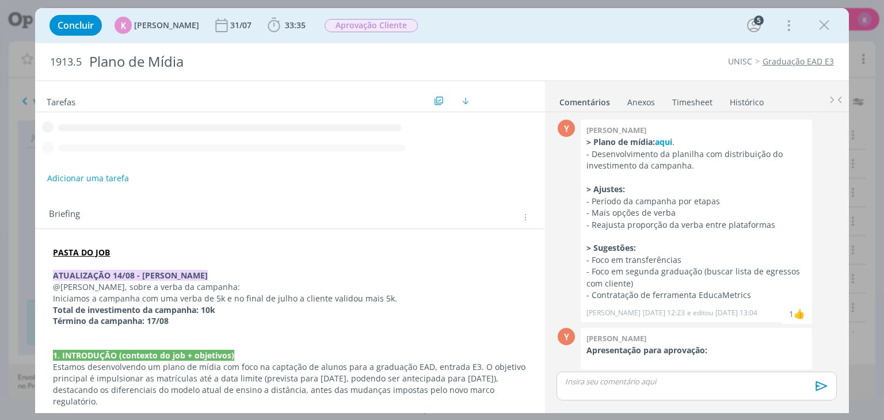
scroll to position [115, 0]
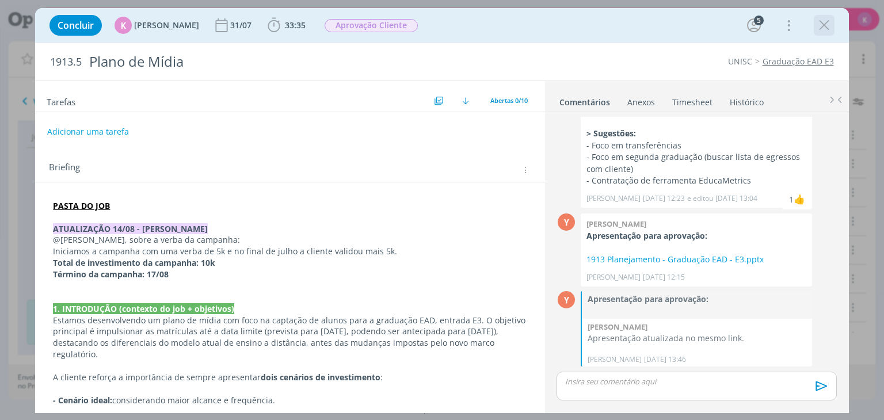
click at [825, 26] on icon "dialog" at bounding box center [823, 25] width 17 height 17
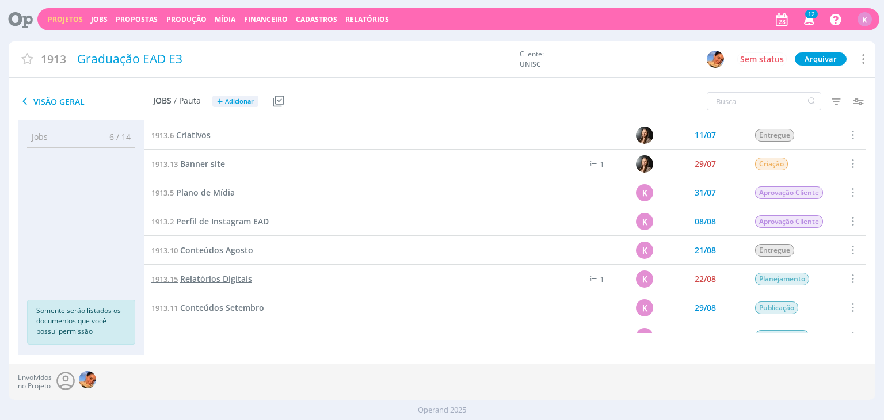
click at [233, 280] on span "Relatórios Digitais" at bounding box center [216, 278] width 72 height 11
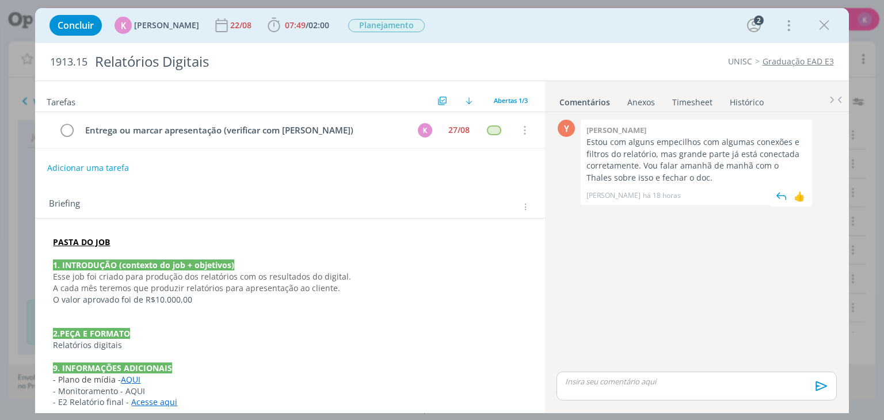
click at [650, 199] on span "há 18 horas" at bounding box center [662, 195] width 38 height 10
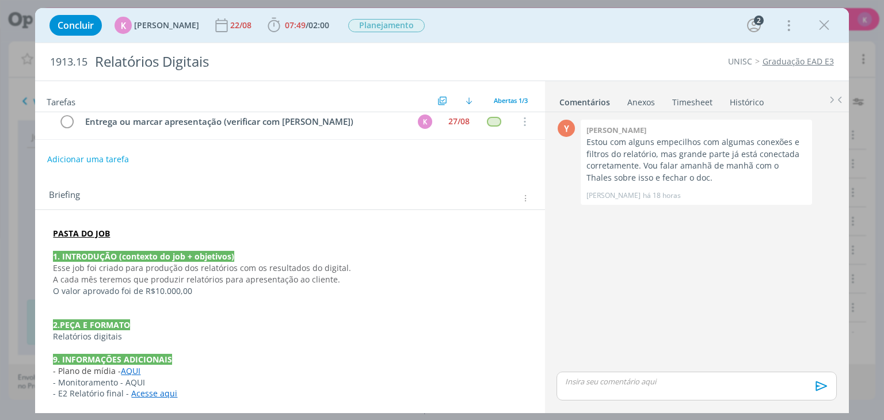
click at [96, 394] on span "- E2 Relatório final -" at bounding box center [91, 393] width 76 height 11
click at [96, 394] on button "dialog" at bounding box center [90, 397] width 16 height 14
click at [307, 348] on p "dialog" at bounding box center [290, 349] width 472 height 12
click at [137, 378] on p "- Monitoramento - AQUI" at bounding box center [290, 384] width 472 height 12
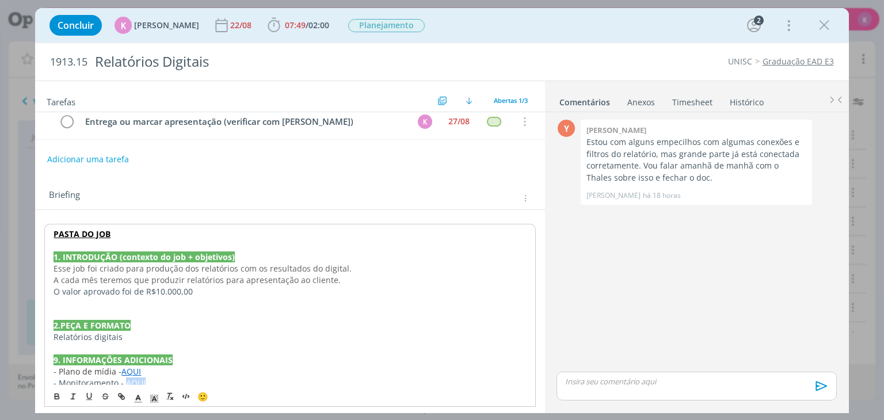
click at [136, 378] on p "- Monitoramento - AQUI" at bounding box center [290, 384] width 472 height 12
drag, startPoint x: 256, startPoint y: 361, endPoint x: 535, endPoint y: 222, distance: 312.2
click at [256, 361] on p "9. INFORMAÇÕES ADICIONAIS" at bounding box center [290, 361] width 472 height 12
click at [700, 98] on link "Timesheet" at bounding box center [692, 100] width 41 height 17
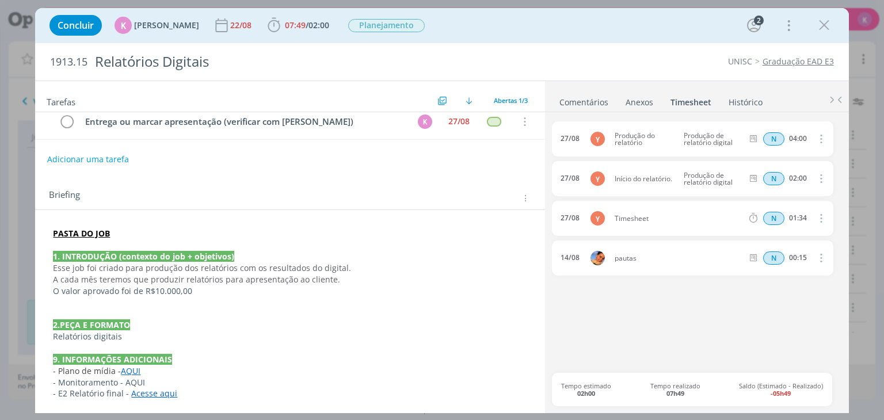
click at [737, 107] on link "Histórico" at bounding box center [745, 100] width 35 height 17
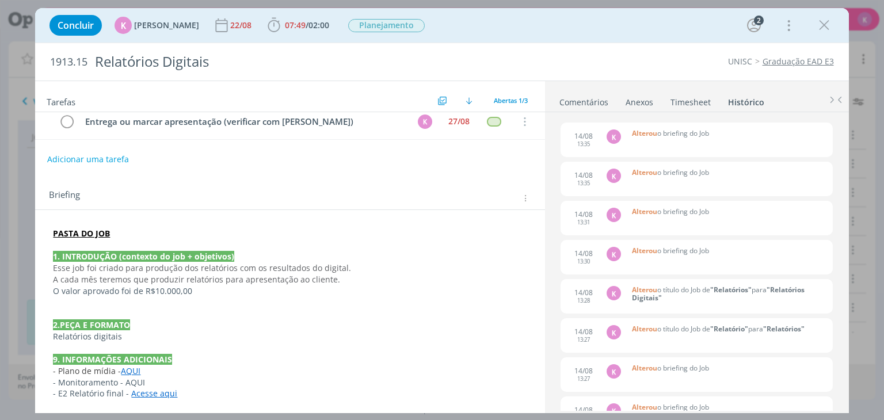
scroll to position [2200, 0]
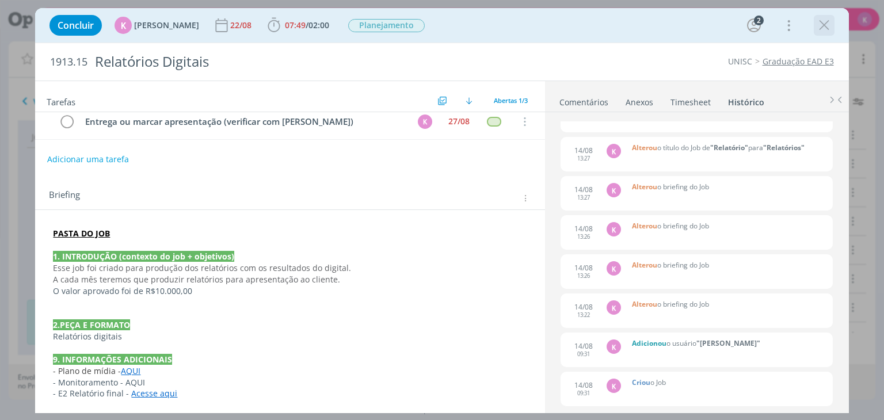
click at [814, 27] on div "dialog" at bounding box center [824, 25] width 21 height 21
click at [822, 27] on icon "dialog" at bounding box center [823, 25] width 17 height 17
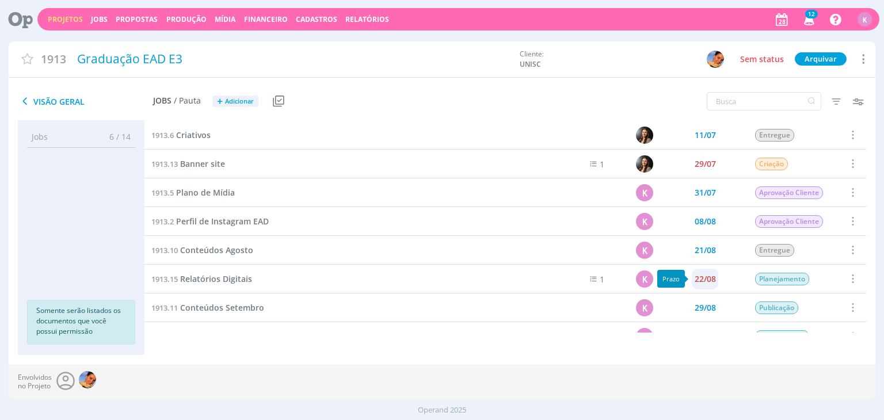
click at [712, 272] on div "22/08" at bounding box center [705, 279] width 21 height 21
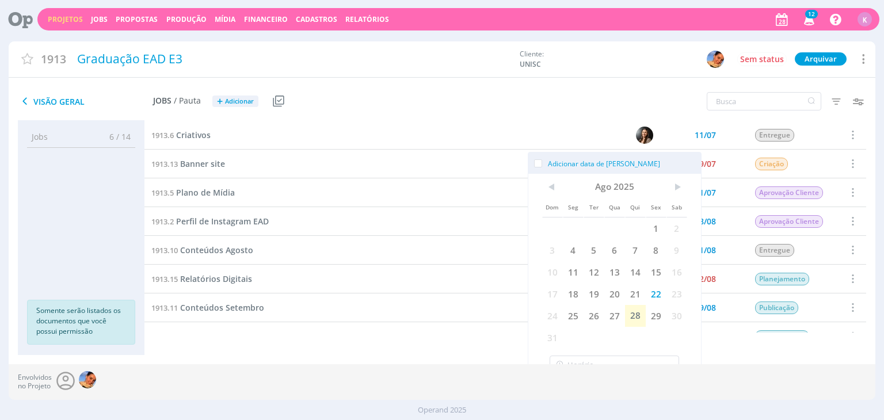
click at [569, 86] on div "Visão Geral Jobs / Pauta + Adicionar Usar Job de template Criar template a part…" at bounding box center [442, 102] width 866 height 38
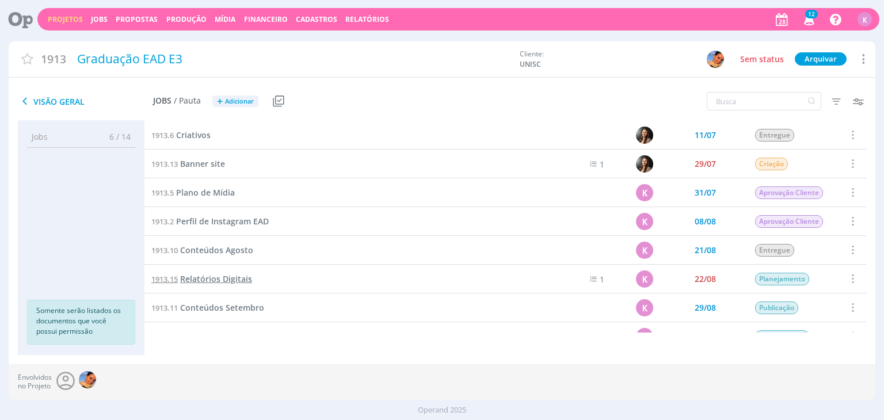
click at [225, 274] on span "Relatórios Digitais" at bounding box center [216, 278] width 72 height 11
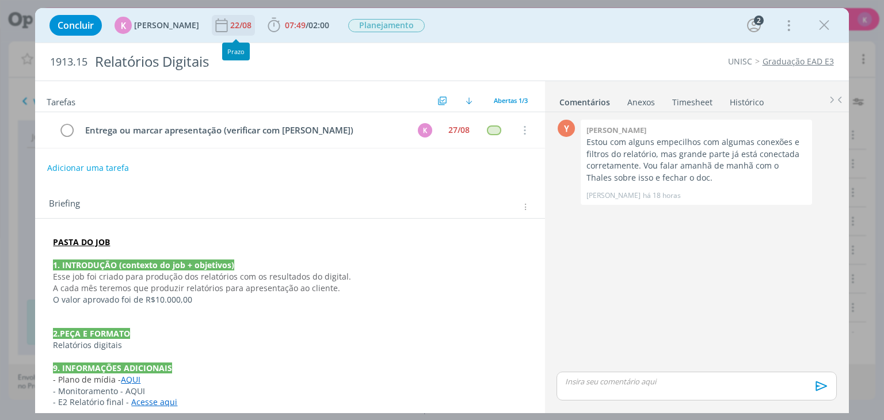
click at [230, 24] on div "22/08" at bounding box center [242, 25] width 24 height 8
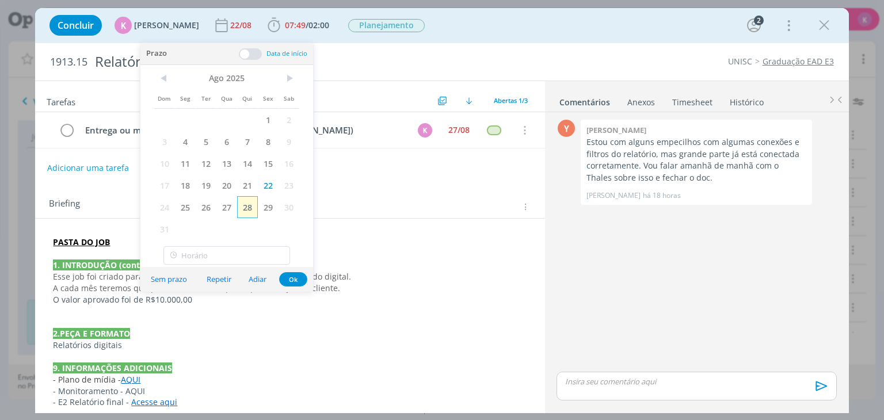
click at [250, 204] on span "28" at bounding box center [247, 207] width 21 height 22
click at [385, 188] on div "Briefing Briefings Predefinidos Versões do Briefing Ver Briefing do Projeto" at bounding box center [289, 203] width 509 height 31
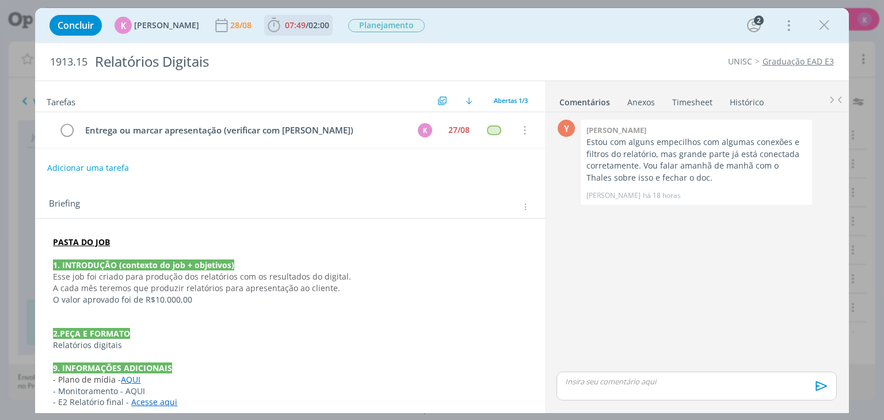
click at [289, 18] on span "07:49 / 02:00" at bounding box center [298, 25] width 66 height 17
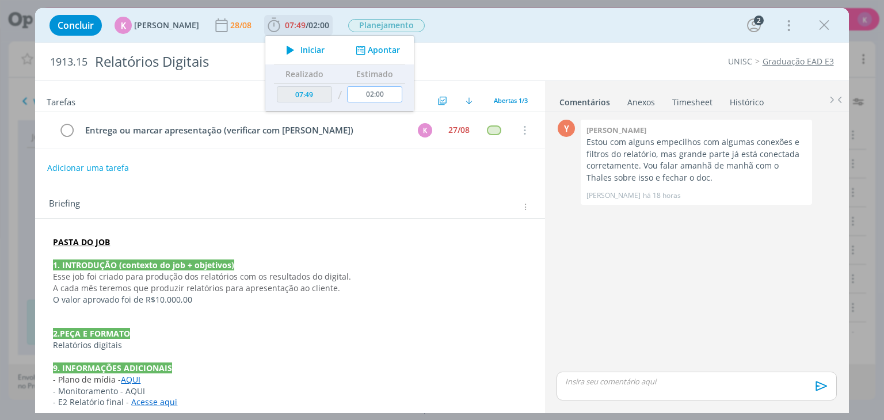
click at [375, 96] on input "02:00" at bounding box center [375, 94] width 55 height 16
click at [372, 89] on input "02:00" at bounding box center [375, 94] width 55 height 16
click at [378, 98] on input "02:00" at bounding box center [375, 94] width 55 height 16
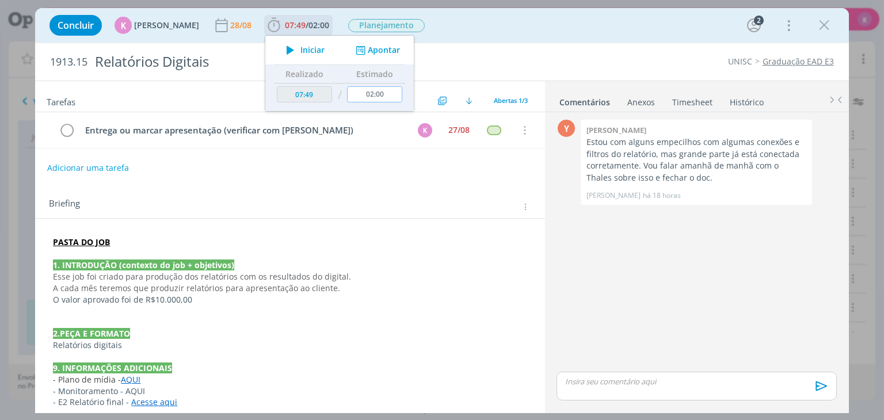
drag, startPoint x: 378, startPoint y: 94, endPoint x: 327, endPoint y: 81, distance: 52.9
click at [327, 81] on table "Realizado Estimado 07:49 / 02:00" at bounding box center [339, 85] width 131 height 42
click at [440, 178] on div "Tarefas Usar Job de template Criar template a partir deste job Visualizar Templ…" at bounding box center [289, 244] width 509 height 326
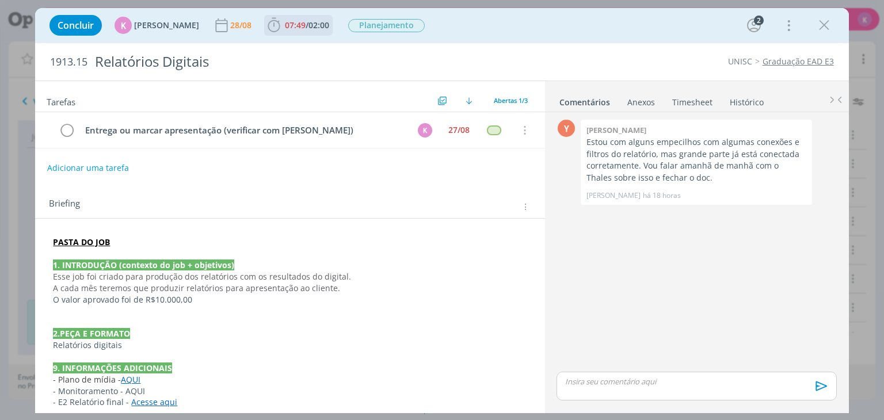
click at [315, 29] on span "02:00" at bounding box center [318, 25] width 21 height 11
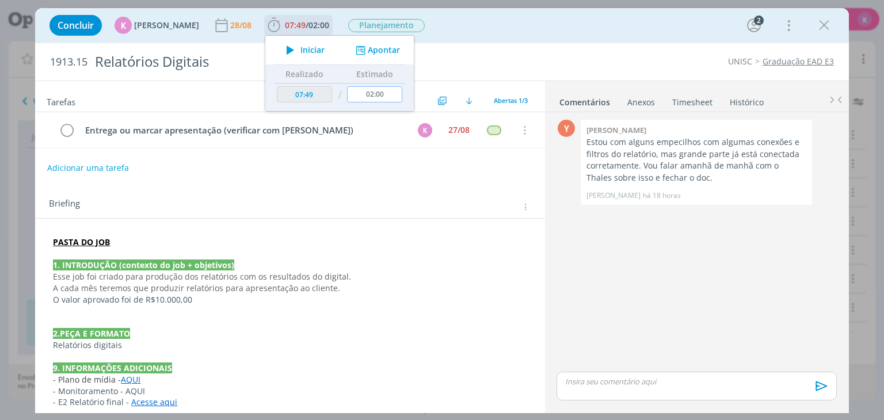
click at [379, 95] on input "02:00" at bounding box center [375, 94] width 55 height 16
type input "00:00"
click at [458, 48] on div "Relatórios Digitais" at bounding box center [296, 62] width 413 height 28
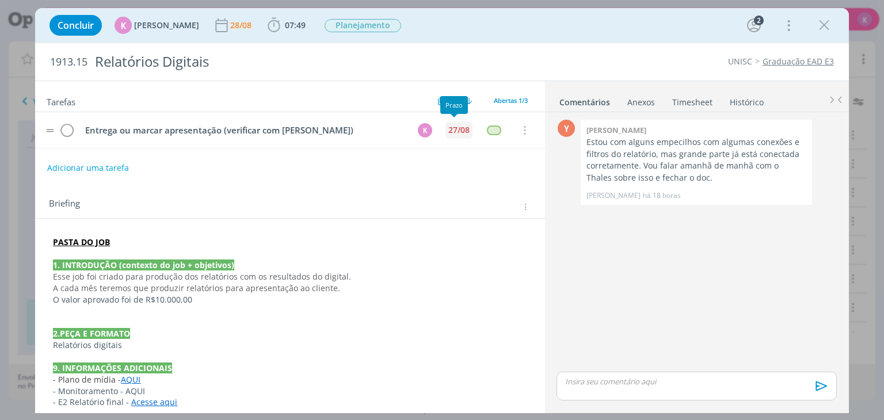
click at [459, 134] on div "27/08" at bounding box center [458, 130] width 21 height 8
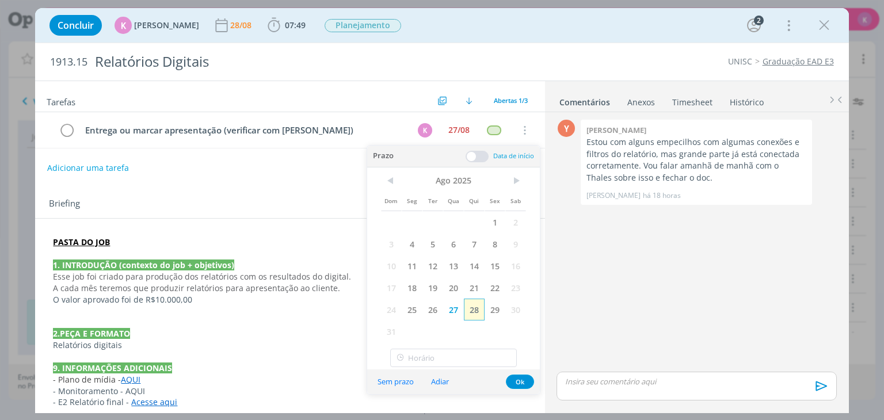
click at [472, 311] on span "28" at bounding box center [474, 310] width 21 height 22
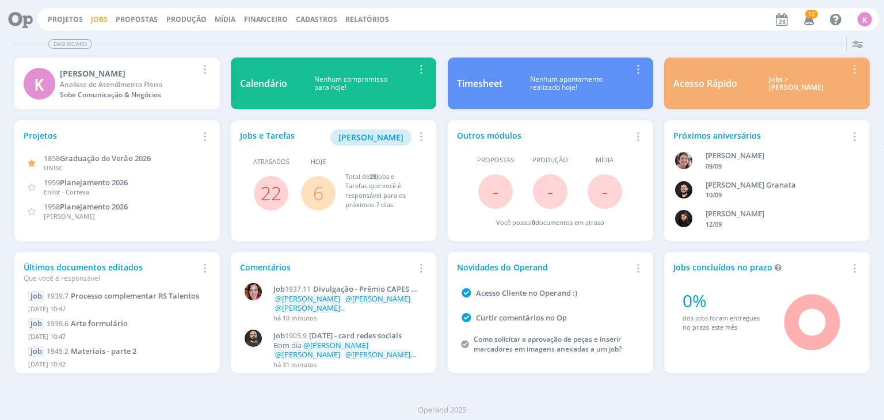
click at [104, 22] on link "Jobs" at bounding box center [99, 19] width 17 height 10
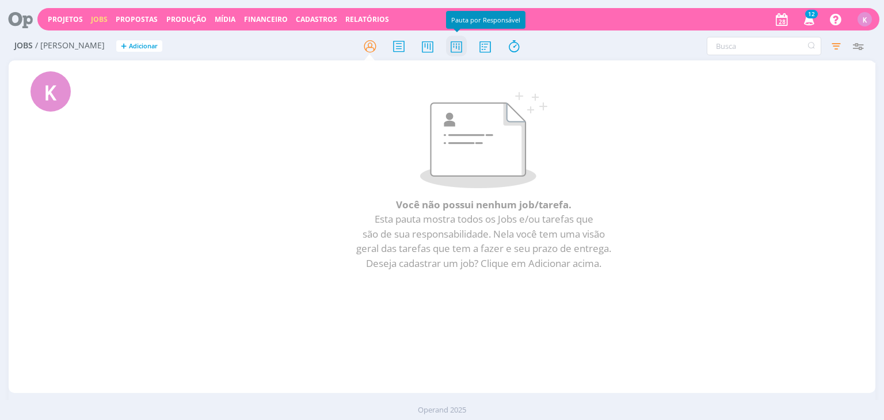
click at [451, 51] on icon at bounding box center [456, 46] width 21 height 22
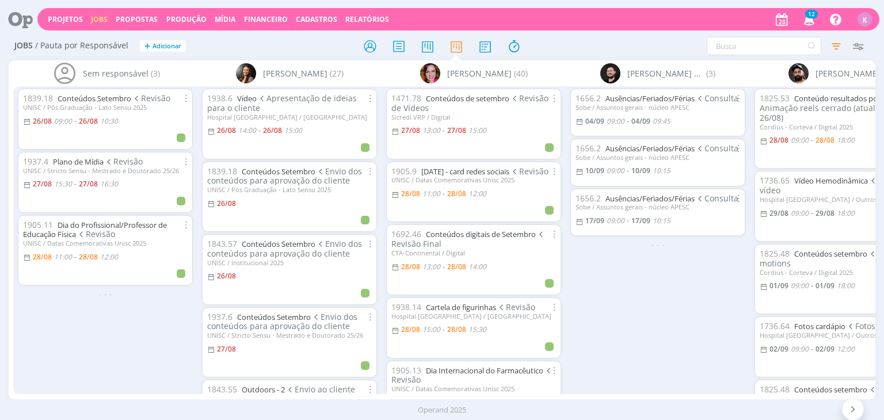
click at [28, 21] on icon at bounding box center [17, 19] width 24 height 22
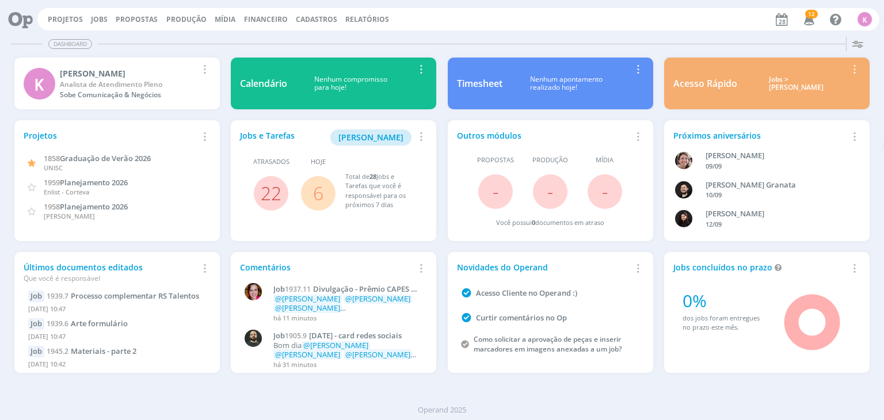
click at [528, 84] on div "Nenhum apontamento realizado hoje!" at bounding box center [566, 83] width 128 height 17
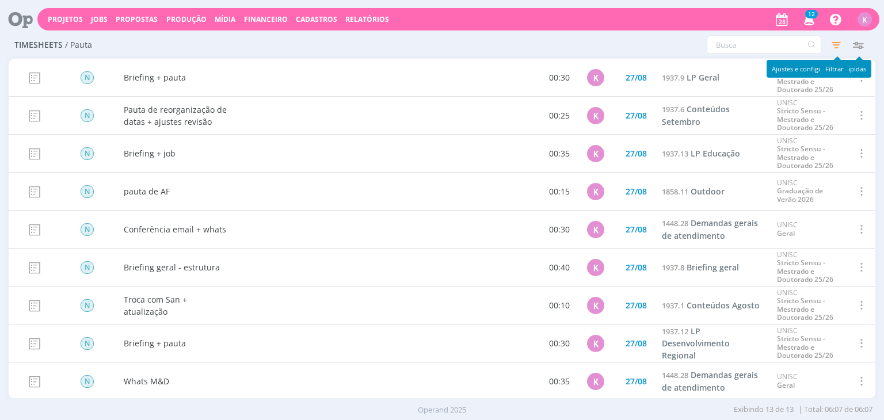
click at [839, 47] on icon "button" at bounding box center [836, 45] width 21 height 21
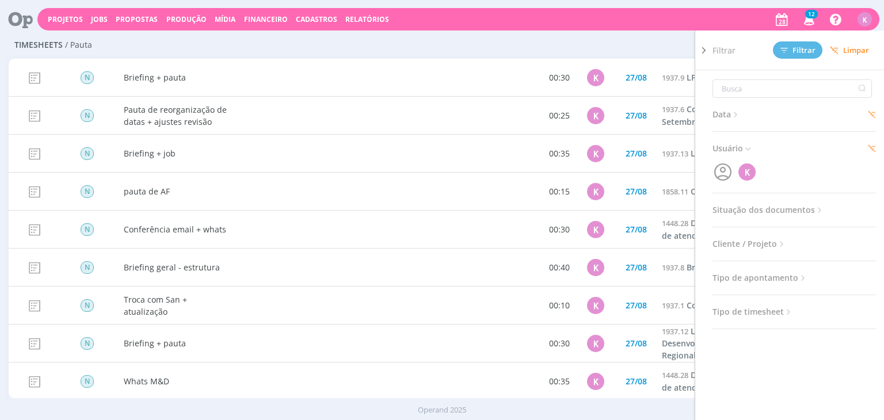
click at [724, 172] on icon "button" at bounding box center [723, 172] width 22 height 22
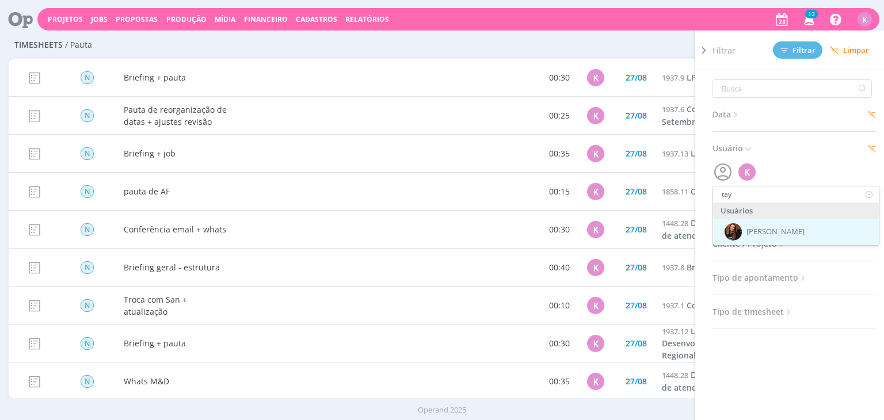
type input "tay"
click at [825, 228] on div "[PERSON_NAME]" at bounding box center [796, 232] width 166 height 26
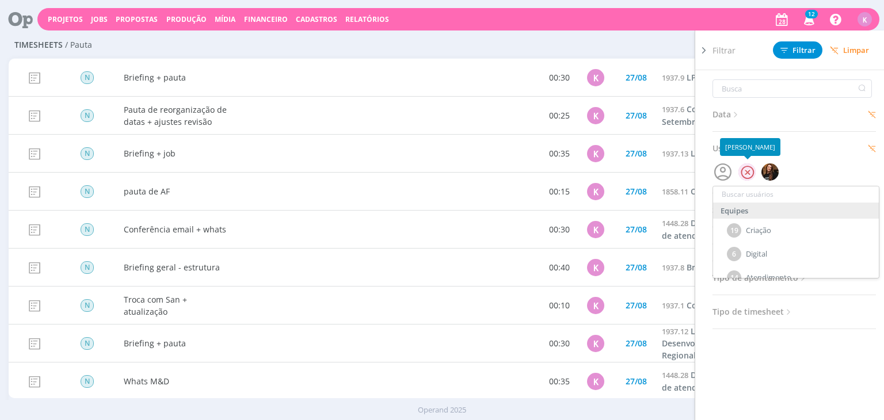
click at [746, 170] on div "K" at bounding box center [746, 171] width 17 height 17
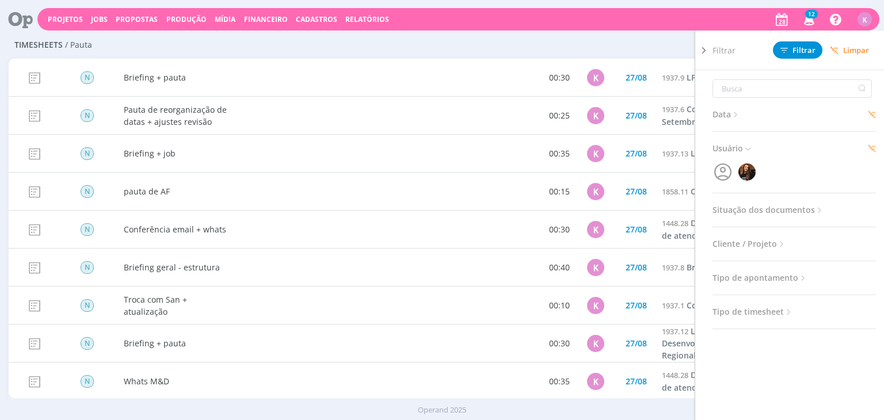
click at [735, 121] on span "Data" at bounding box center [726, 114] width 28 height 15
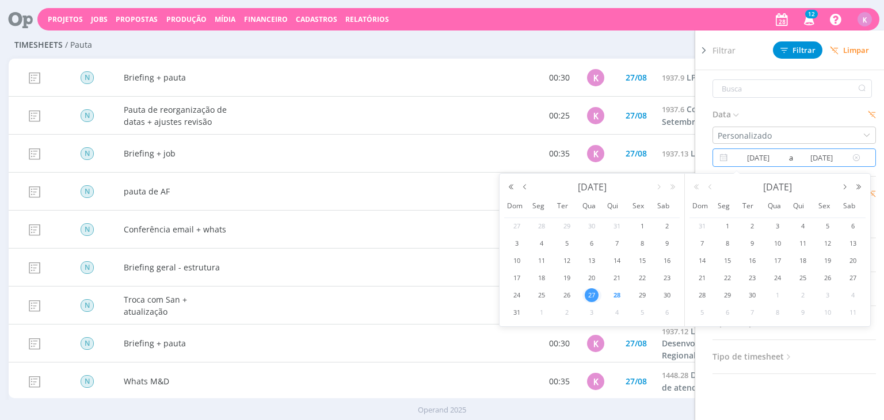
click at [759, 158] on input "27/08/2025" at bounding box center [758, 158] width 56 height 14
click at [813, 111] on h3 "Data" at bounding box center [793, 114] width 163 height 15
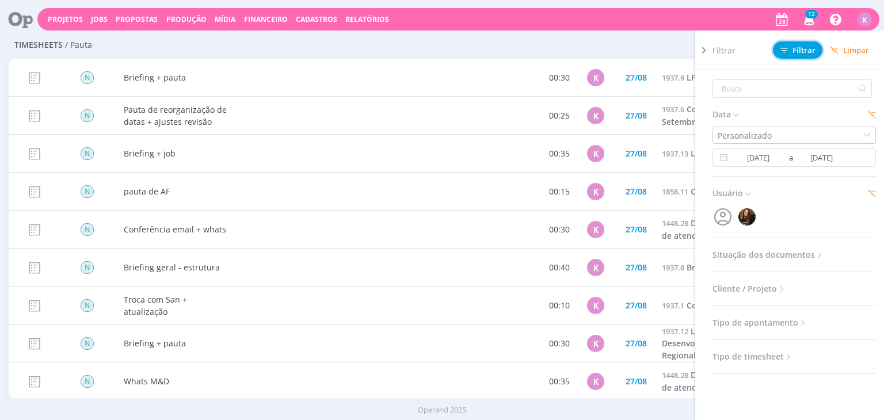
click at [798, 56] on button "Filtrar" at bounding box center [797, 49] width 49 height 17
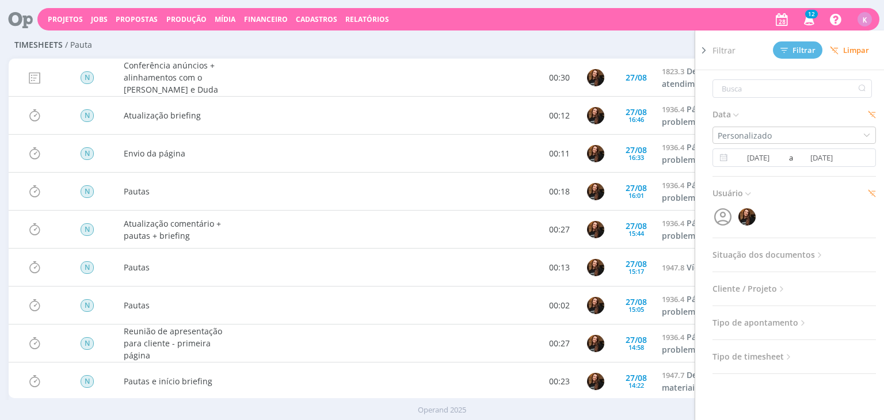
click at [703, 47] on icon at bounding box center [704, 50] width 12 height 12
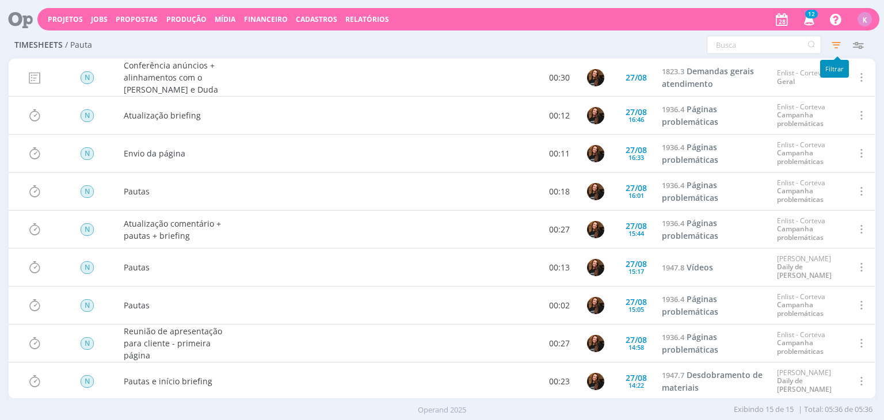
click at [833, 49] on icon "button" at bounding box center [836, 45] width 21 height 21
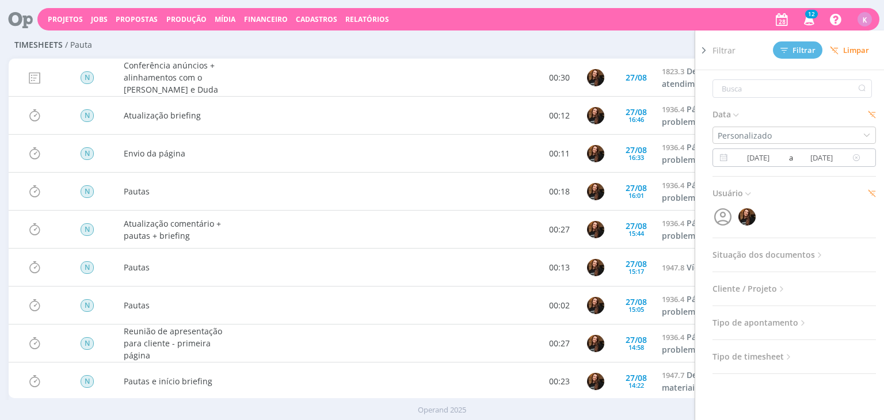
click at [820, 158] on input "27/08/2025" at bounding box center [822, 158] width 56 height 14
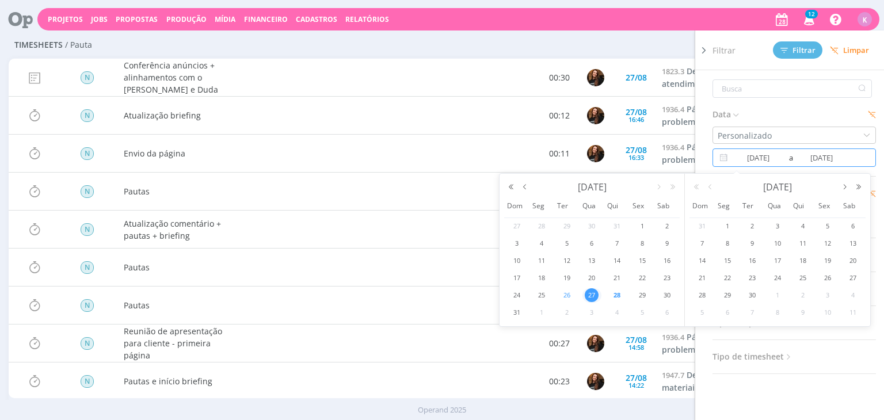
click at [571, 298] on span "26" at bounding box center [567, 295] width 14 height 14
type input "[DATE]"
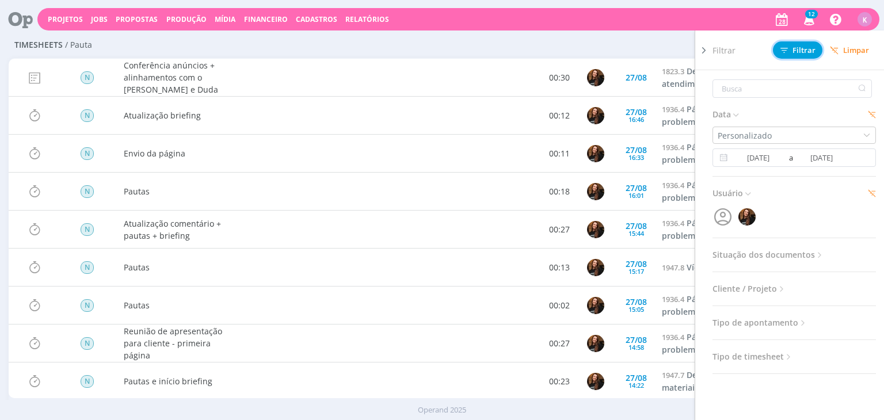
click at [787, 51] on icon at bounding box center [783, 50] width 7 height 7
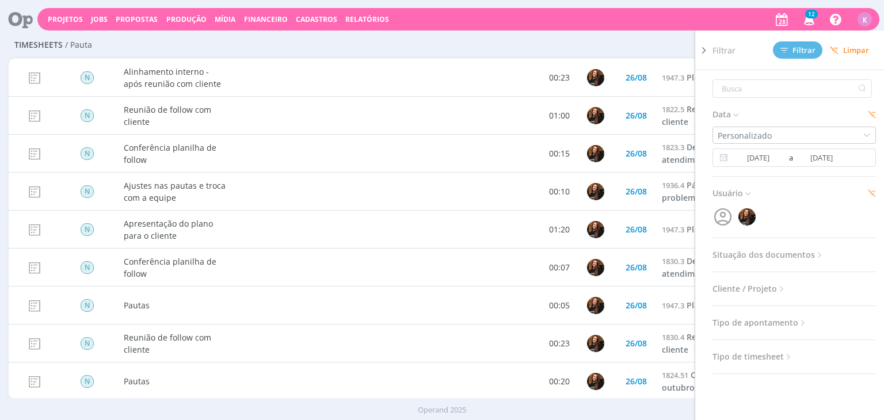
click at [631, 37] on div "Configurar exibição Ordenação Ordenação padrão Tipo de timesheet Tipo de aponta…" at bounding box center [730, 45] width 277 height 18
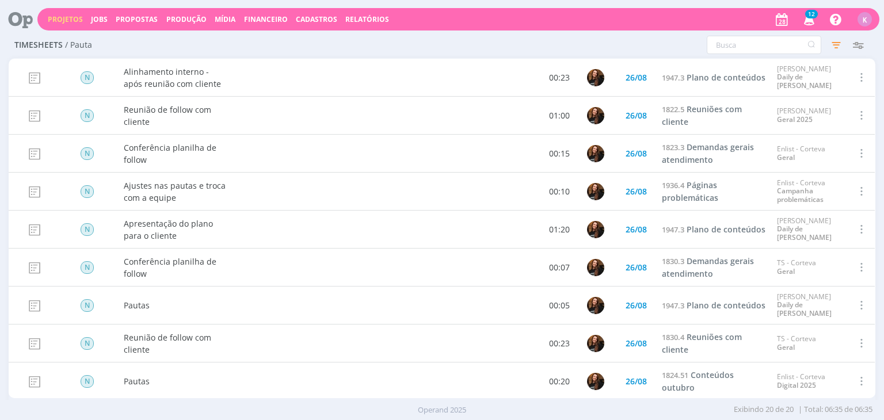
click at [62, 16] on link "Projetos" at bounding box center [65, 19] width 35 height 10
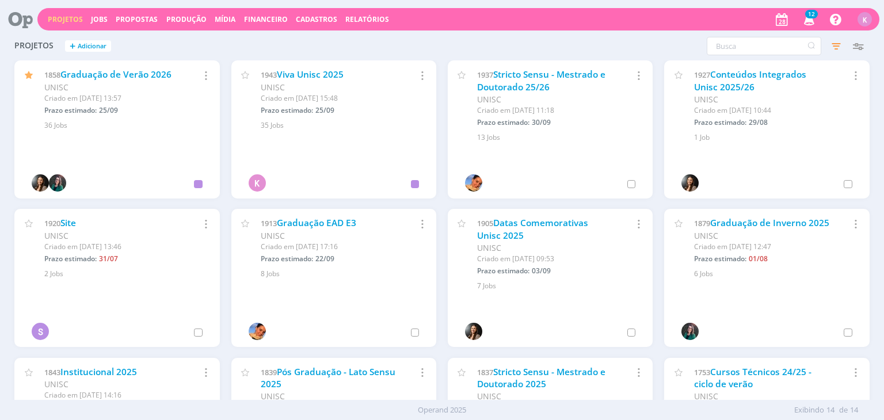
click at [28, 20] on icon at bounding box center [17, 19] width 24 height 22
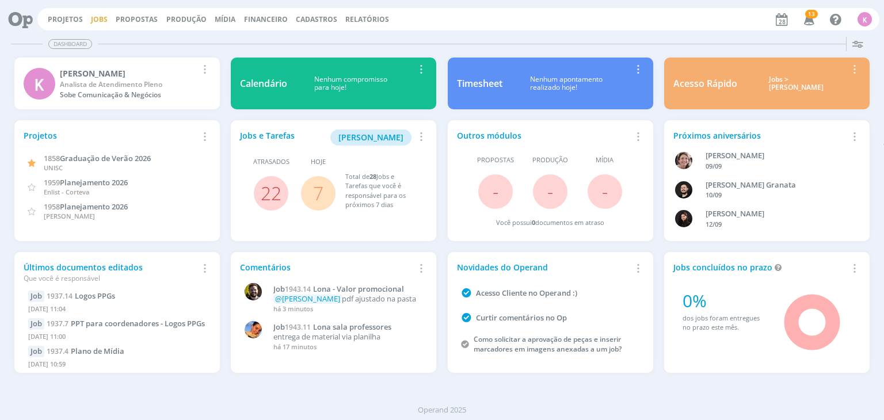
click at [101, 23] on link "Jobs" at bounding box center [99, 19] width 17 height 10
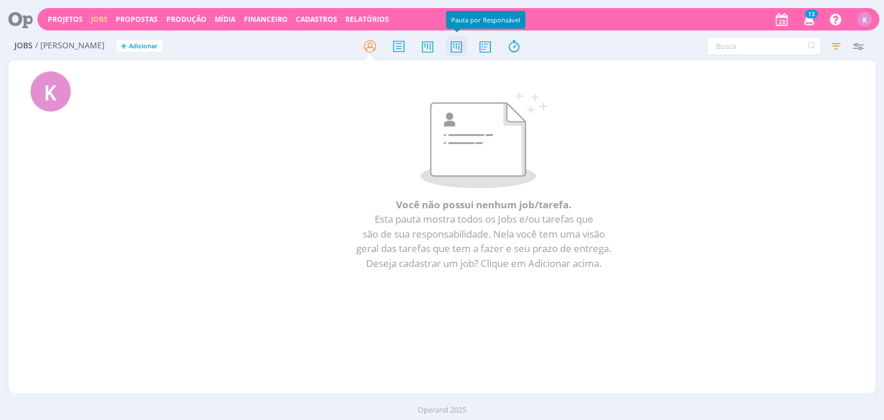
click at [462, 48] on icon at bounding box center [456, 46] width 21 height 22
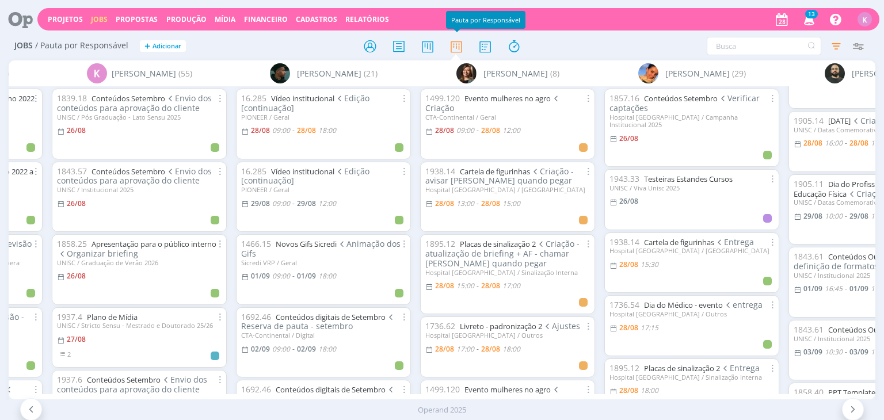
scroll to position [0, 1841]
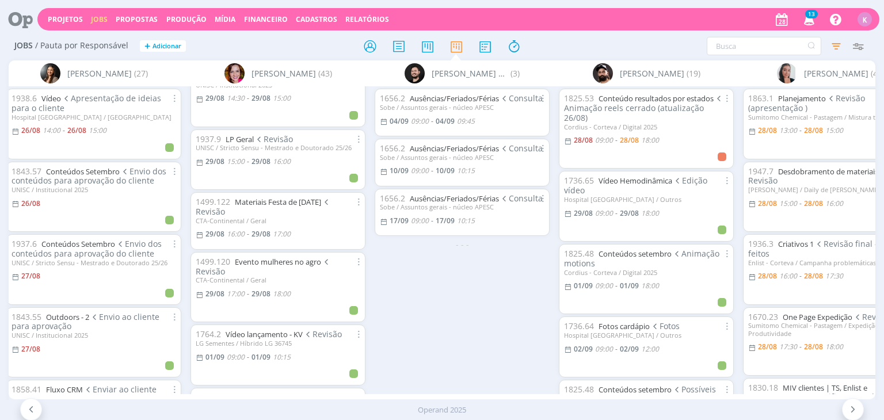
scroll to position [921, 0]
